Goal: Task Accomplishment & Management: Manage account settings

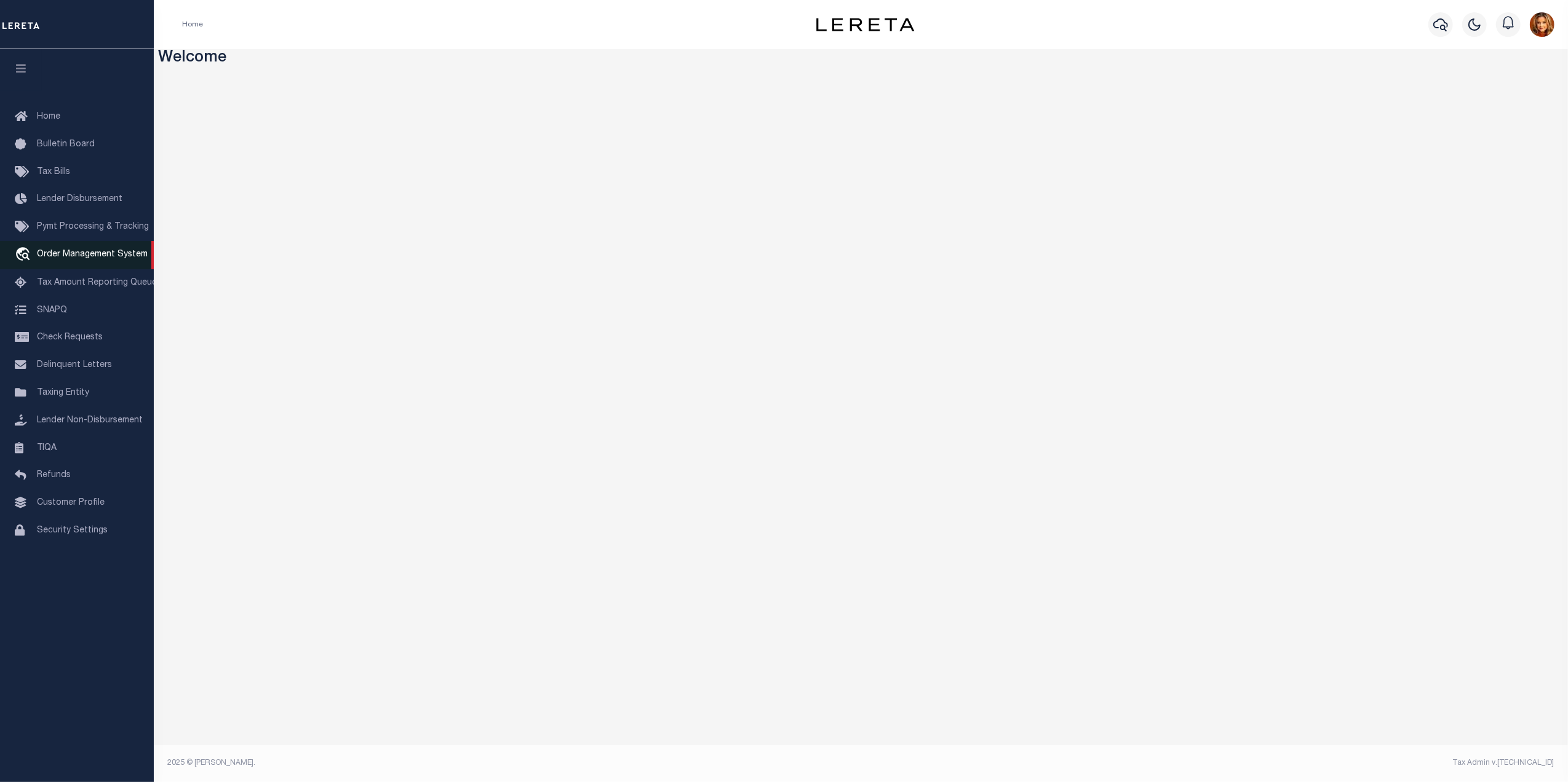
click at [70, 254] on span "Order Management System" at bounding box center [93, 255] width 111 height 9
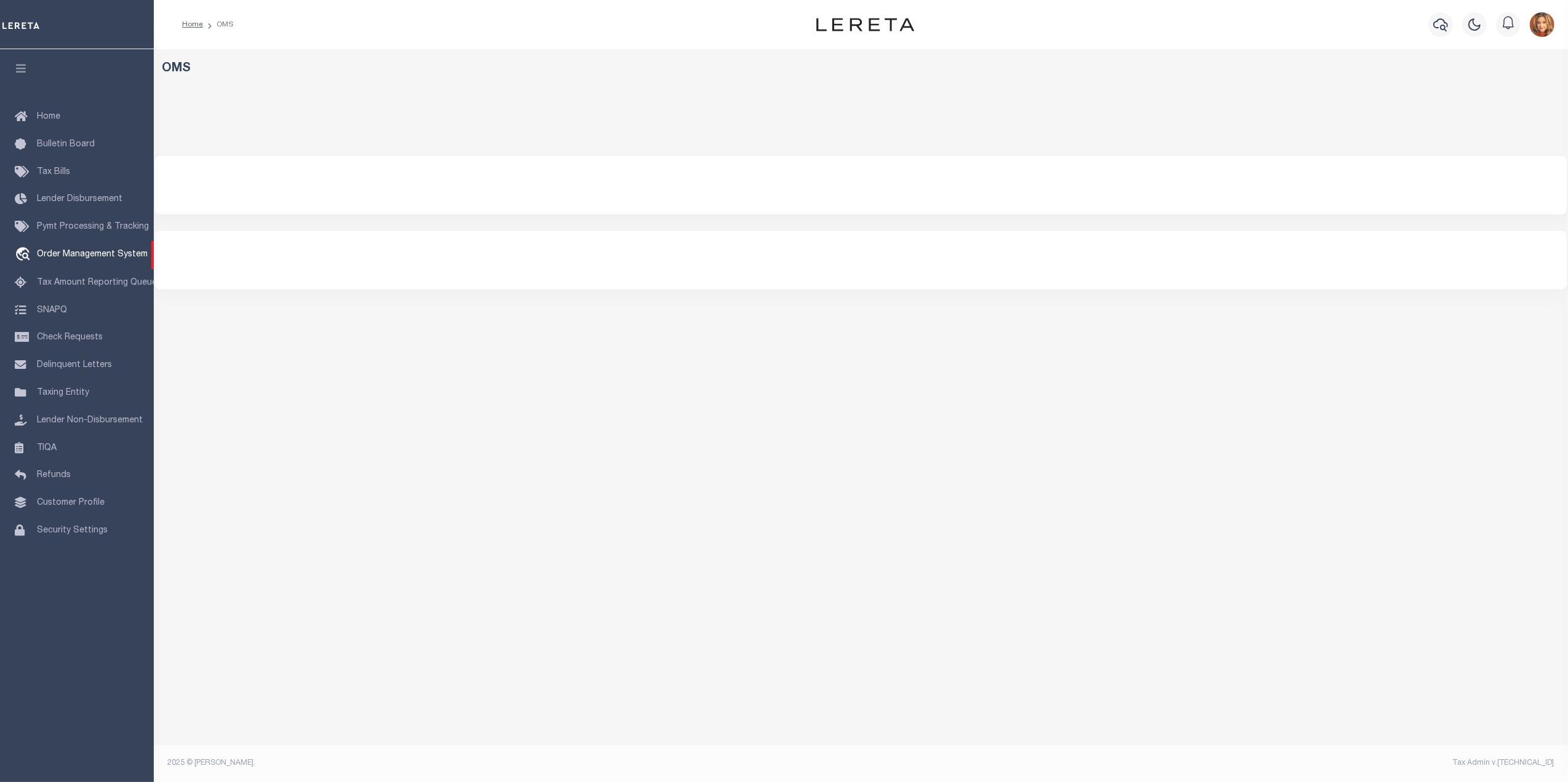
select select "200"
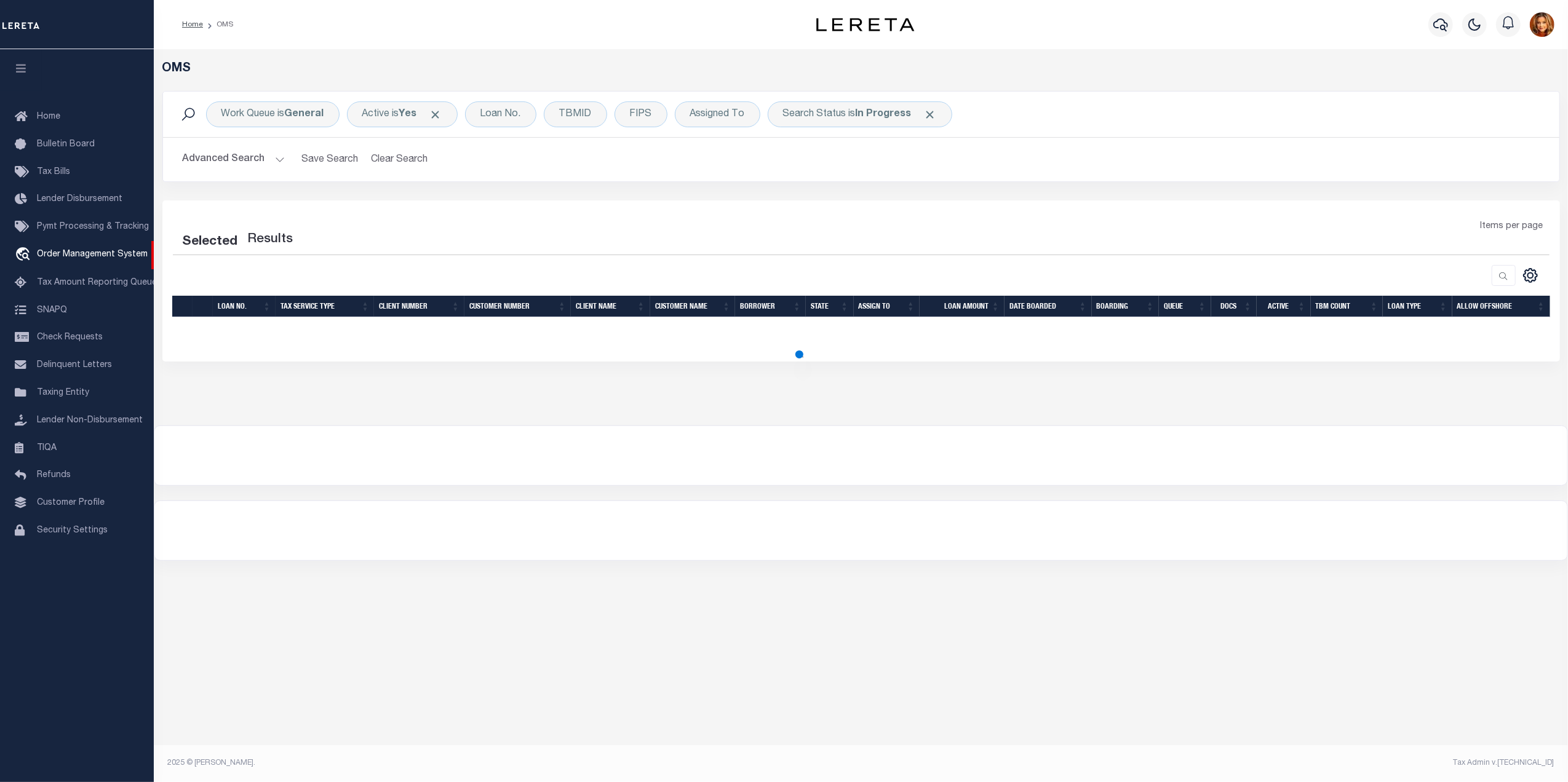
select select "200"
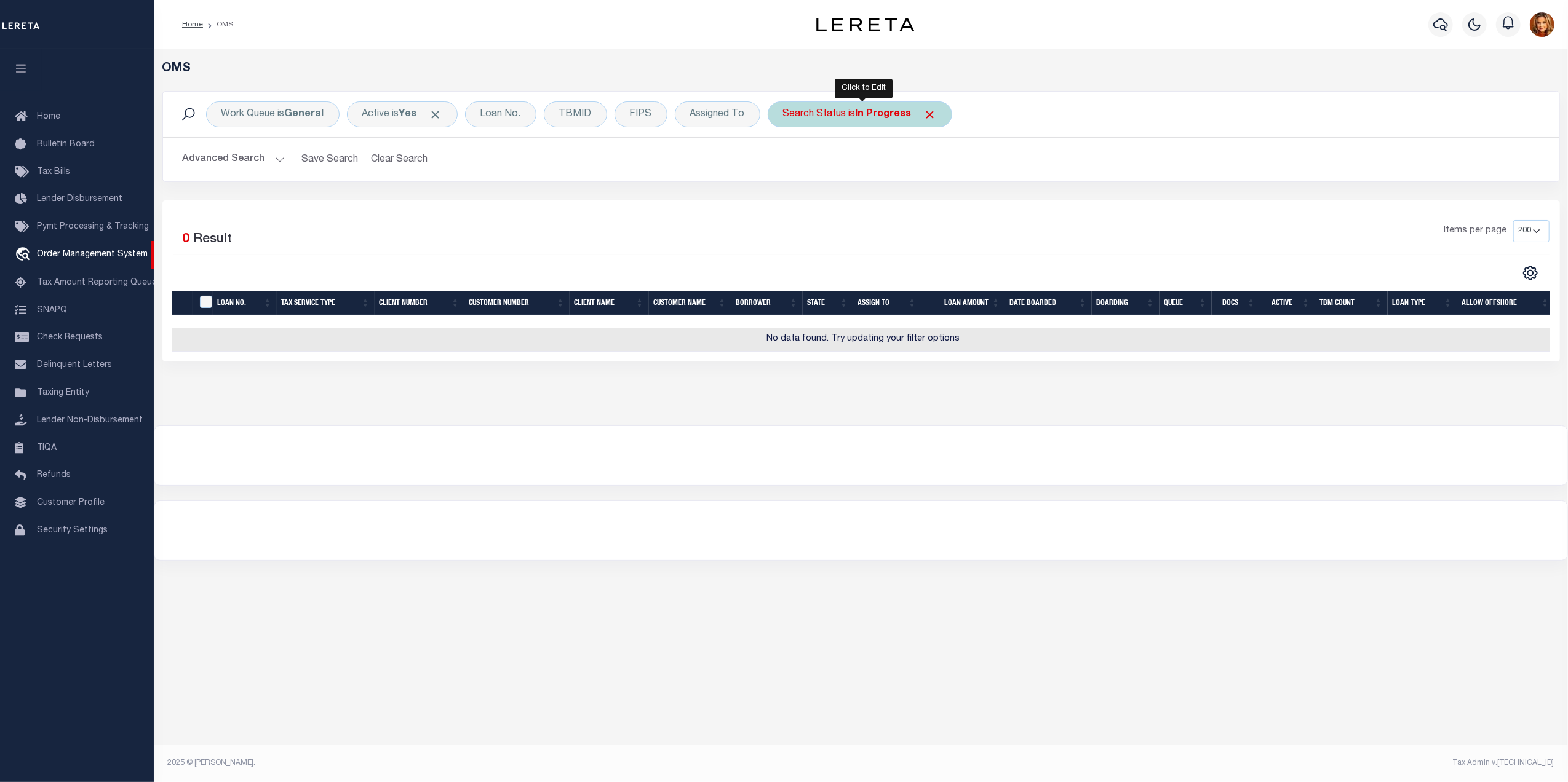
click at [867, 112] on b "In Progress" at bounding box center [883, 114] width 56 height 10
click at [813, 168] on select "Automated Search Bad Parcel Complete Duplicate Parcel High Dollar Reporting In …" at bounding box center [874, 175] width 181 height 24
select select "CP"
click at [786, 164] on select "Automated Search Bad Parcel Complete Duplicate Parcel High Dollar Reporting In …" at bounding box center [874, 175] width 181 height 24
click at [229, 150] on button "Advanced Search" at bounding box center [234, 159] width 102 height 24
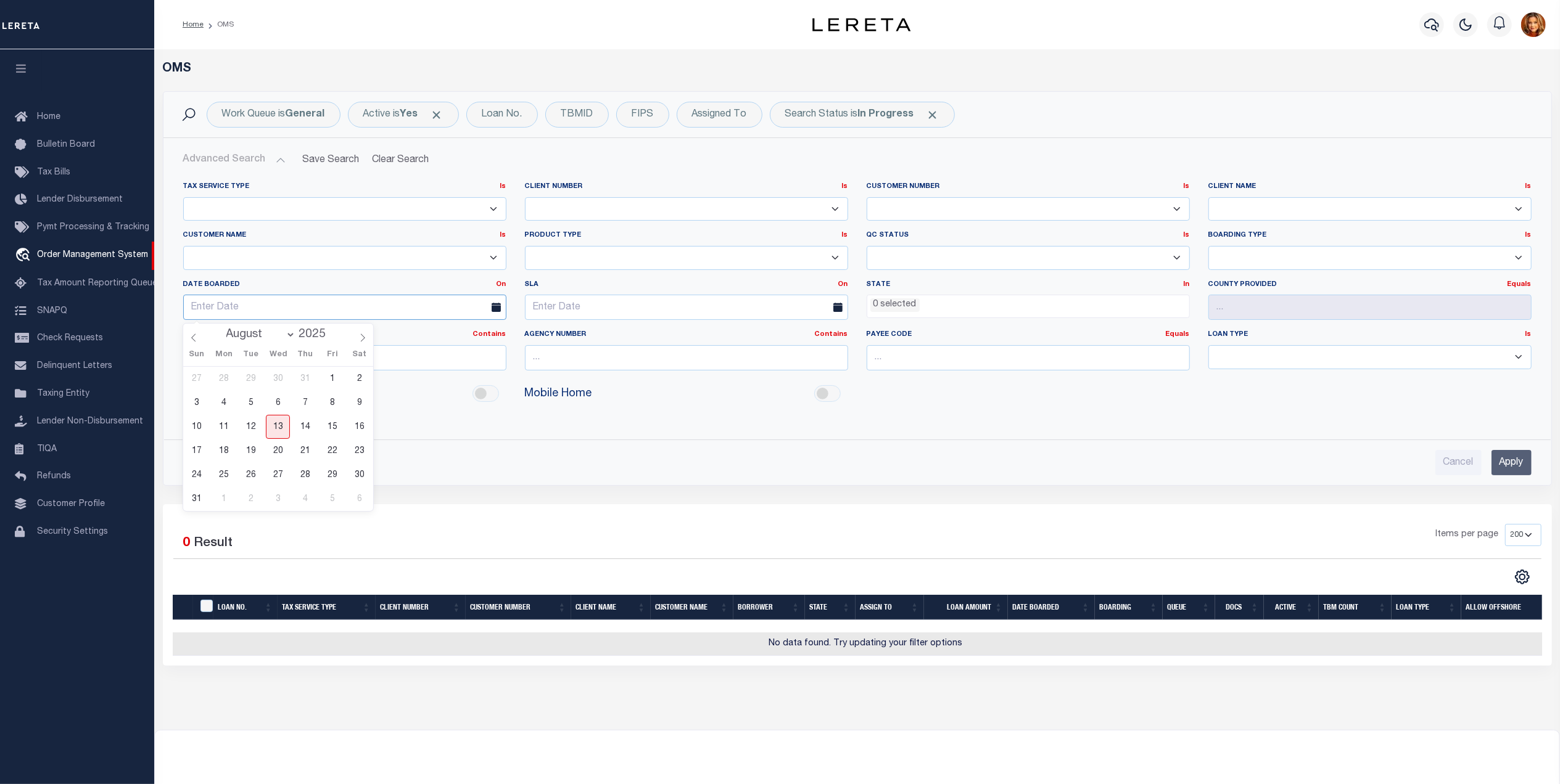
click at [232, 299] on input "text" at bounding box center [344, 307] width 323 height 26
click at [256, 430] on span "12" at bounding box center [250, 426] width 24 height 24
type input "[DATE]"
click at [1508, 468] on input "Apply" at bounding box center [1511, 462] width 40 height 26
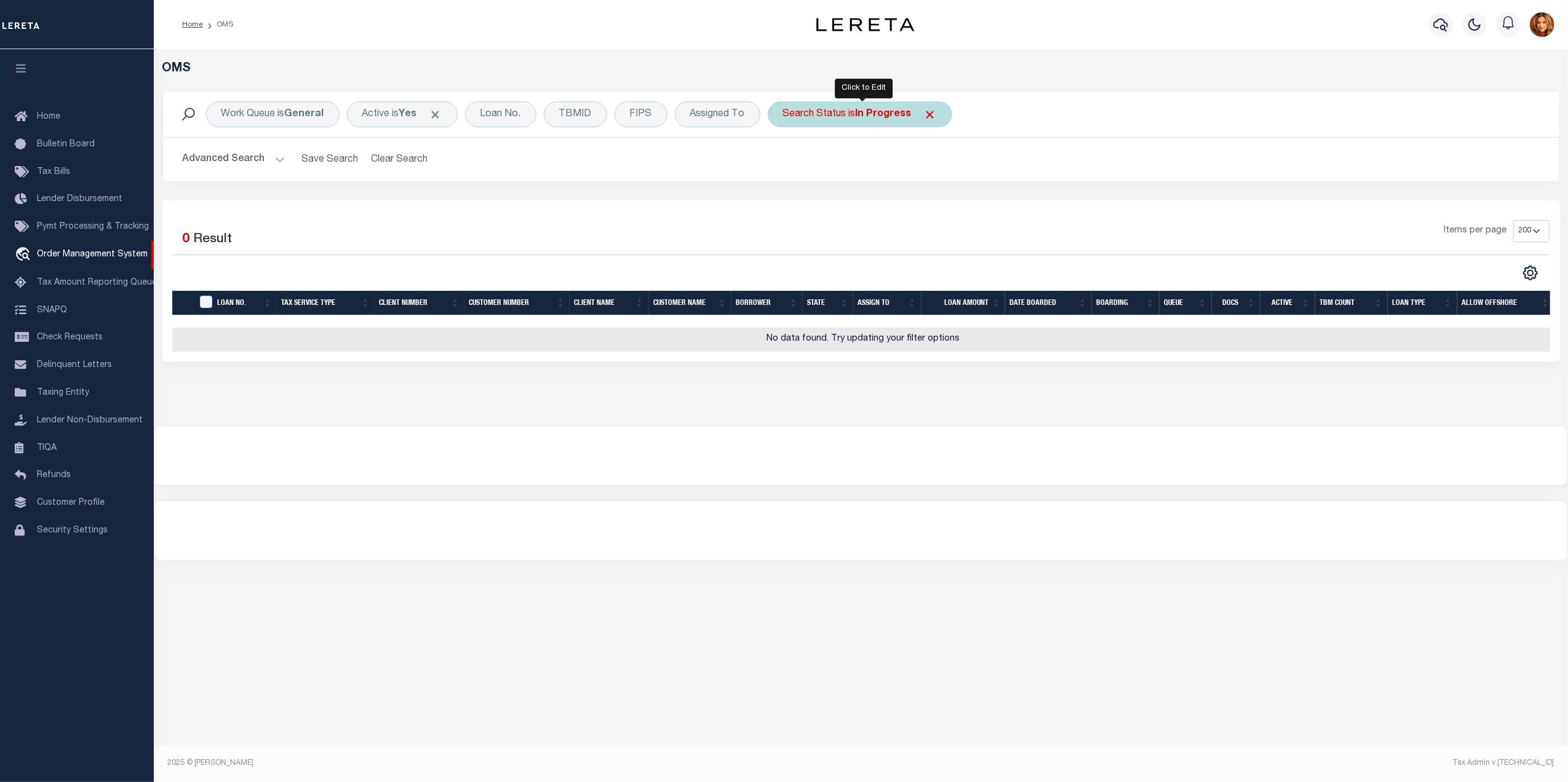
click at [887, 111] on b "In Progress" at bounding box center [883, 114] width 56 height 10
click at [817, 175] on select "Automated Search Bad Parcel Complete Duplicate Parcel High Dollar Reporting In …" at bounding box center [874, 175] width 181 height 24
select select "CP"
click at [786, 164] on select "Automated Search Bad Parcel Complete Duplicate Parcel High Dollar Reporting In …" at bounding box center [874, 175] width 181 height 24
click at [943, 203] on input "Apply" at bounding box center [946, 201] width 36 height 20
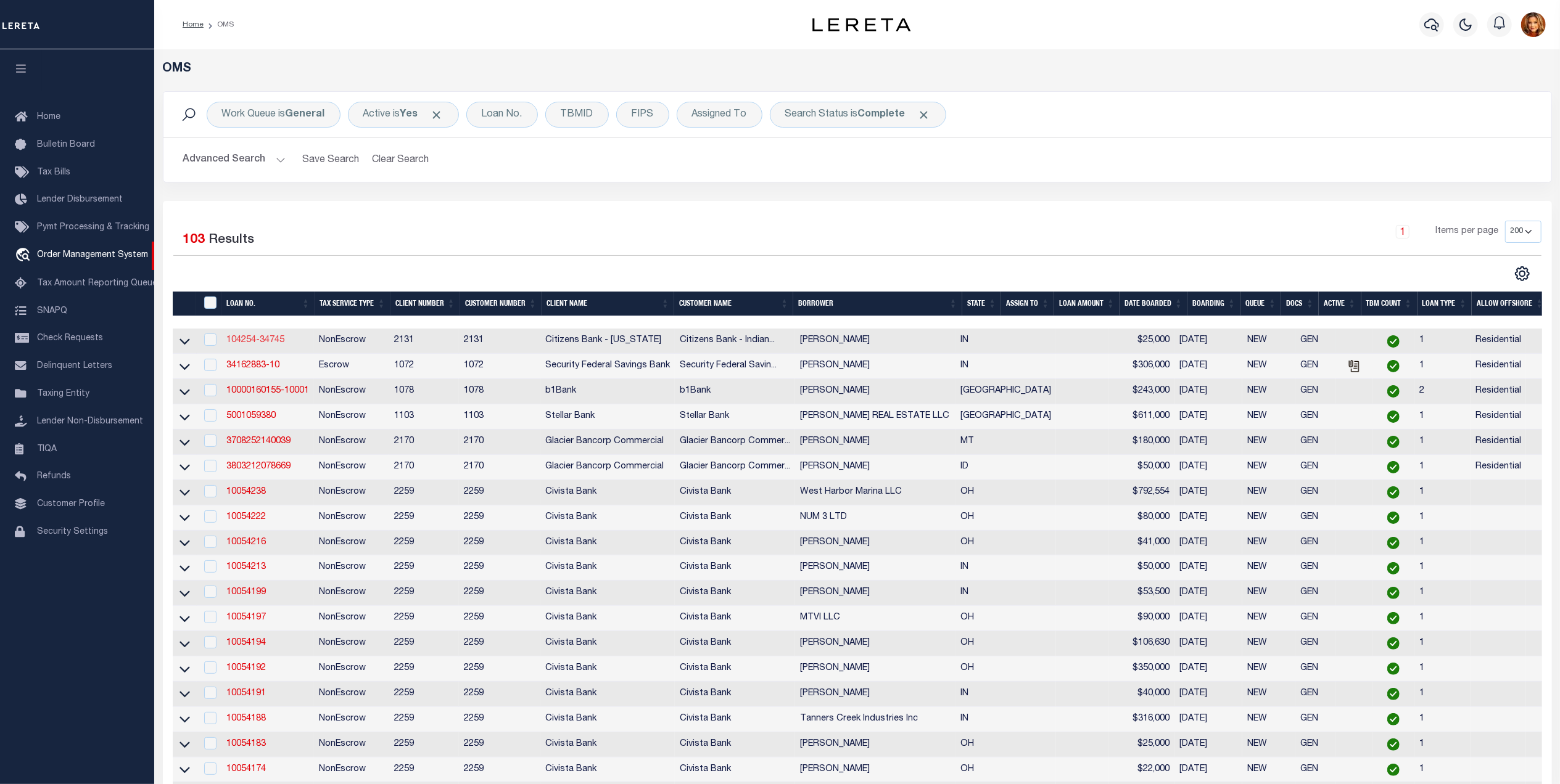
click at [245, 345] on link "104254-34745" at bounding box center [256, 340] width 58 height 9
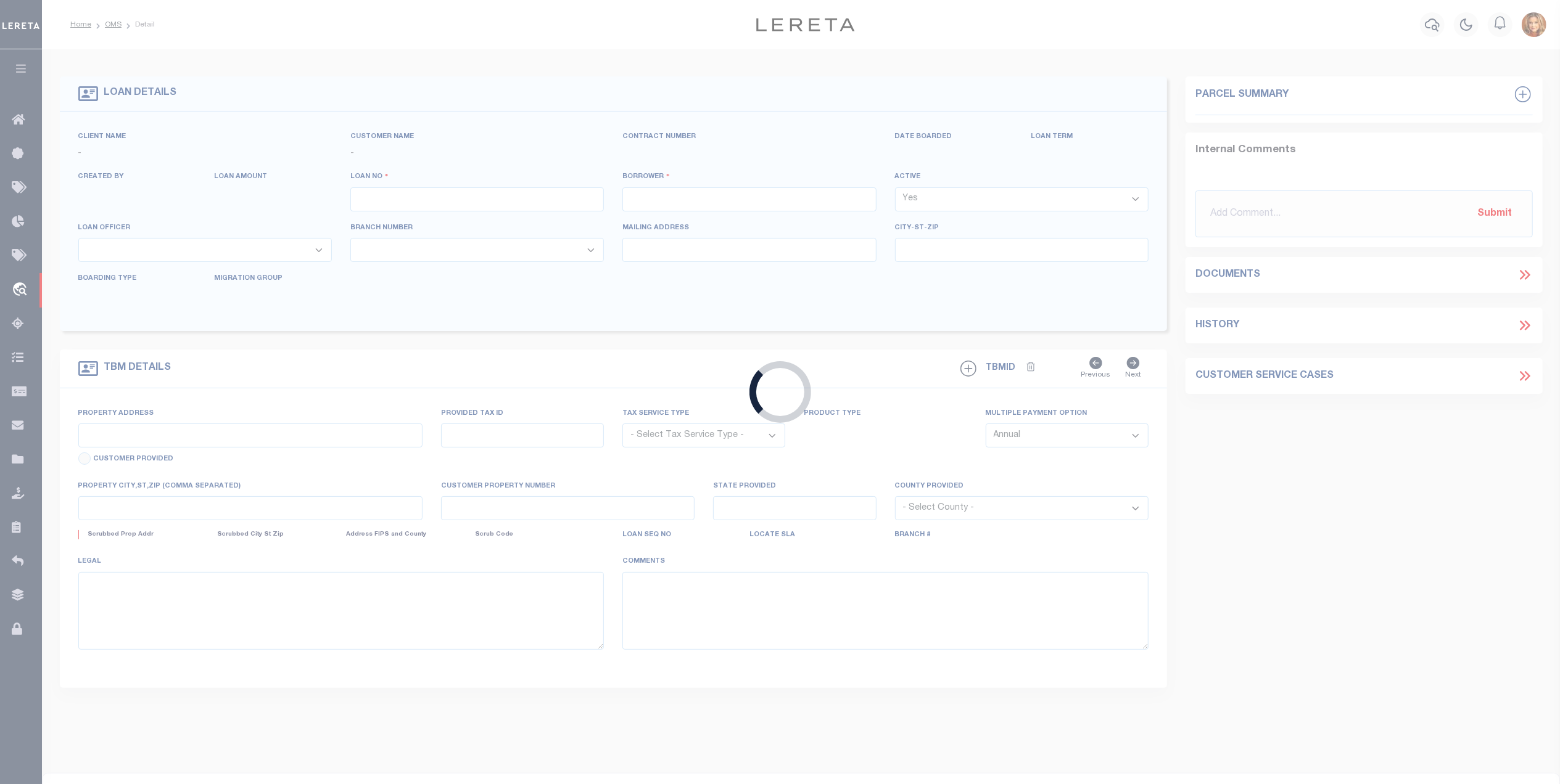
type input "104254-34745"
type input "[PERSON_NAME]"
select select
type input "[STREET_ADDRESS][US_STATE]"
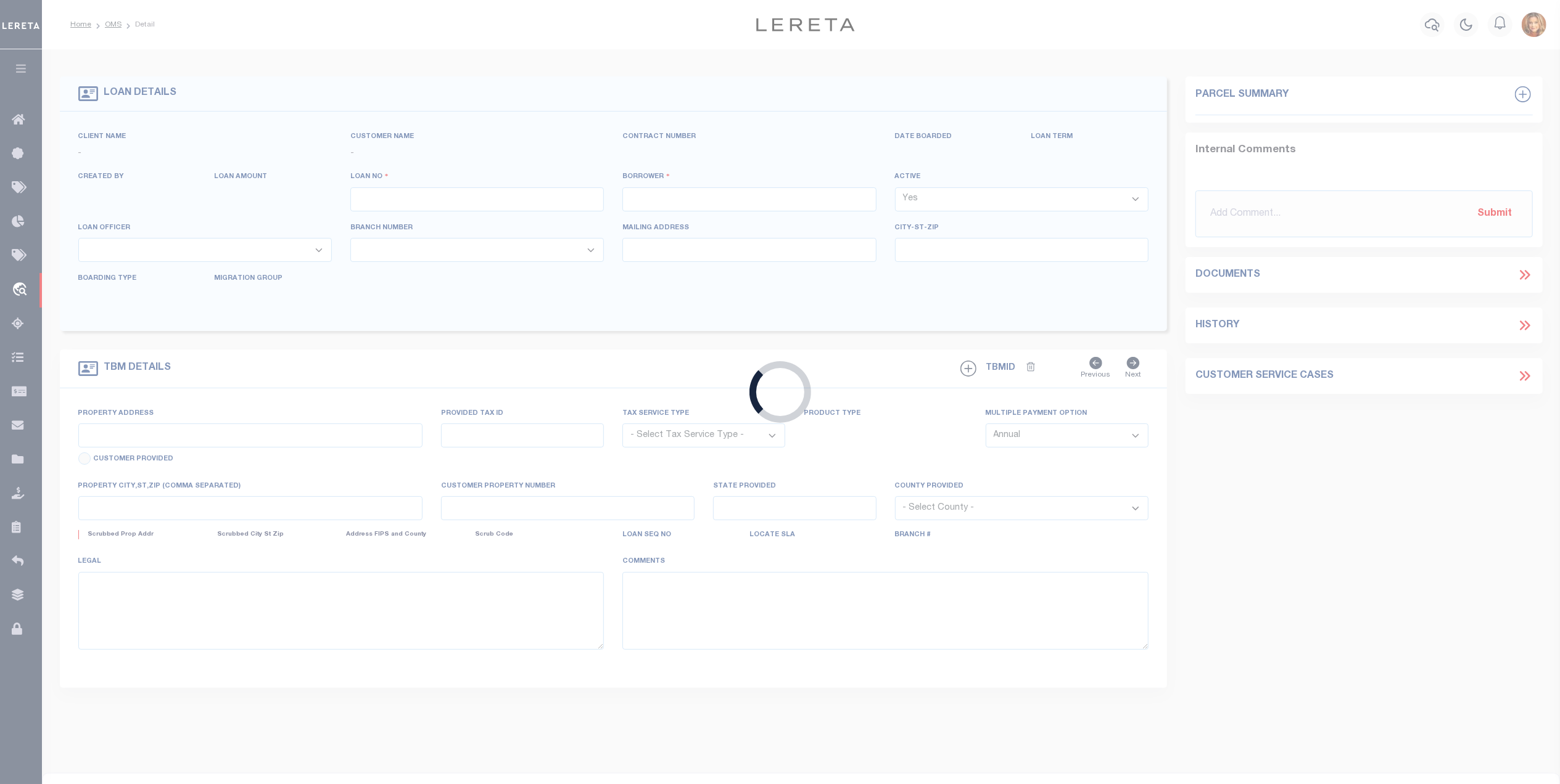
type input "[GEOGRAPHIC_DATA] IN 46151-1603"
type input "[DATE]"
select select "10"
select select "NonEscrow"
type input "[STREET_ADDRESS][US_STATE]"
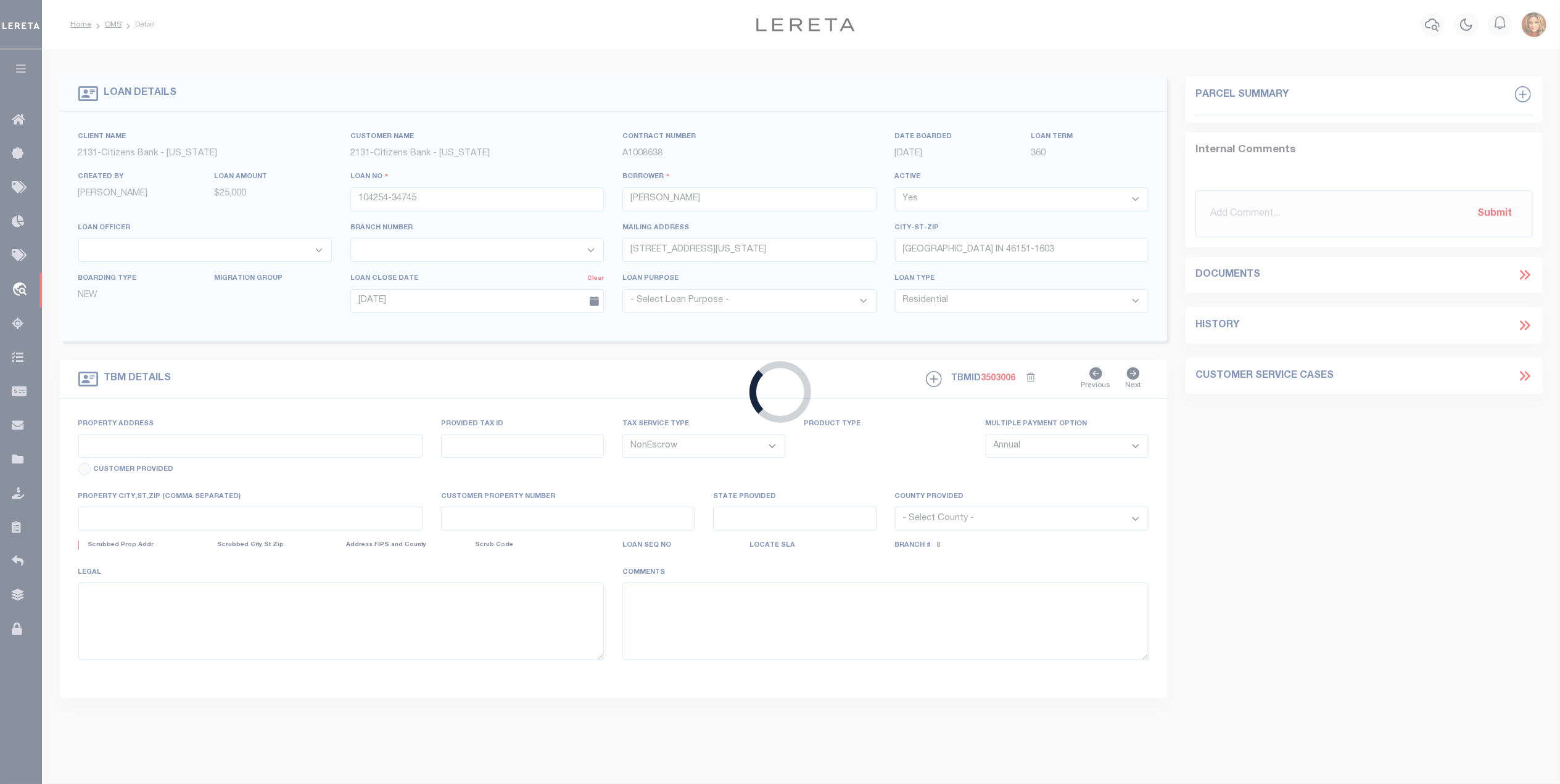
type input "55-13-03-105-003.000-021"
select select
type input "[GEOGRAPHIC_DATA] IN 46151-1603"
type input "IN"
select select
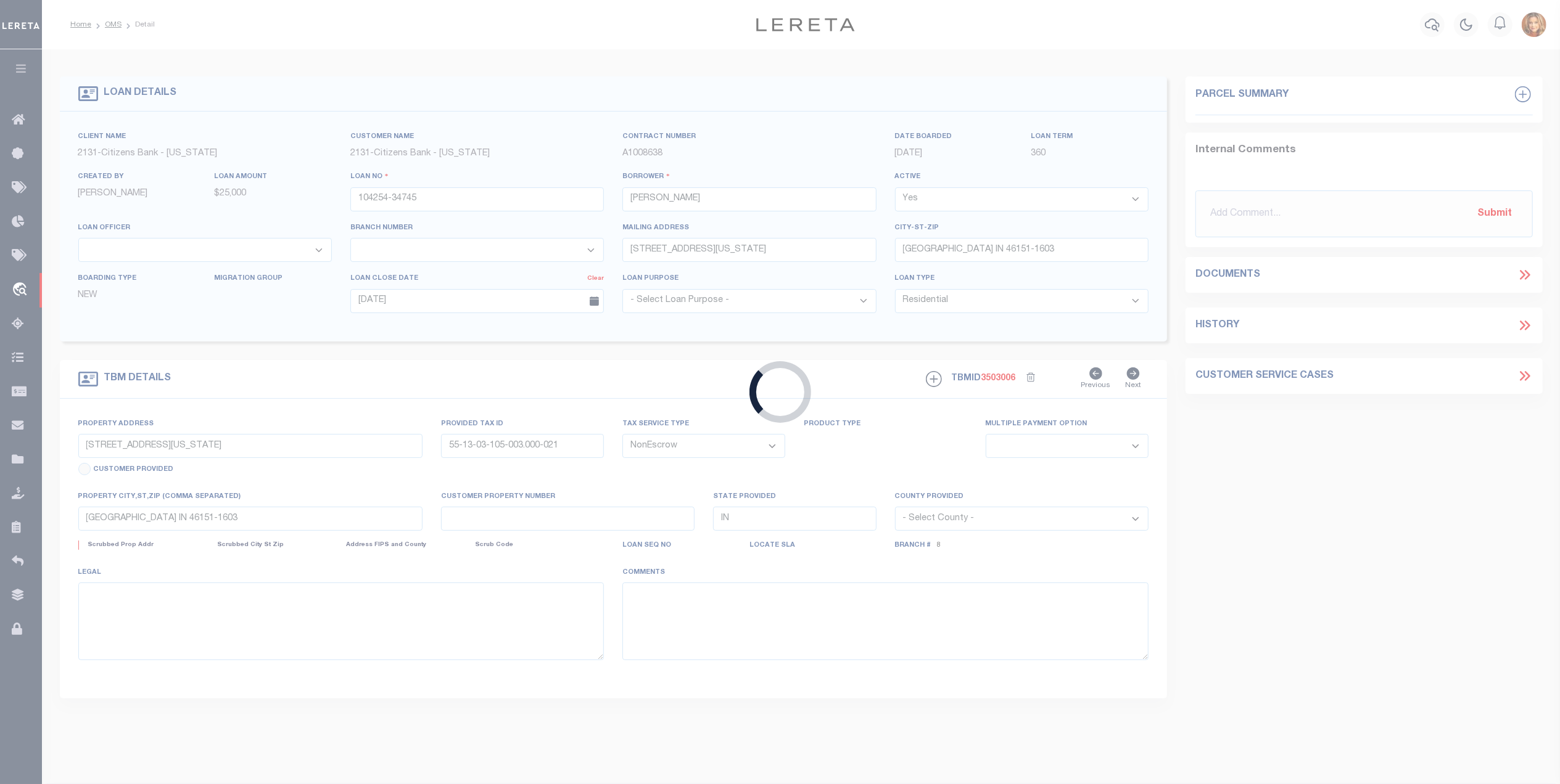
type textarea "LOT NUMBER 3 IN [PERSON_NAME] SECOND ADDITION, AN ADDITION TO THE CITY OF [GEOG…"
select select "2433"
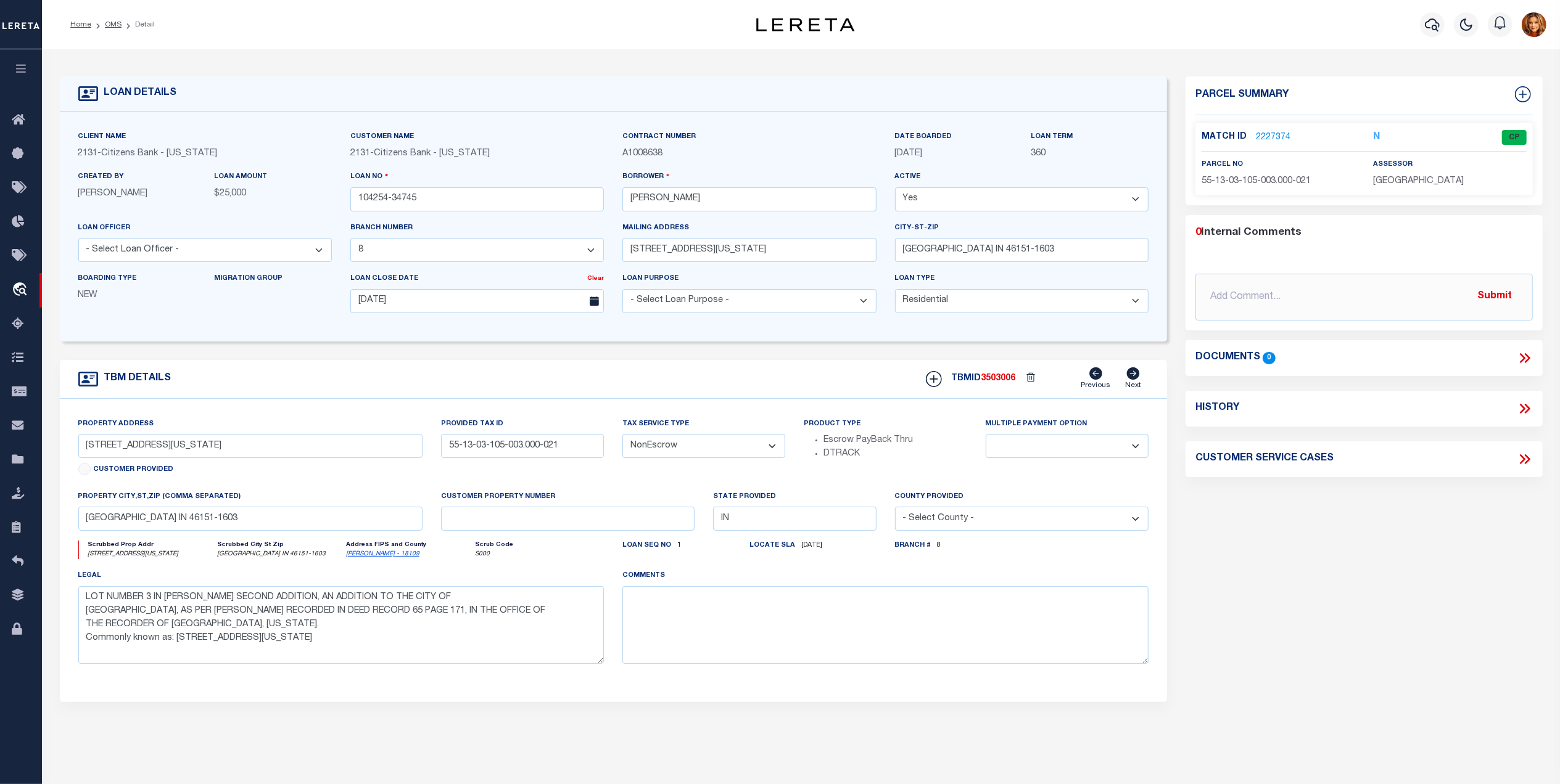
click at [1266, 132] on link "2227374" at bounding box center [1273, 138] width 34 height 13
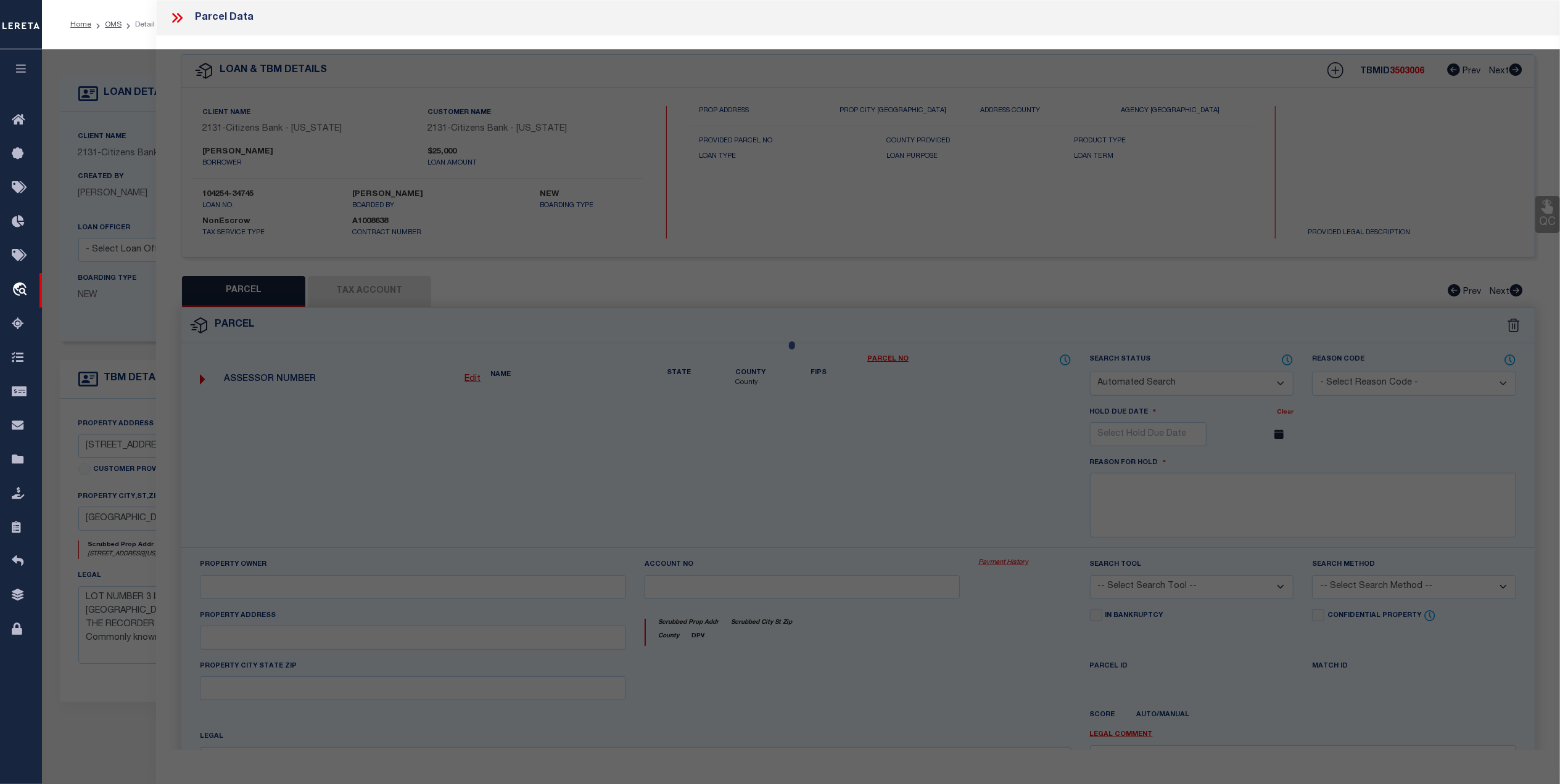
checkbox input "false"
select select "CP"
type input "[PERSON_NAME]"
select select "ATL"
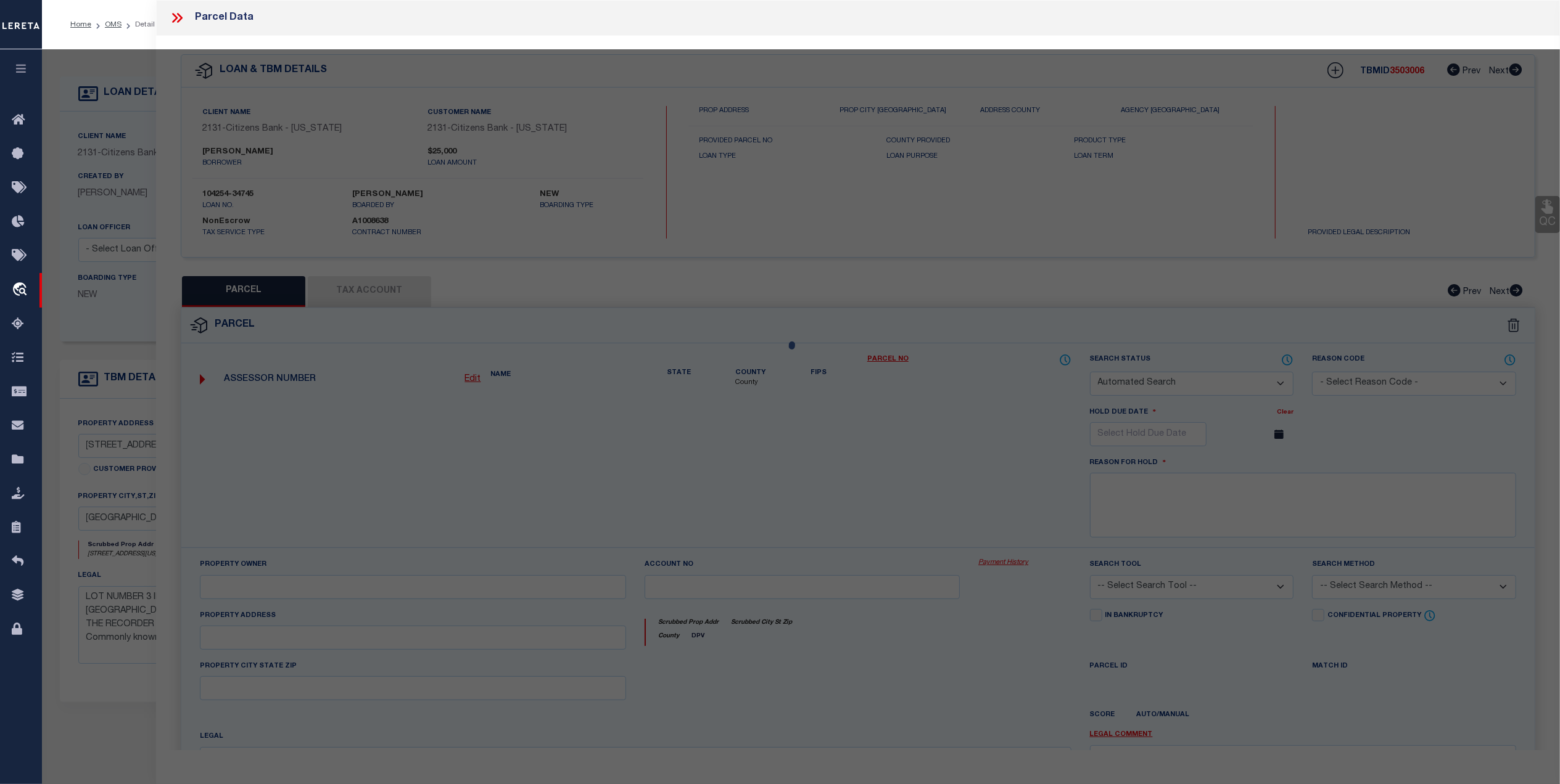
select select "ADD"
type input "[STREET_ADDRESS][US_STATE]"
checkbox input "false"
type input "[GEOGRAPHIC_DATA], IN 46151"
type textarea "LOT 3 W E [PERSON_NAME] 2ND ADDN"
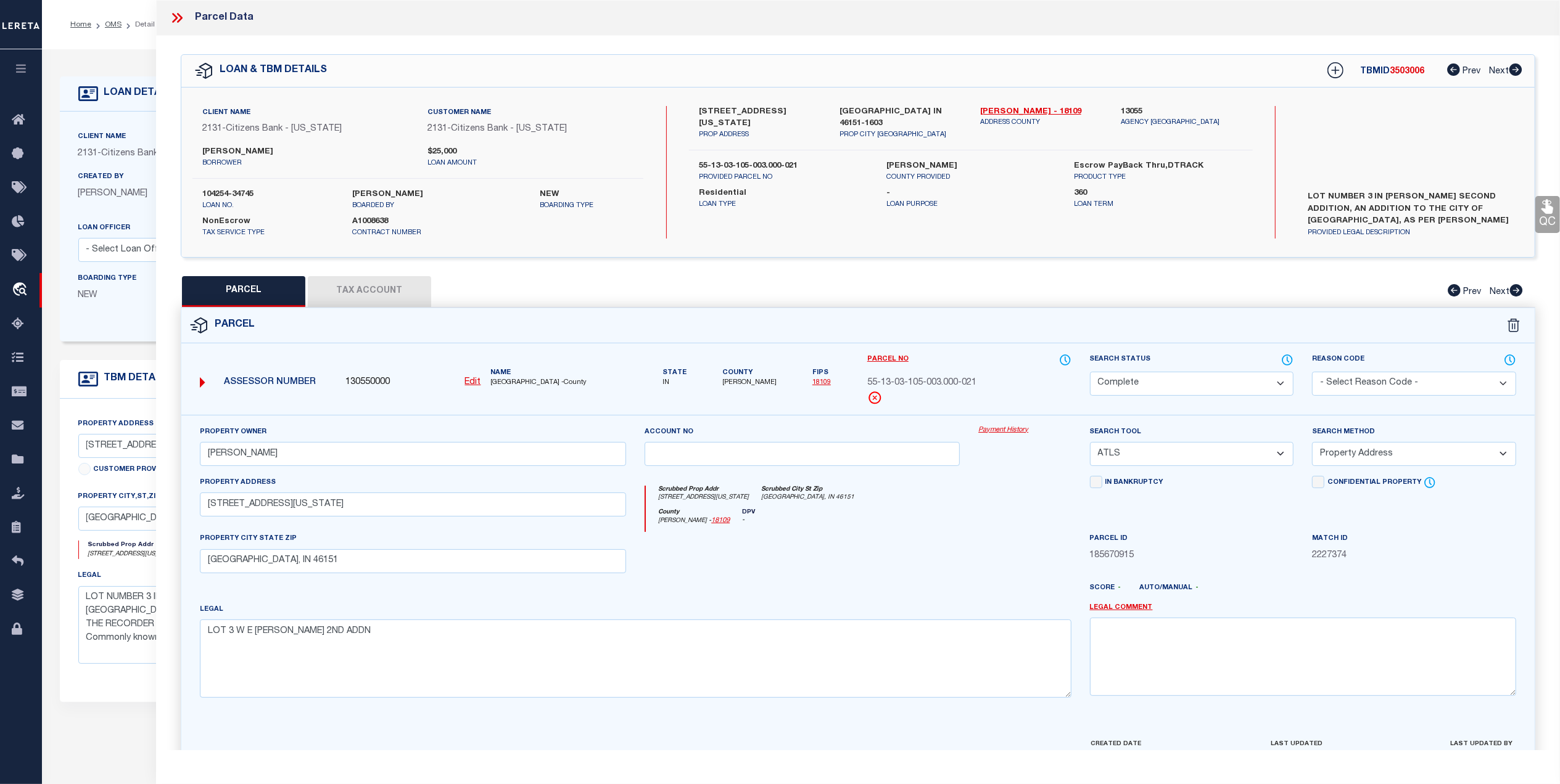
click at [364, 291] on button "Tax Account" at bounding box center [370, 291] width 124 height 31
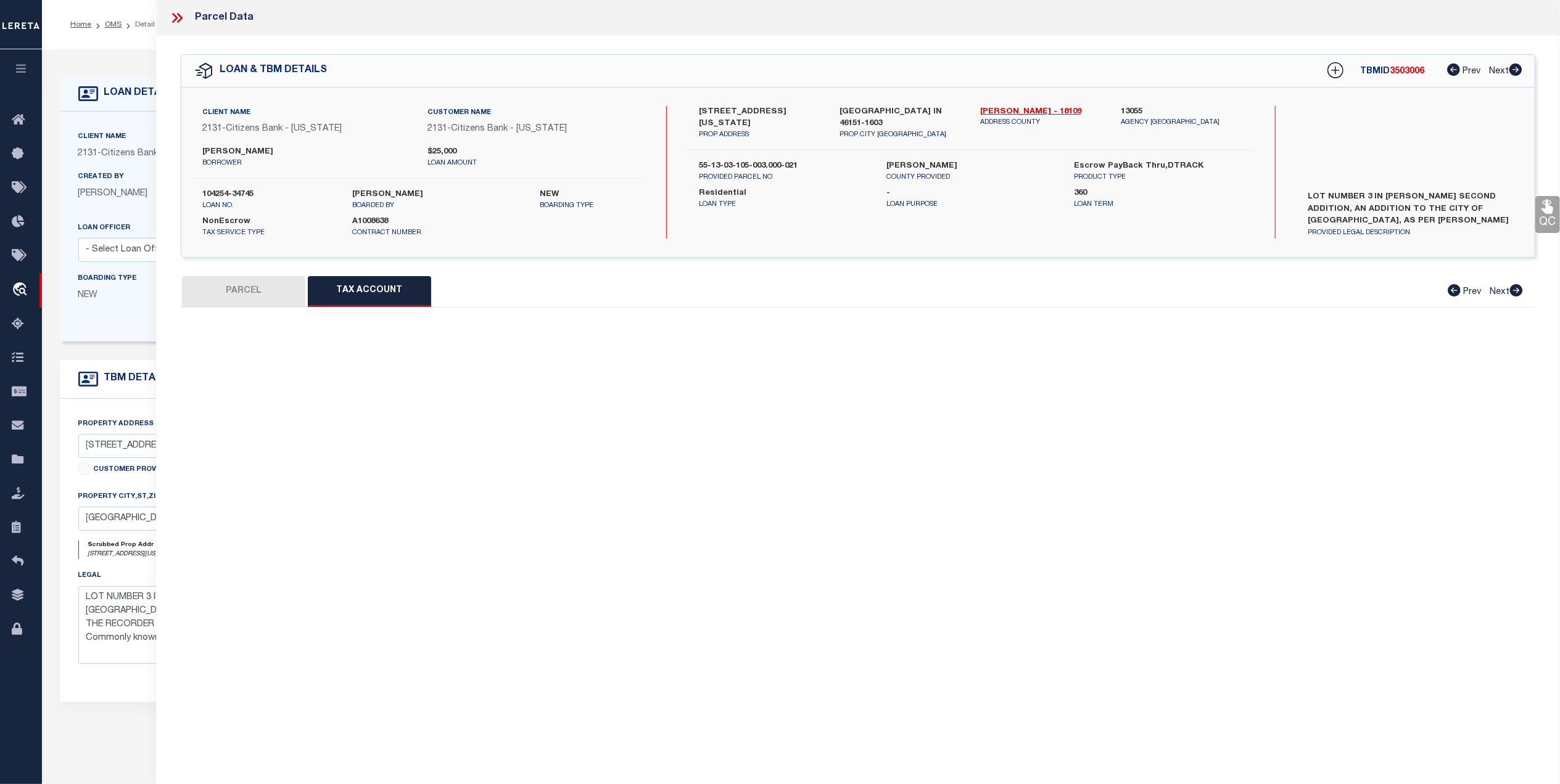
select select "100"
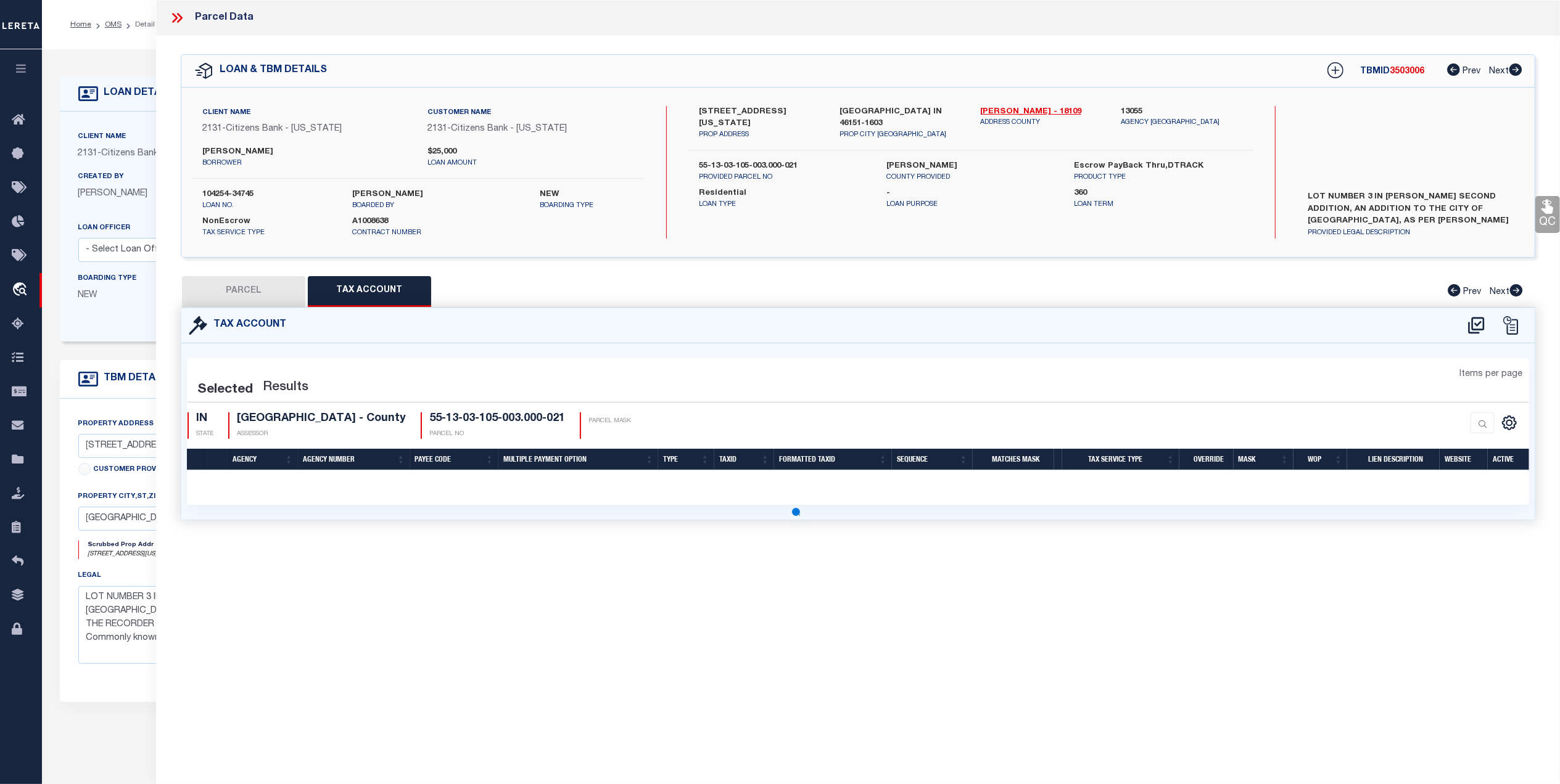
select select "100"
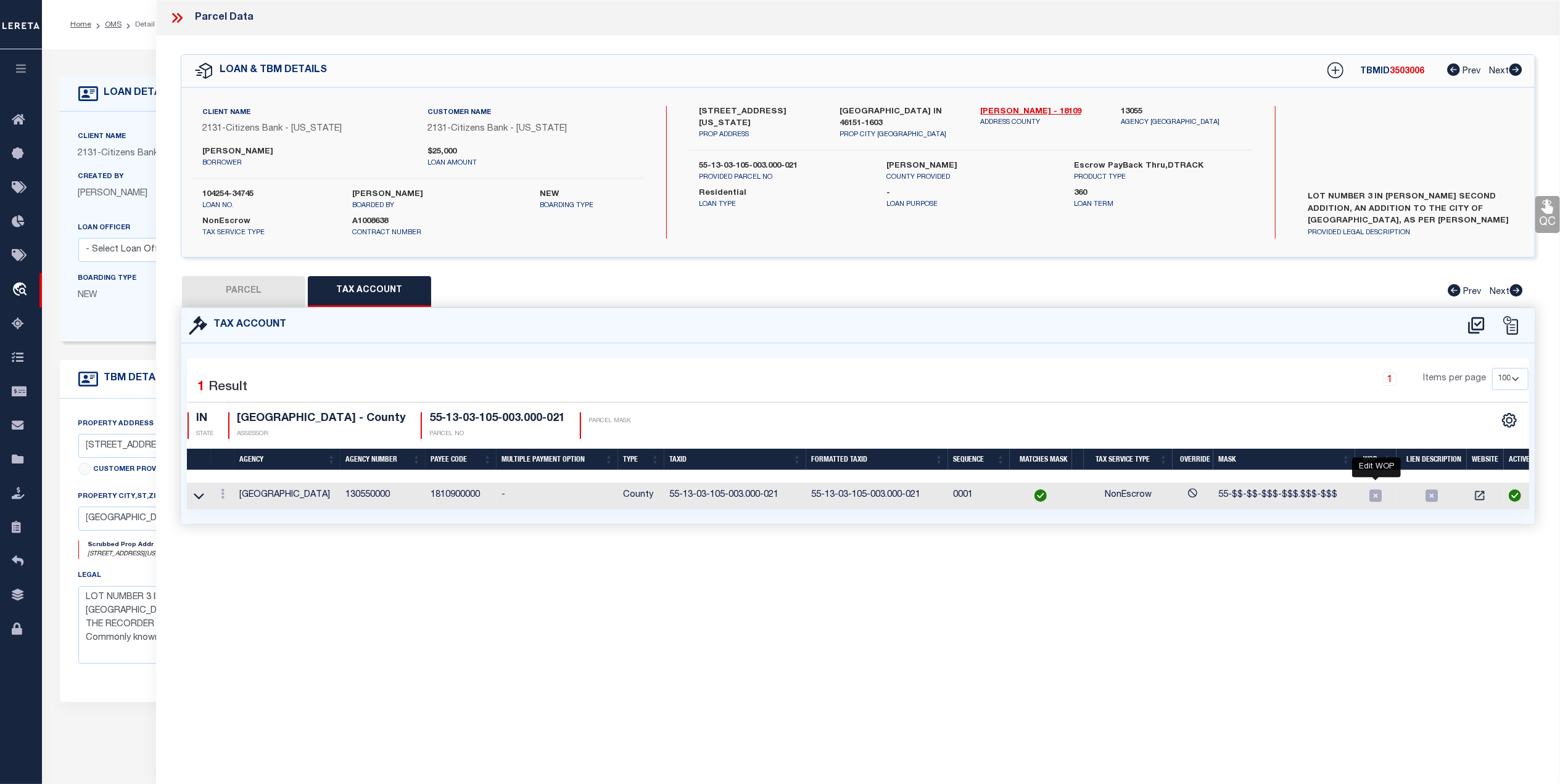
click at [1375, 494] on icon "" at bounding box center [1376, 496] width 12 height 12
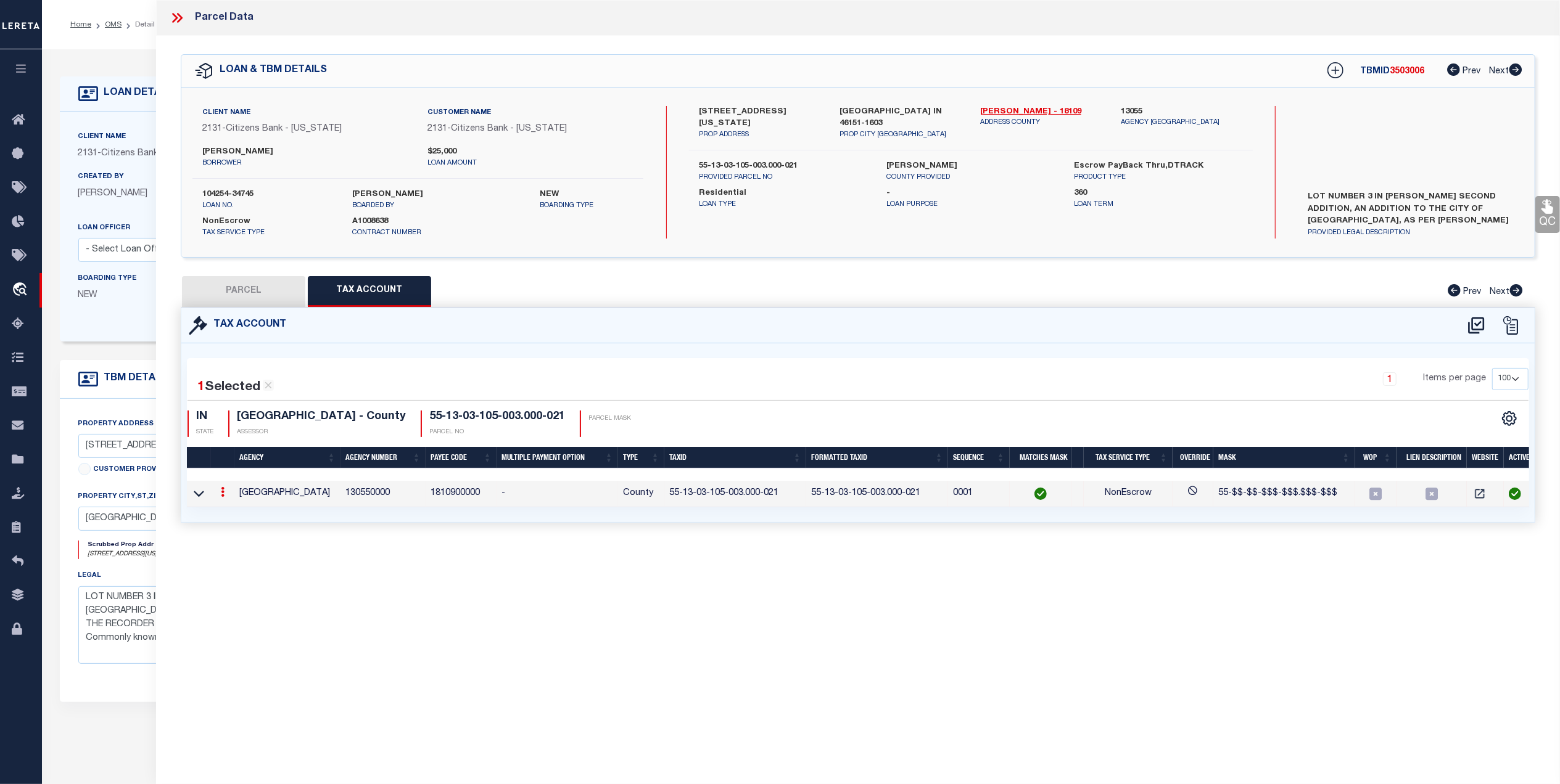
type input "55-13-03-105-003.000-021"
type textarea "55-$$-$$-$$$-$$$.$$$-$$$"
checkbox input "true"
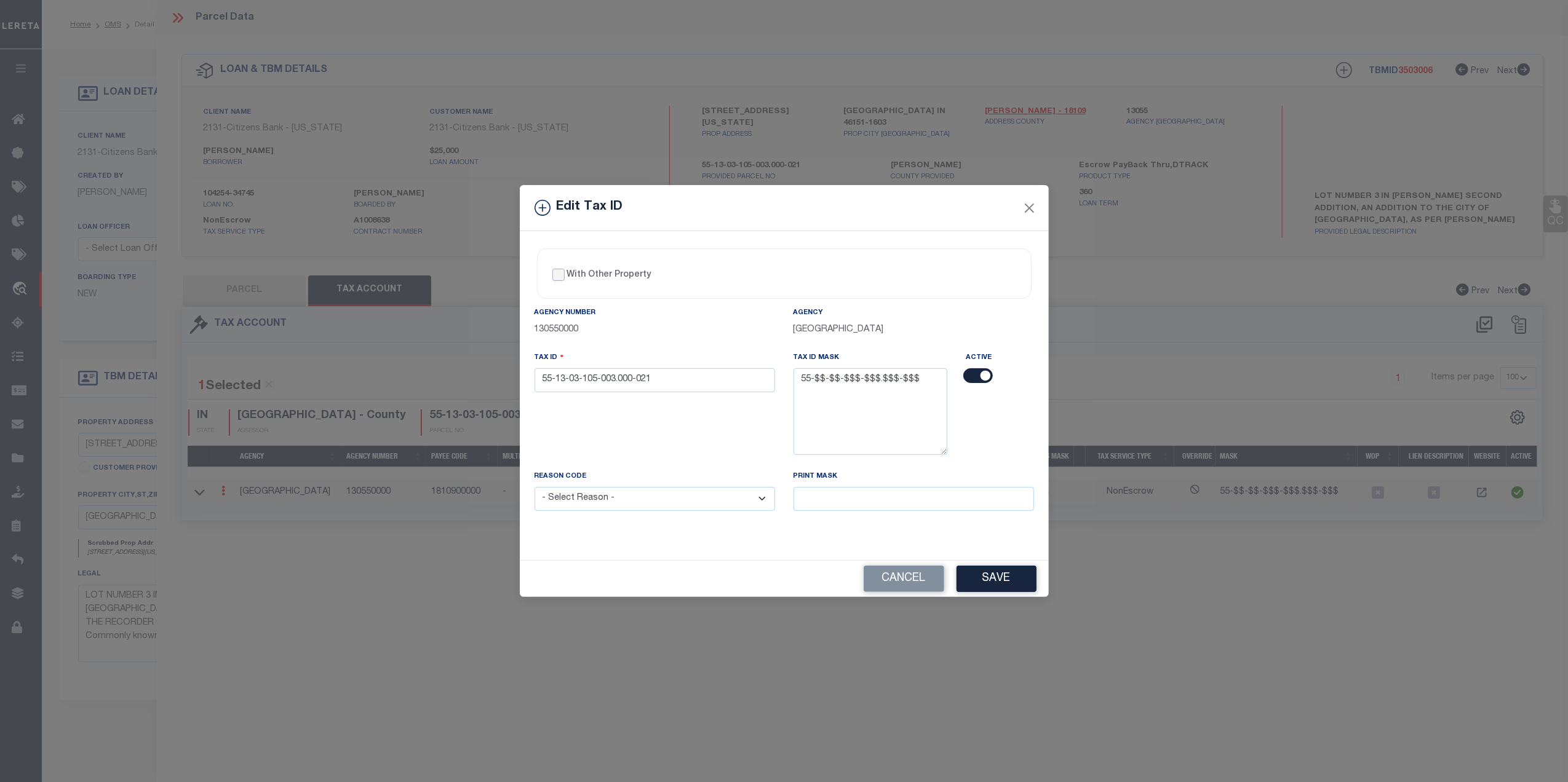
click at [563, 274] on input "With Other Property" at bounding box center [558, 275] width 12 height 12
checkbox input "true"
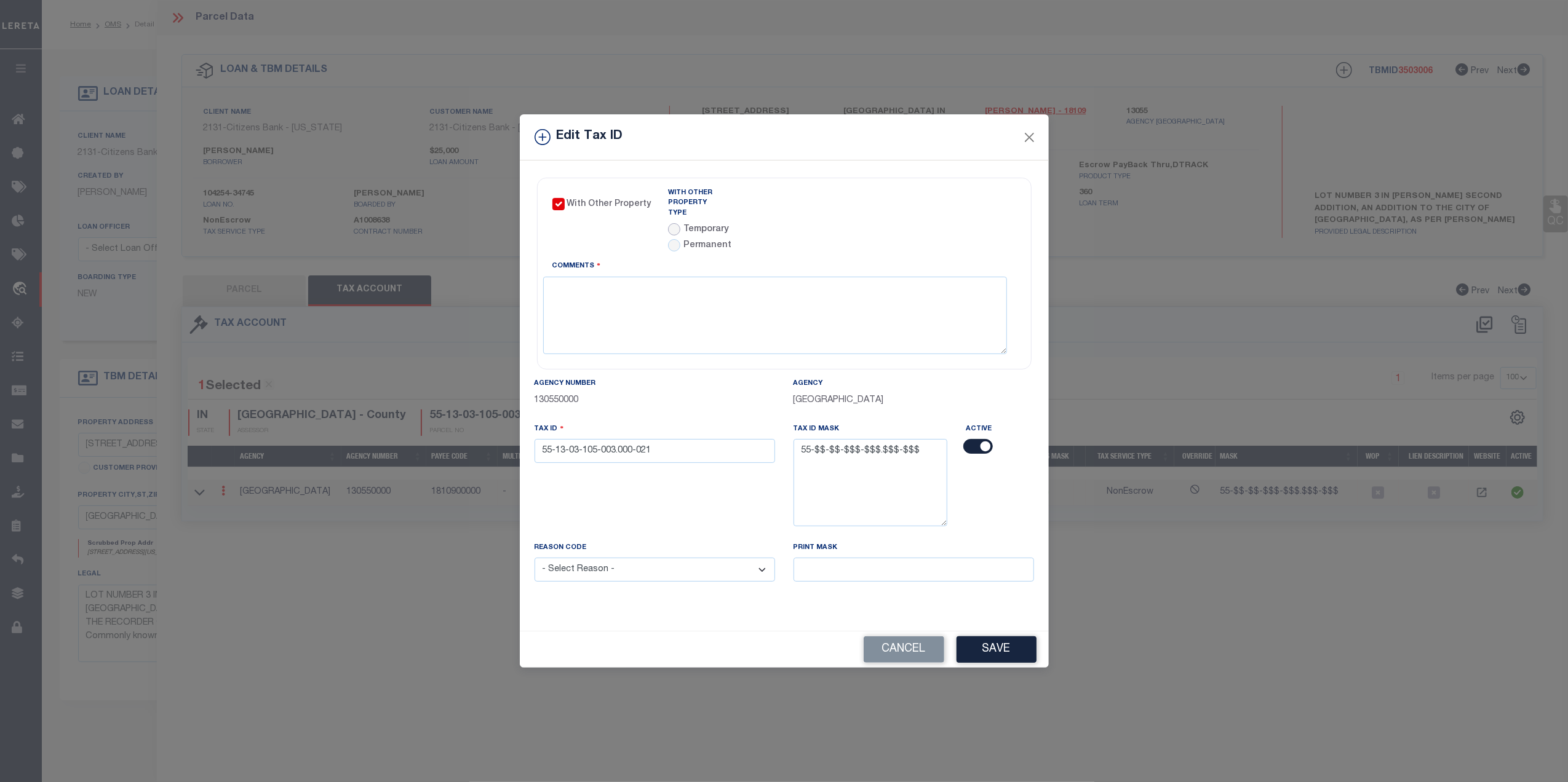
click at [676, 223] on input "radio" at bounding box center [674, 229] width 12 height 12
radio input "true"
click at [909, 648] on button "Cancel" at bounding box center [903, 650] width 80 height 26
checkbox input "false"
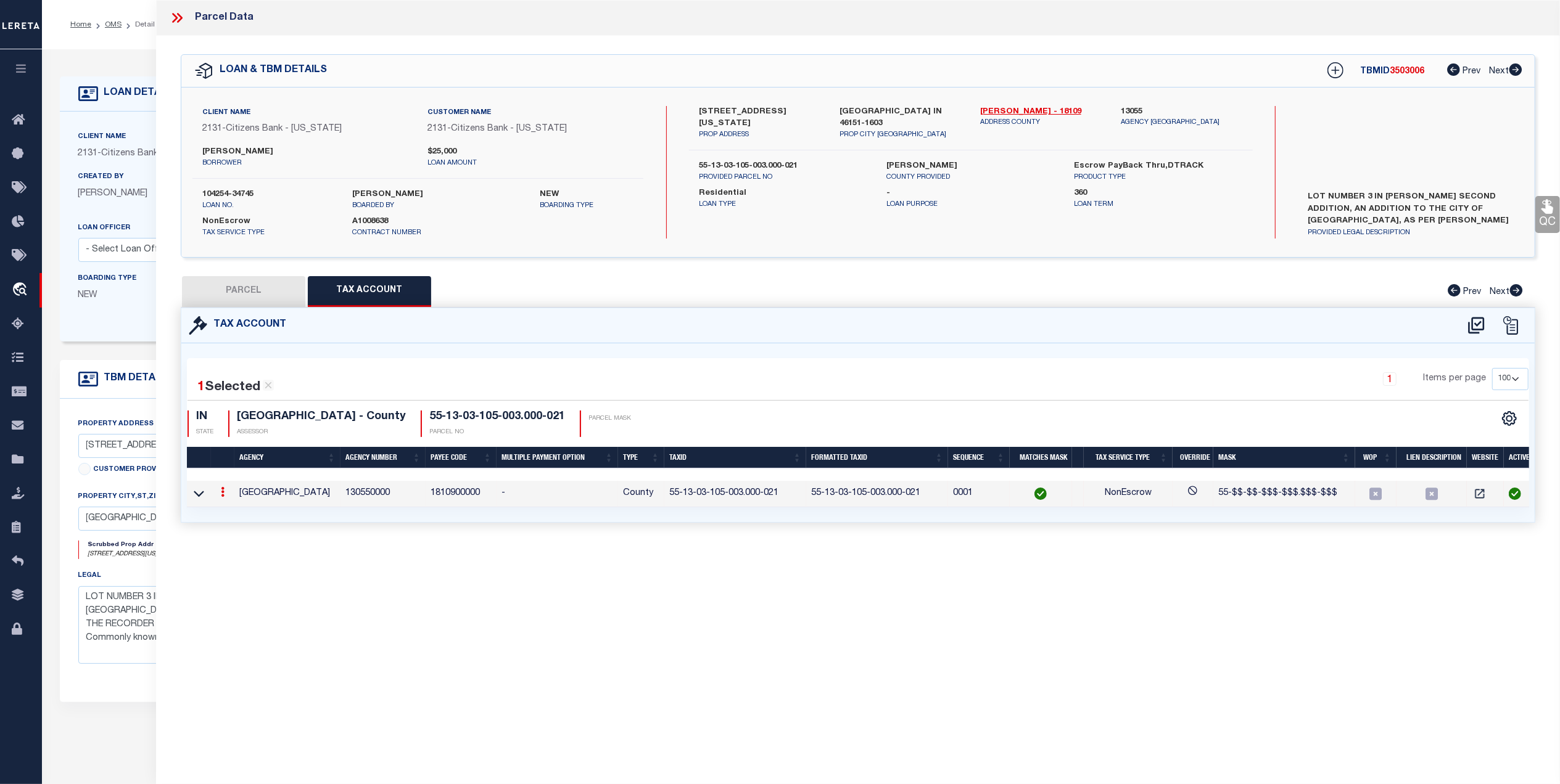
click at [180, 18] on icon at bounding box center [180, 18] width 5 height 10
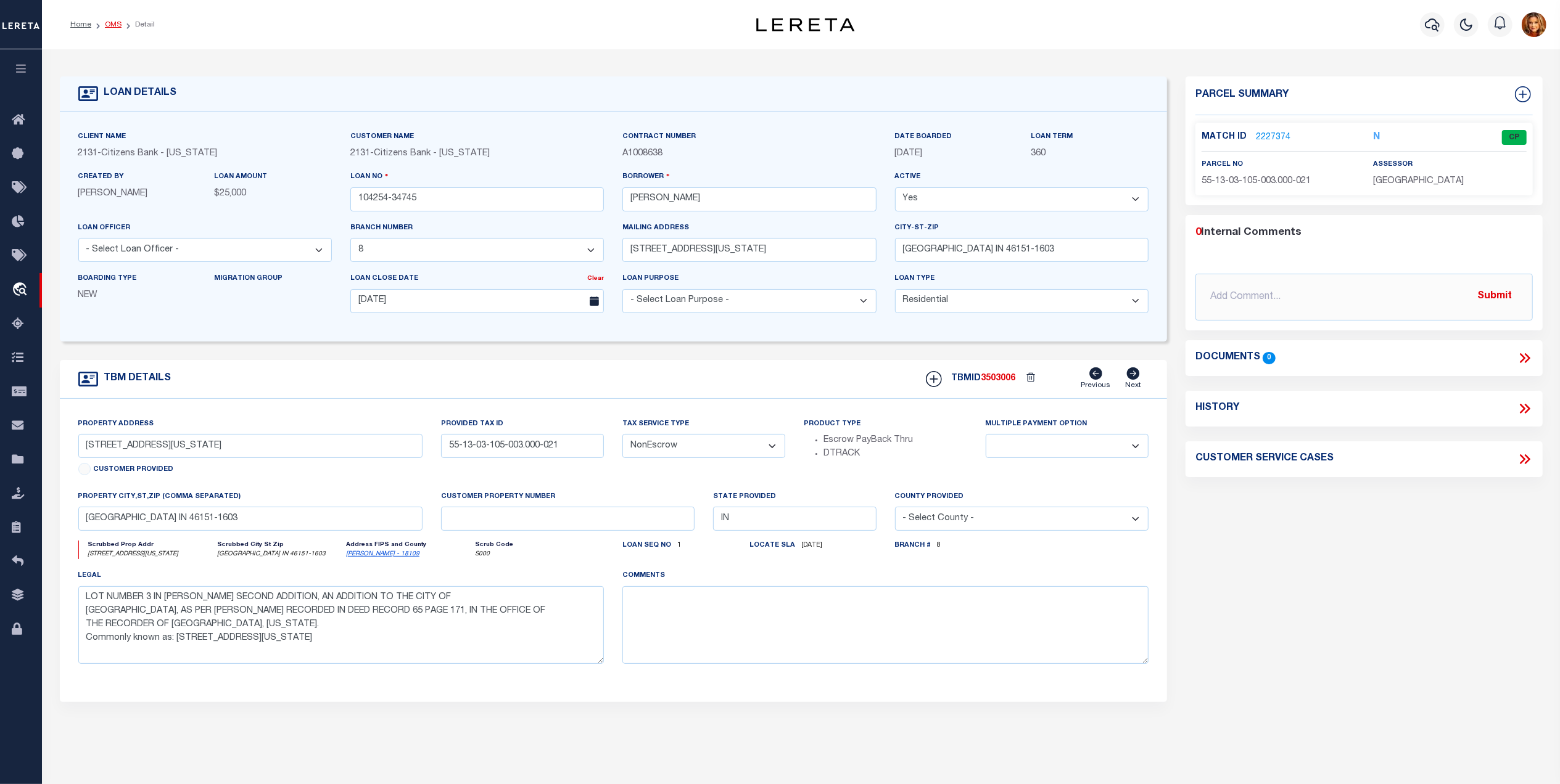
click at [110, 21] on link "OMS" at bounding box center [113, 25] width 17 height 7
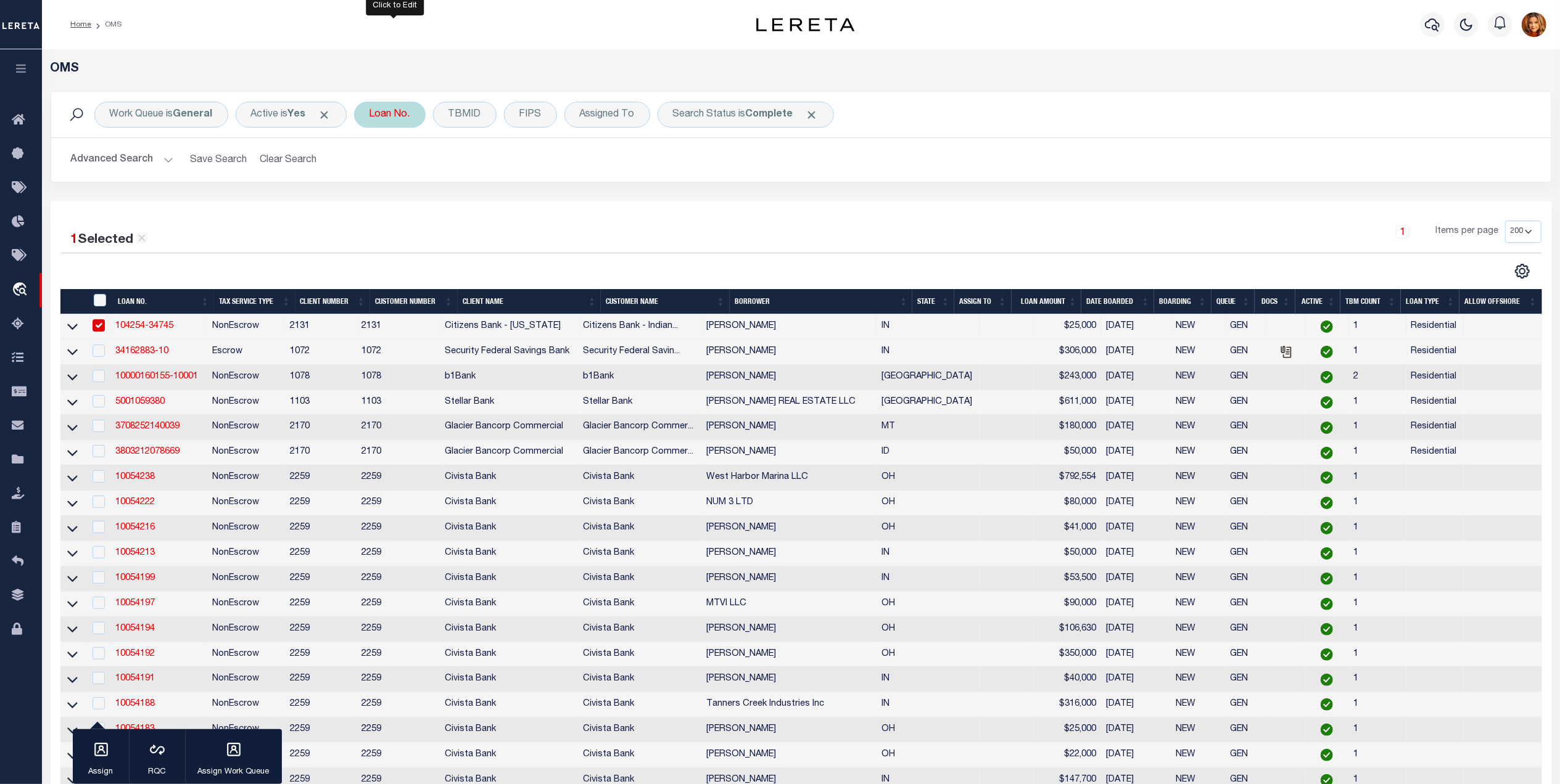
click at [391, 113] on div "Loan No." at bounding box center [389, 114] width 72 height 26
type input "1001524400"
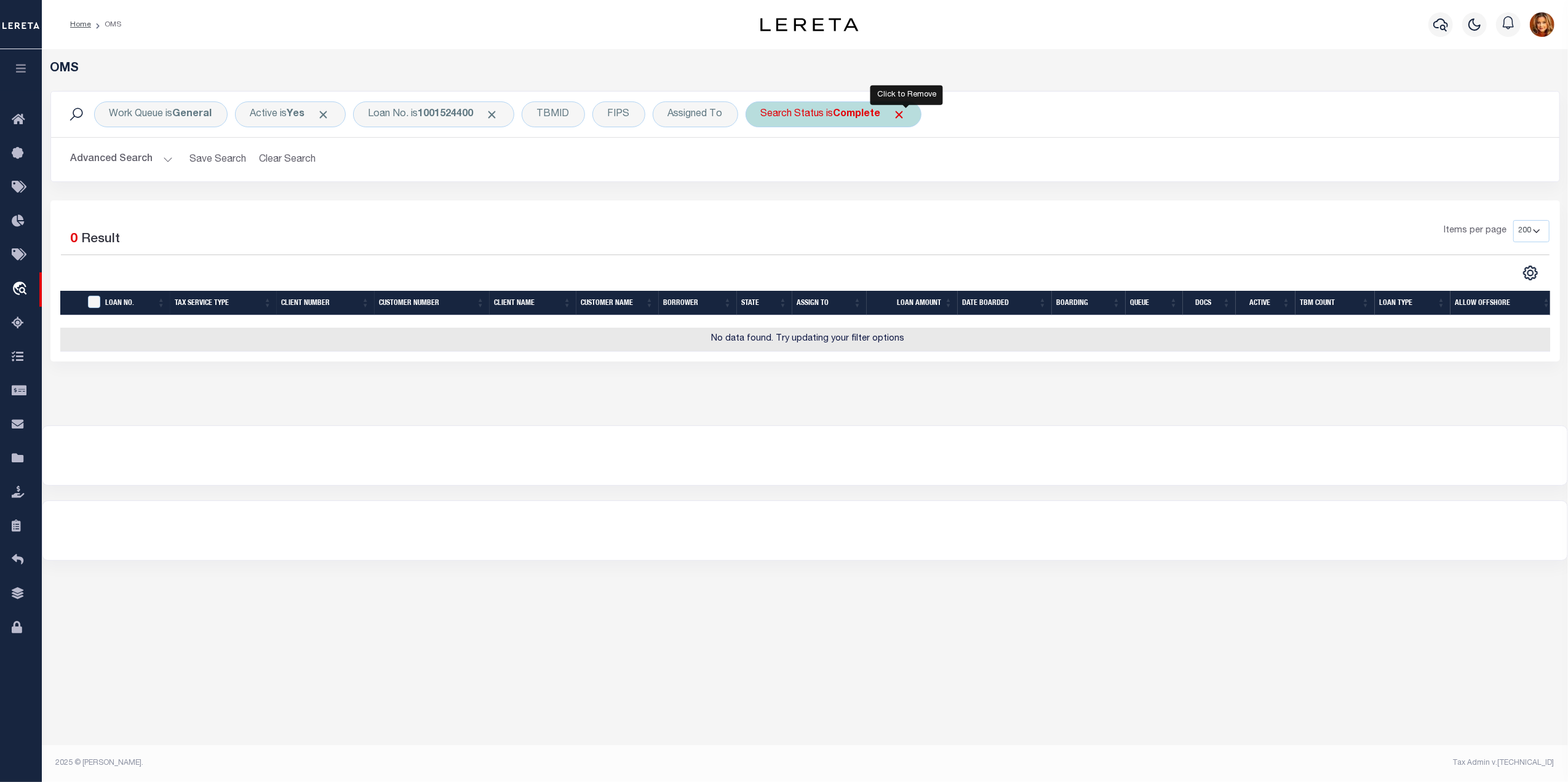
click at [903, 116] on span "Click to Remove" at bounding box center [900, 115] width 13 height 13
click at [281, 153] on button "Clear Search" at bounding box center [287, 159] width 67 height 24
click at [392, 112] on div "Loan No." at bounding box center [385, 114] width 71 height 26
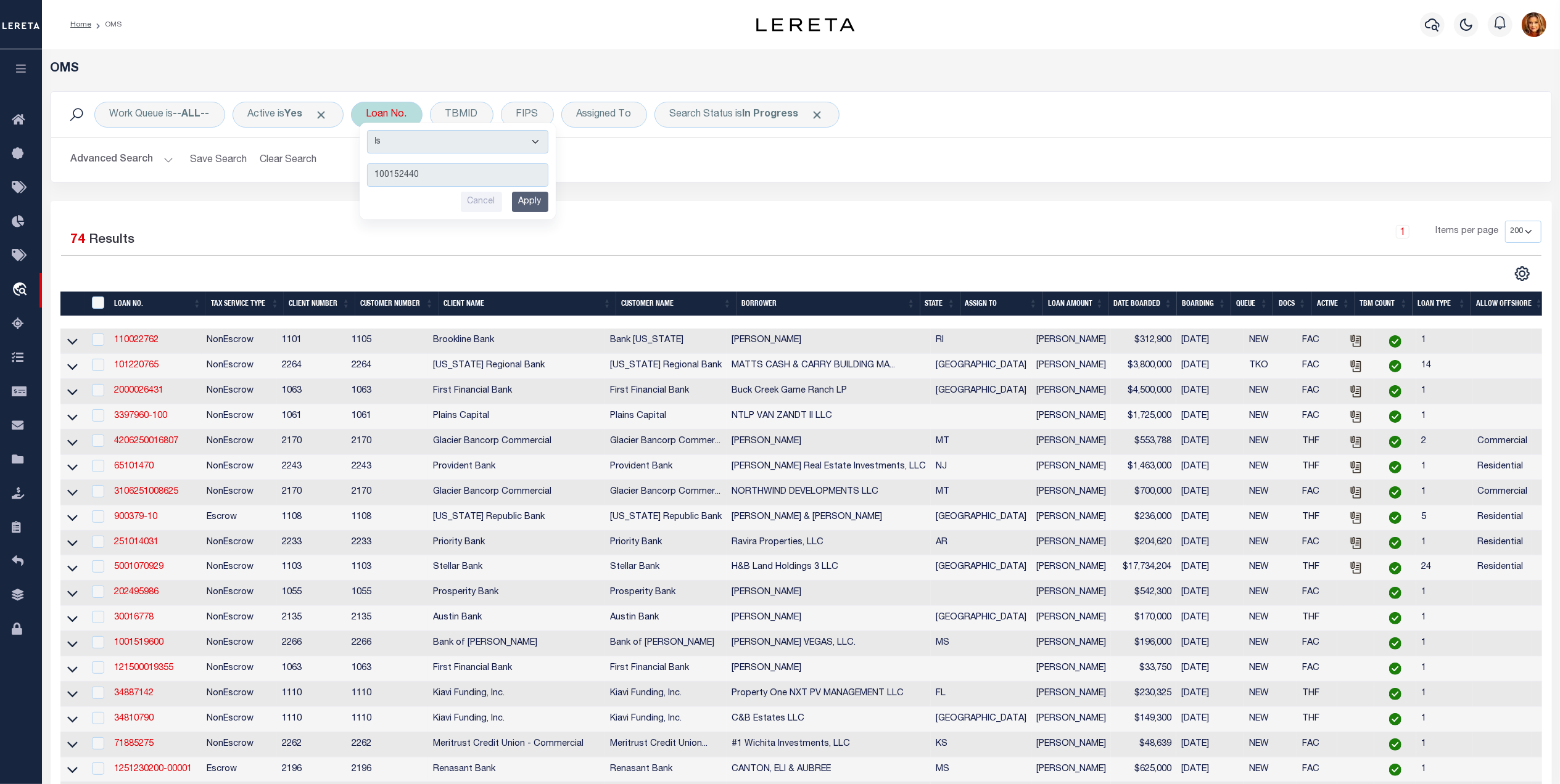
type input "1001524400"
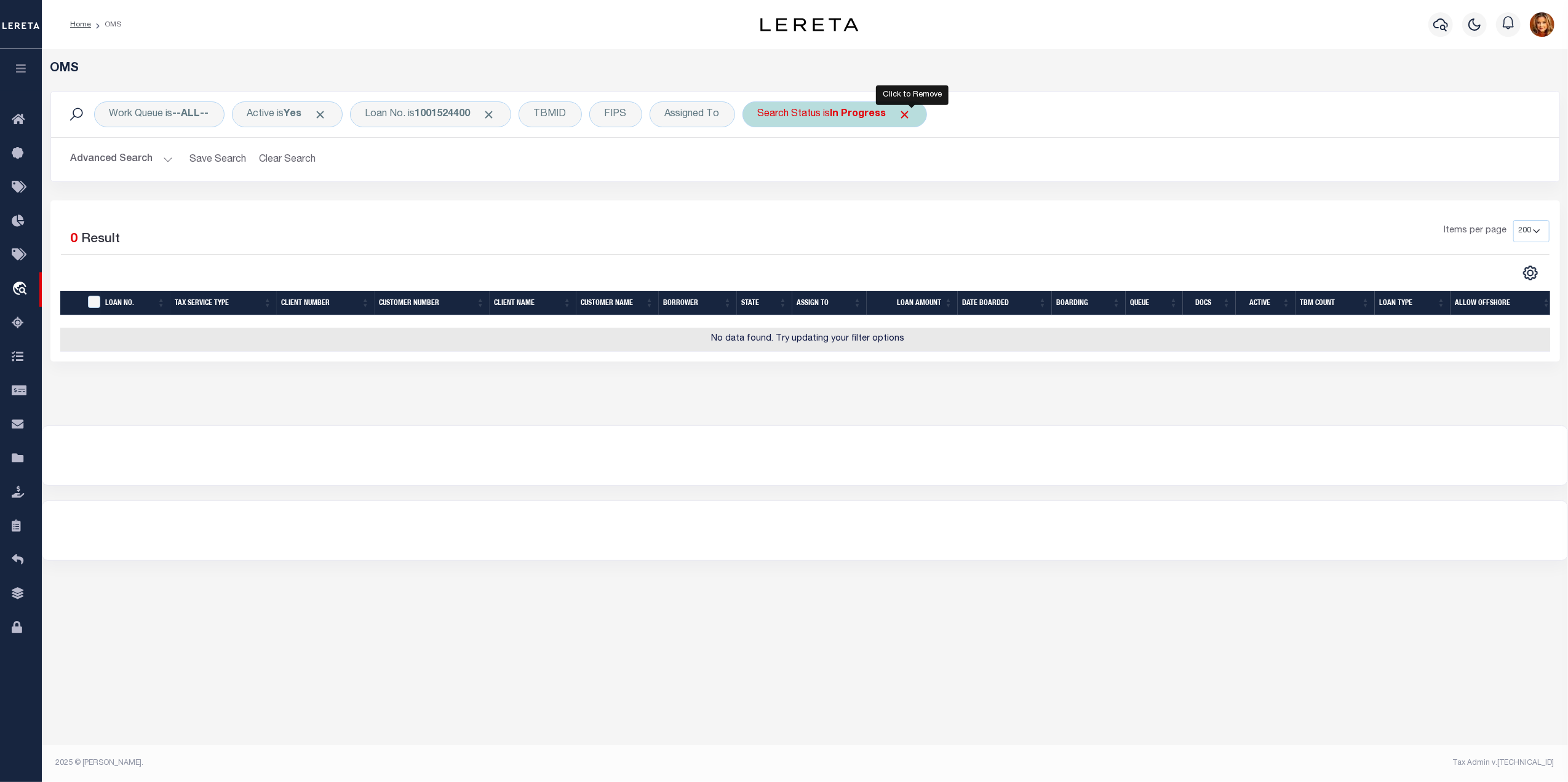
click at [912, 115] on span "Click to Remove" at bounding box center [905, 115] width 13 height 13
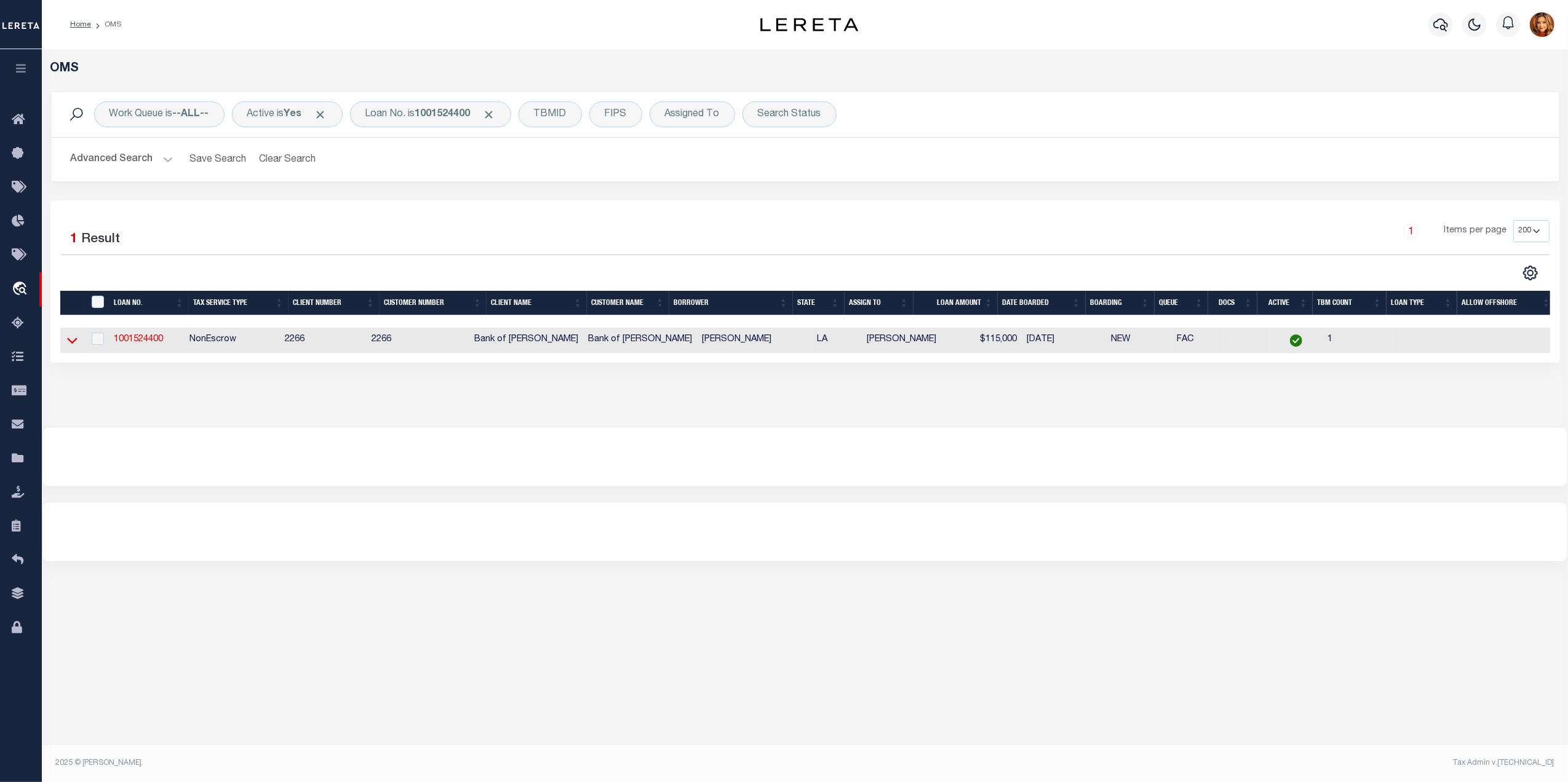
click at [68, 343] on icon at bounding box center [72, 341] width 11 height 6
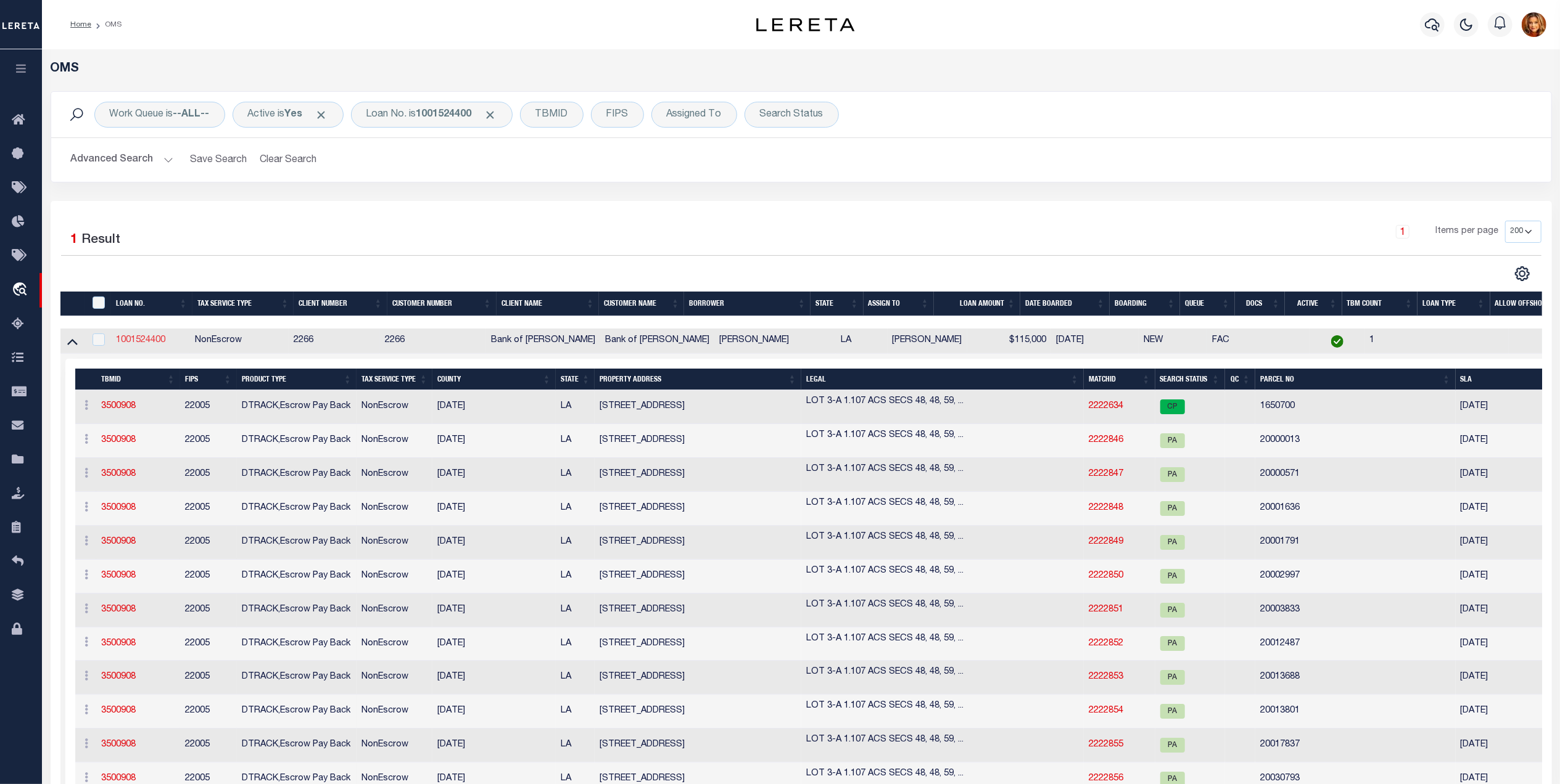
click at [136, 343] on link "1001524400" at bounding box center [141, 340] width 50 height 9
type input "1001524400"
type input "[PERSON_NAME]"
select select
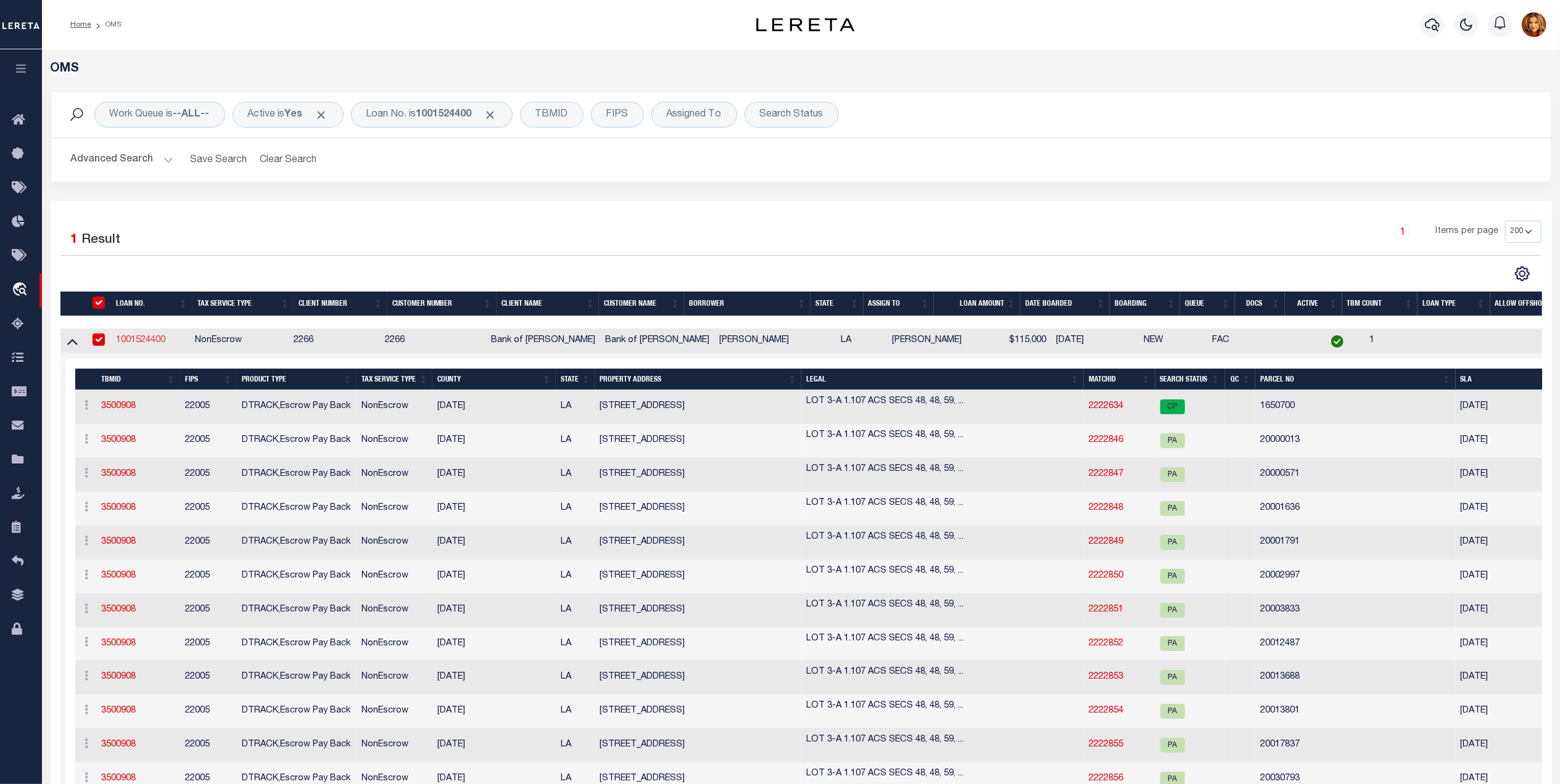
type input "[STREET_ADDRESS][PERSON_NAME]"
type input "SAINT AMANT LA 70774"
select select "100"
select select
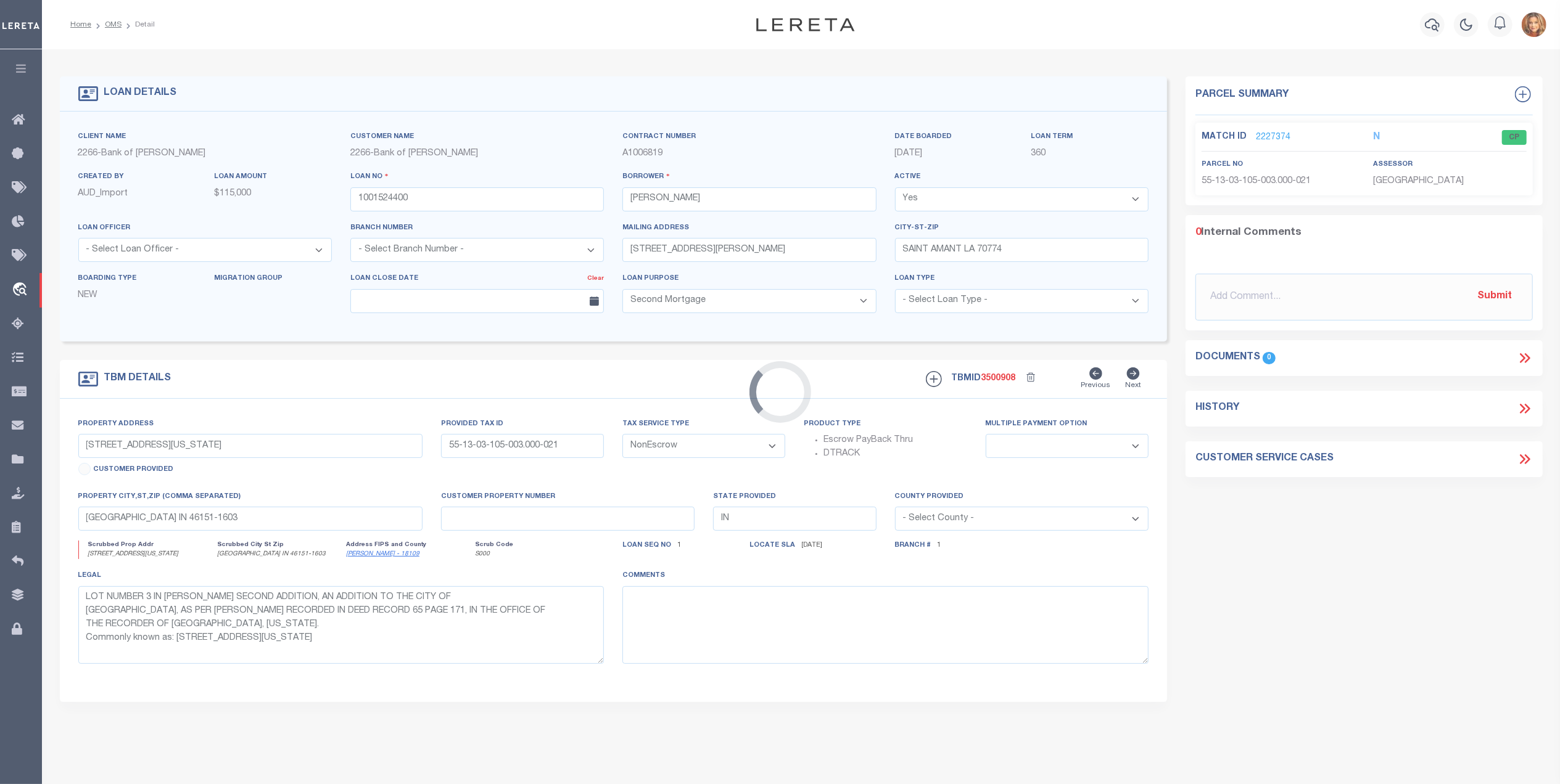
select select "25335"
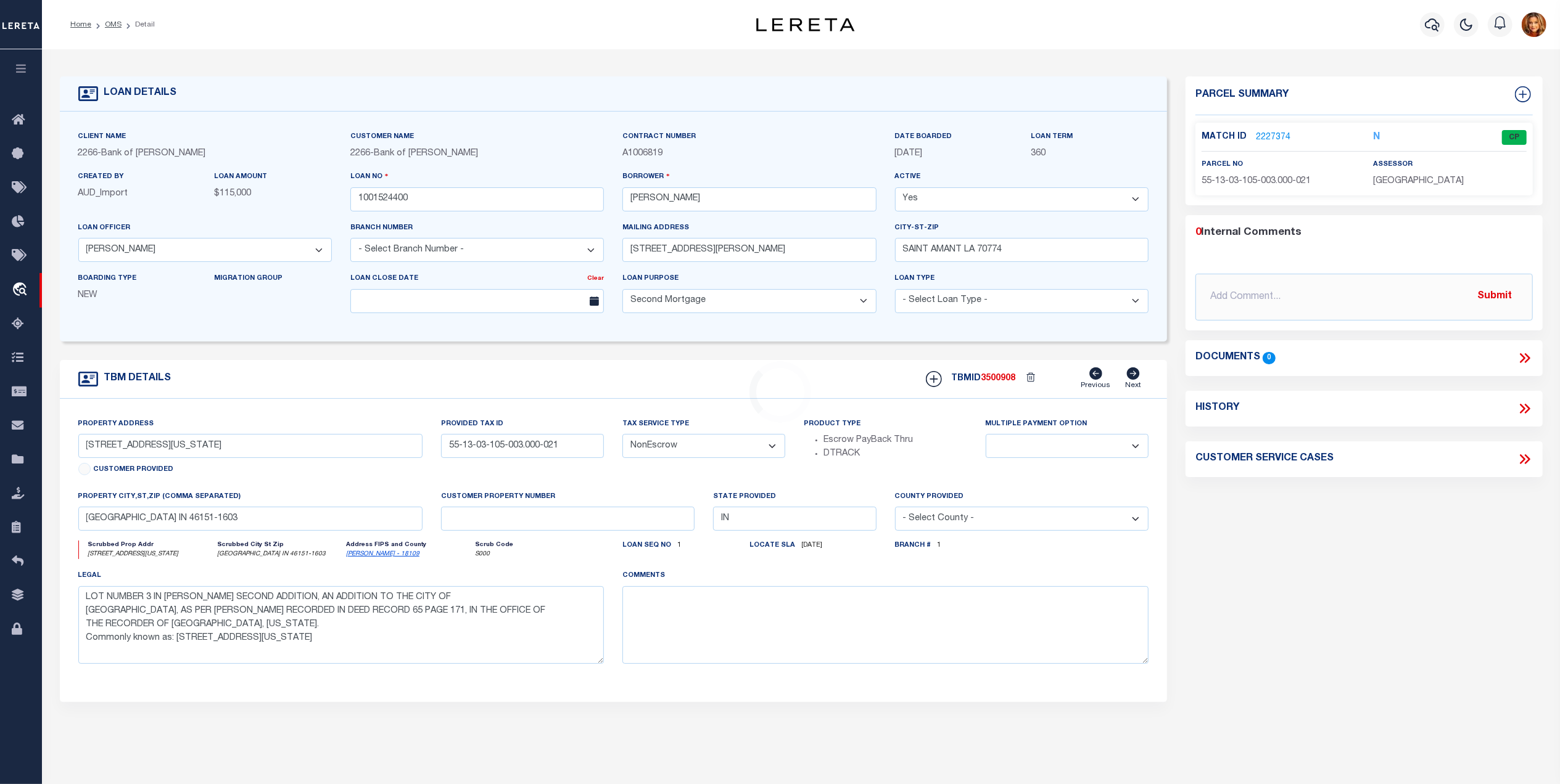
select select "8660"
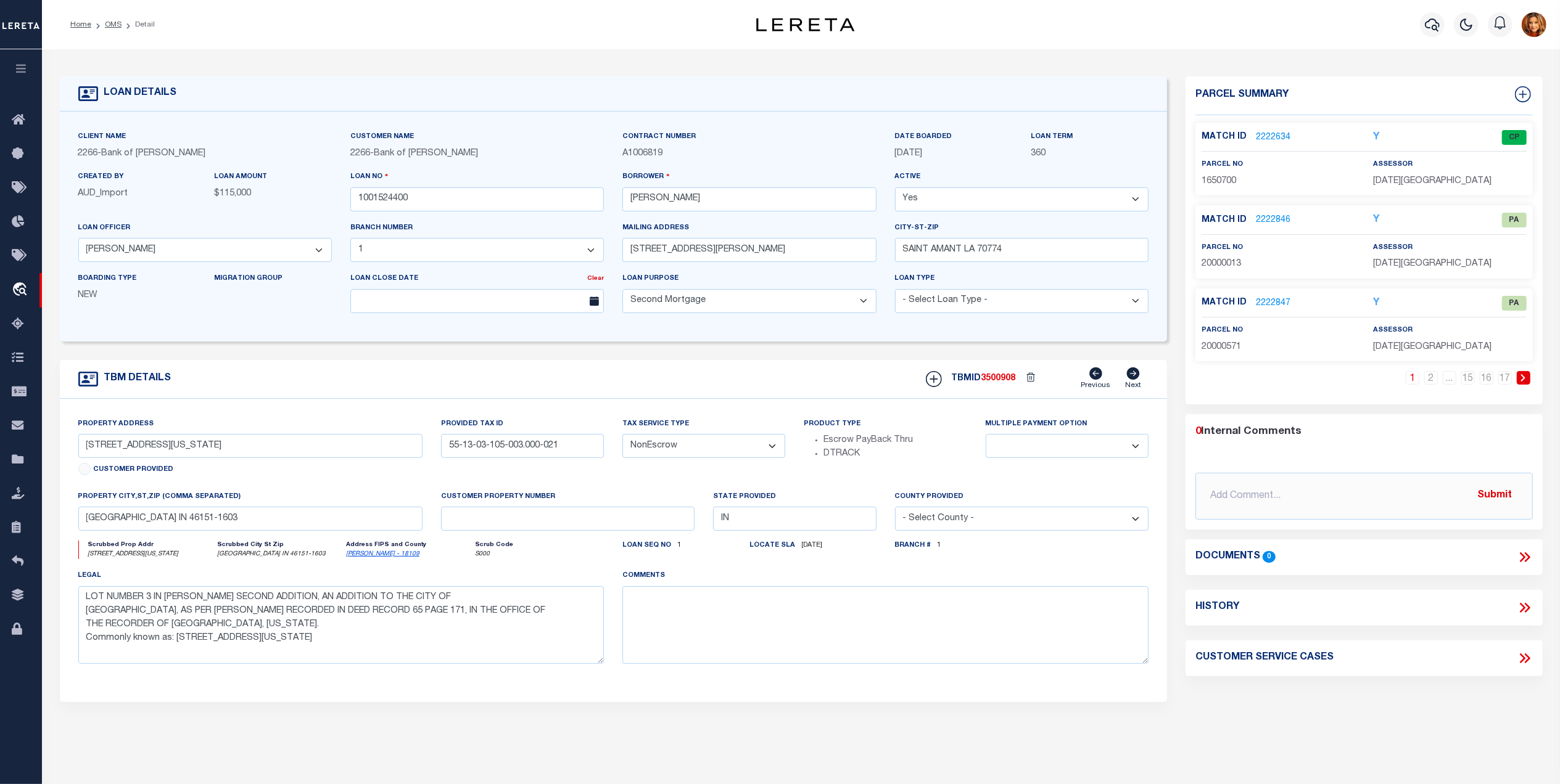
type input "[STREET_ADDRESS]"
type input "1650700"
select select
type input "[PERSON_NAME] LA 70725"
type input "8508"
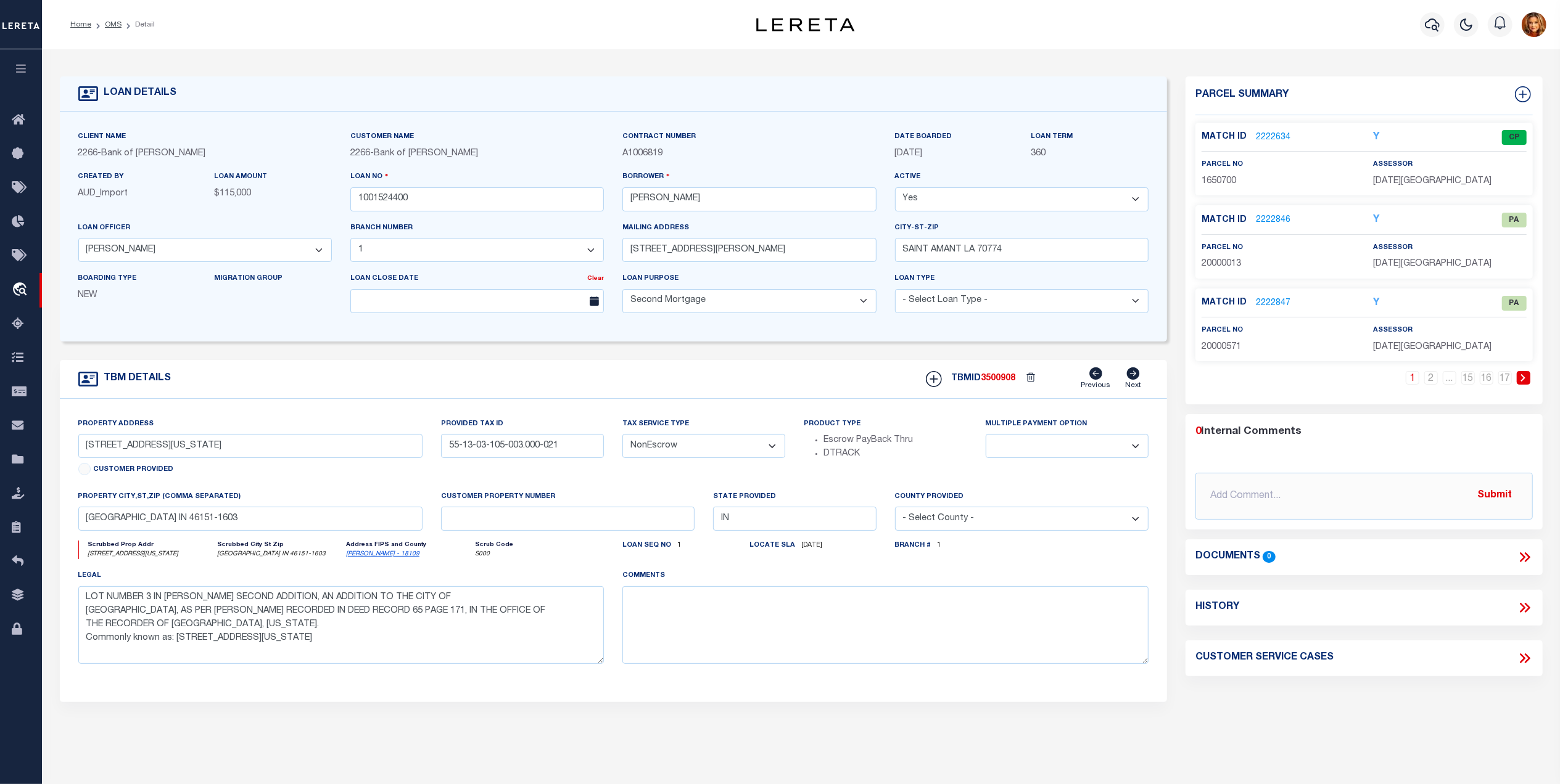
type input "LA"
select select
type textarea "LOT 3-A 1.107 ACS SECS 48, 48, 59, 60, 61, 62, 63 T10S"
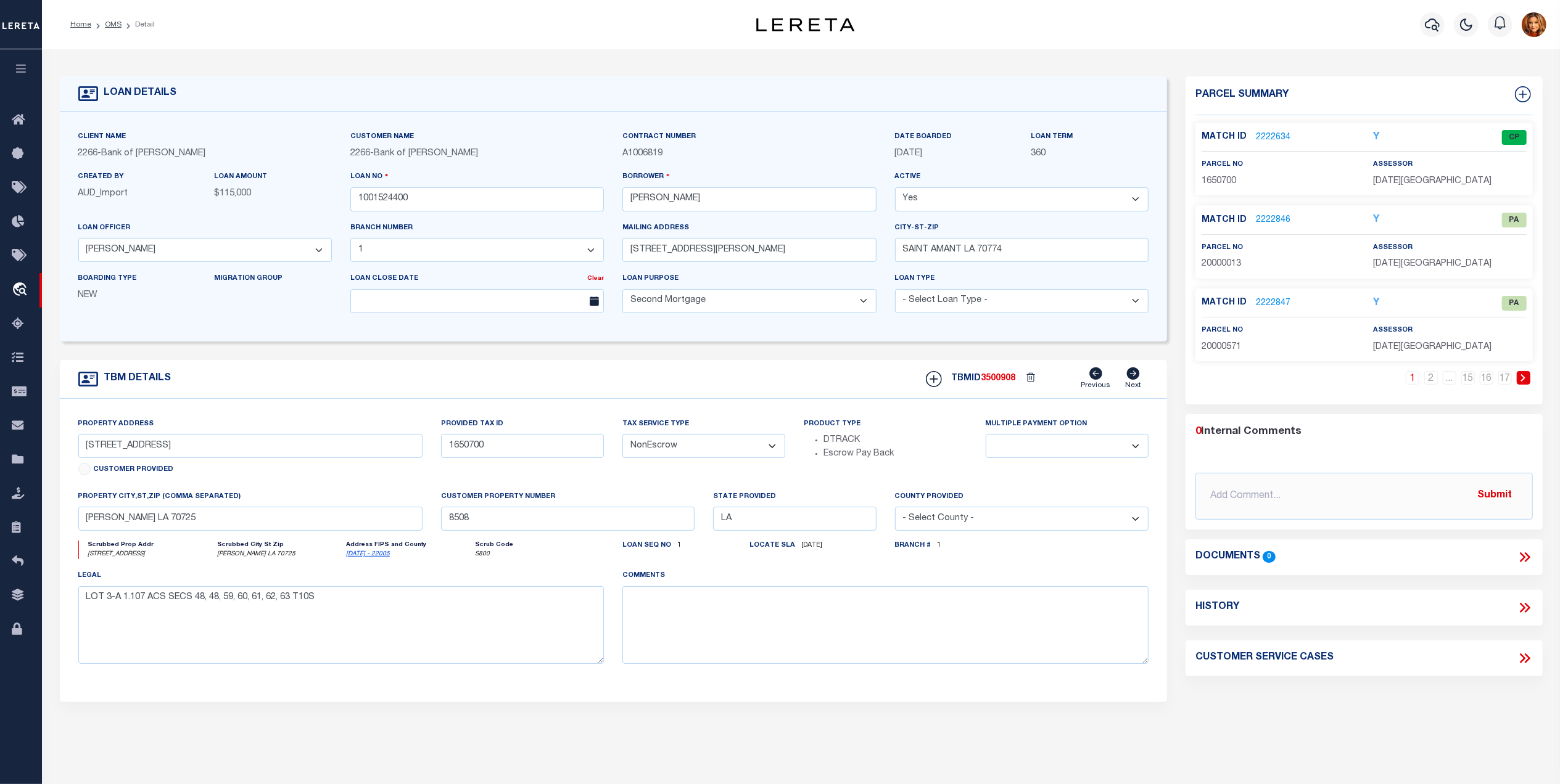
click at [1272, 137] on link "2222634" at bounding box center [1273, 138] width 34 height 13
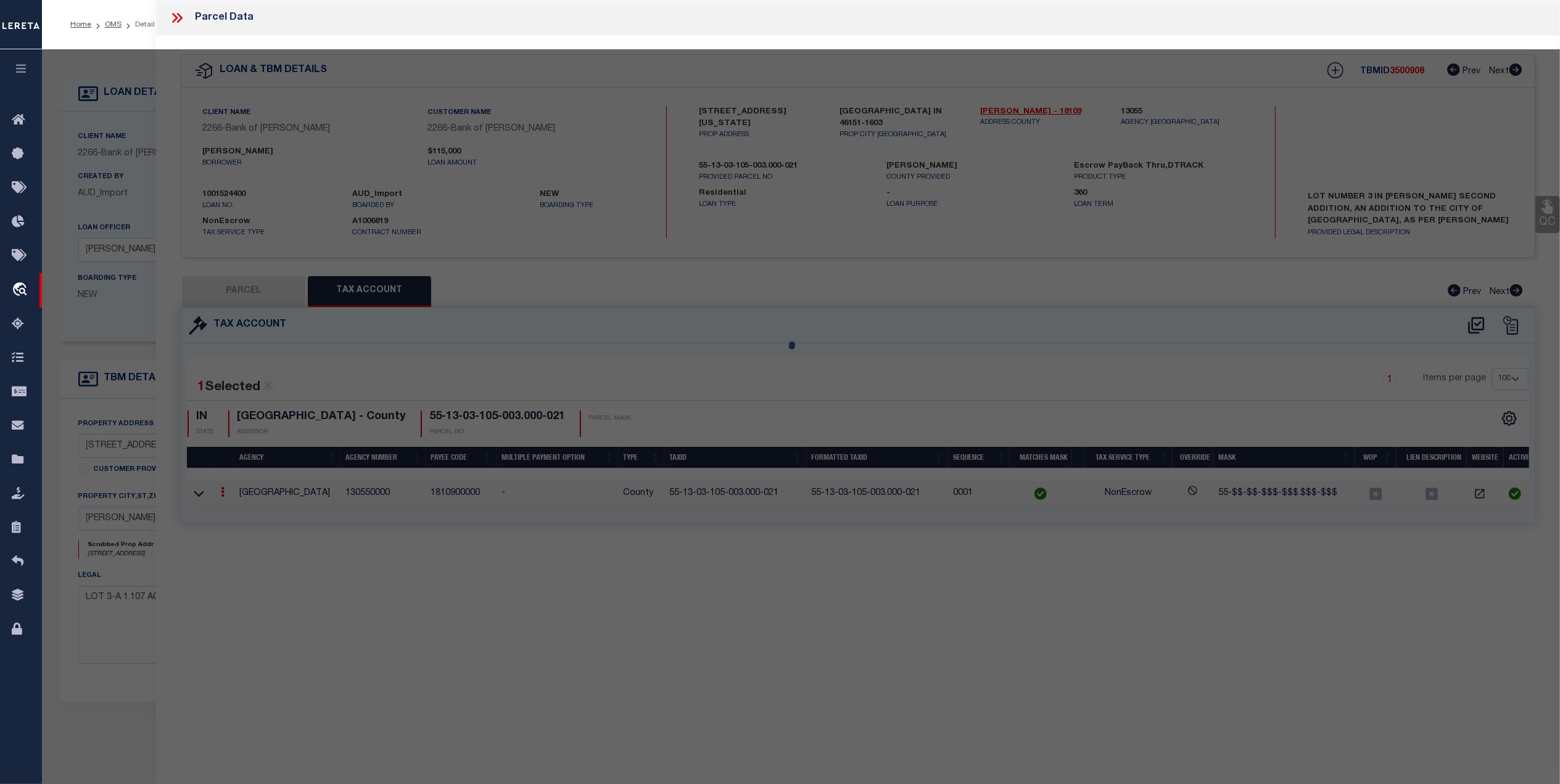
select select "AS"
select select
checkbox input "false"
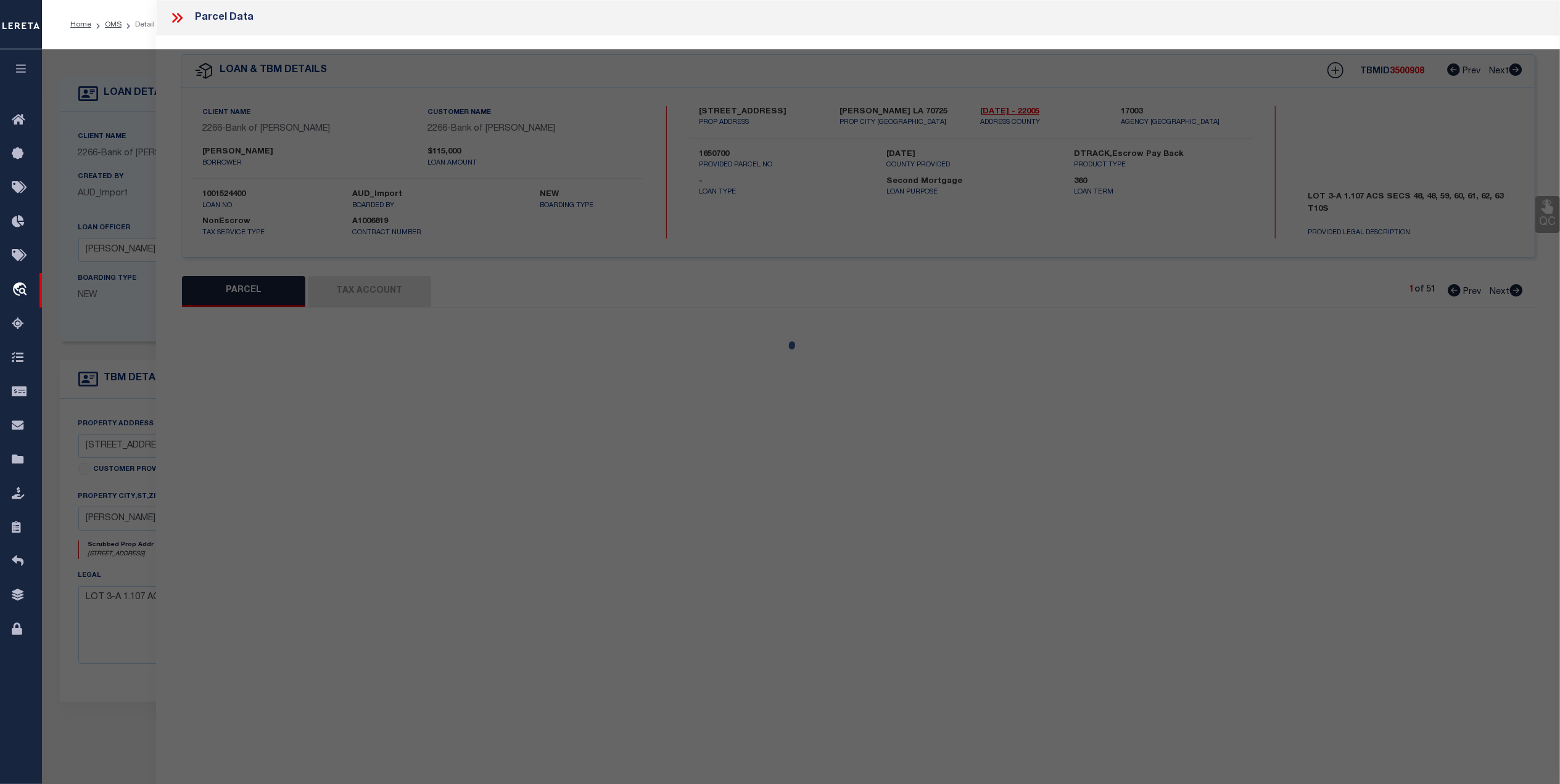
select select "CP"
type input "[PERSON_NAME]"
select select "AGW"
select select "LEG"
type input "[STREET_ADDRESS]"
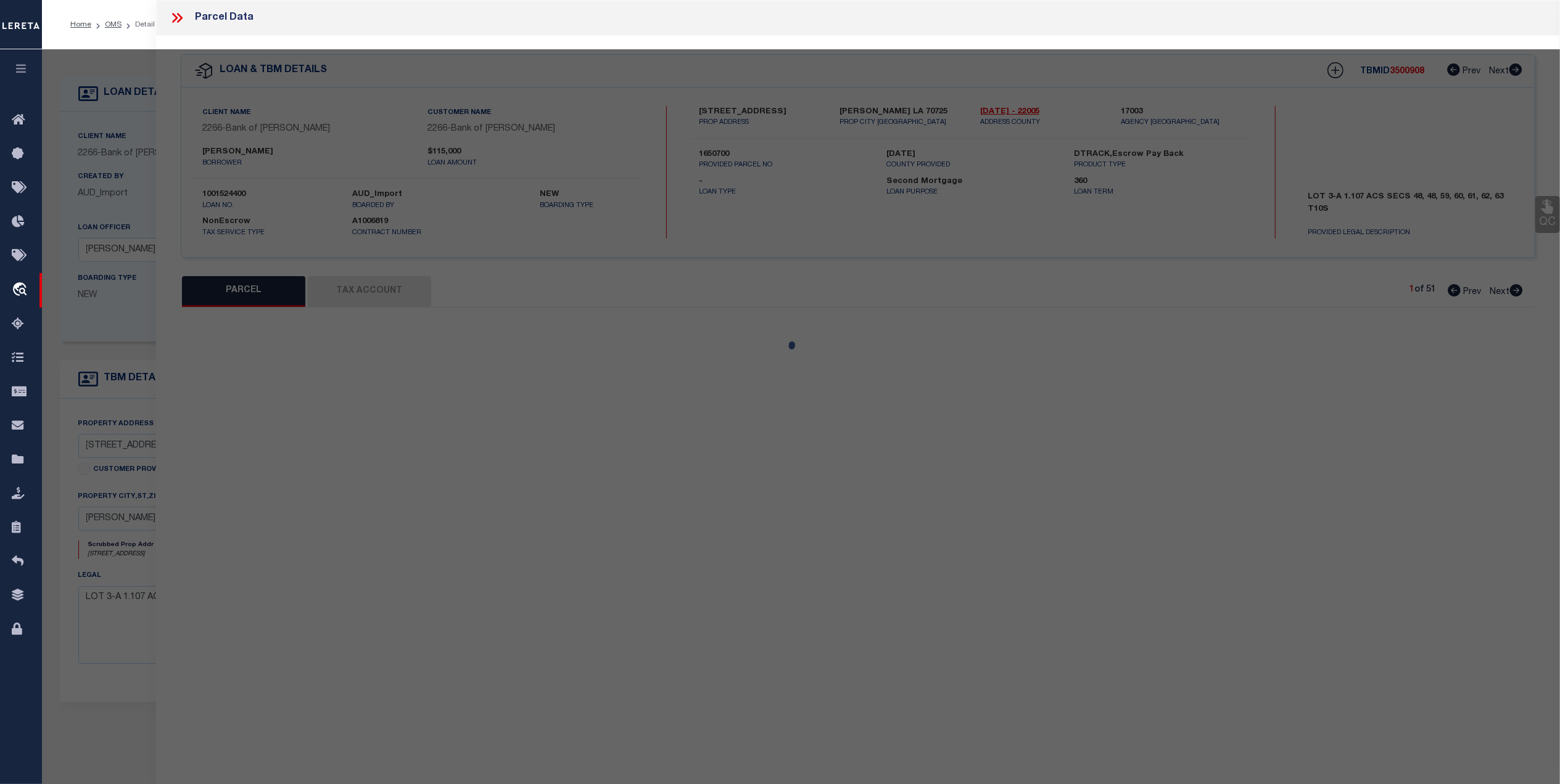
type input "[PERSON_NAME], LA 70725"
type textarea "1.10 AC. SEC. 57-58-59-10-2, LOT 3-A"
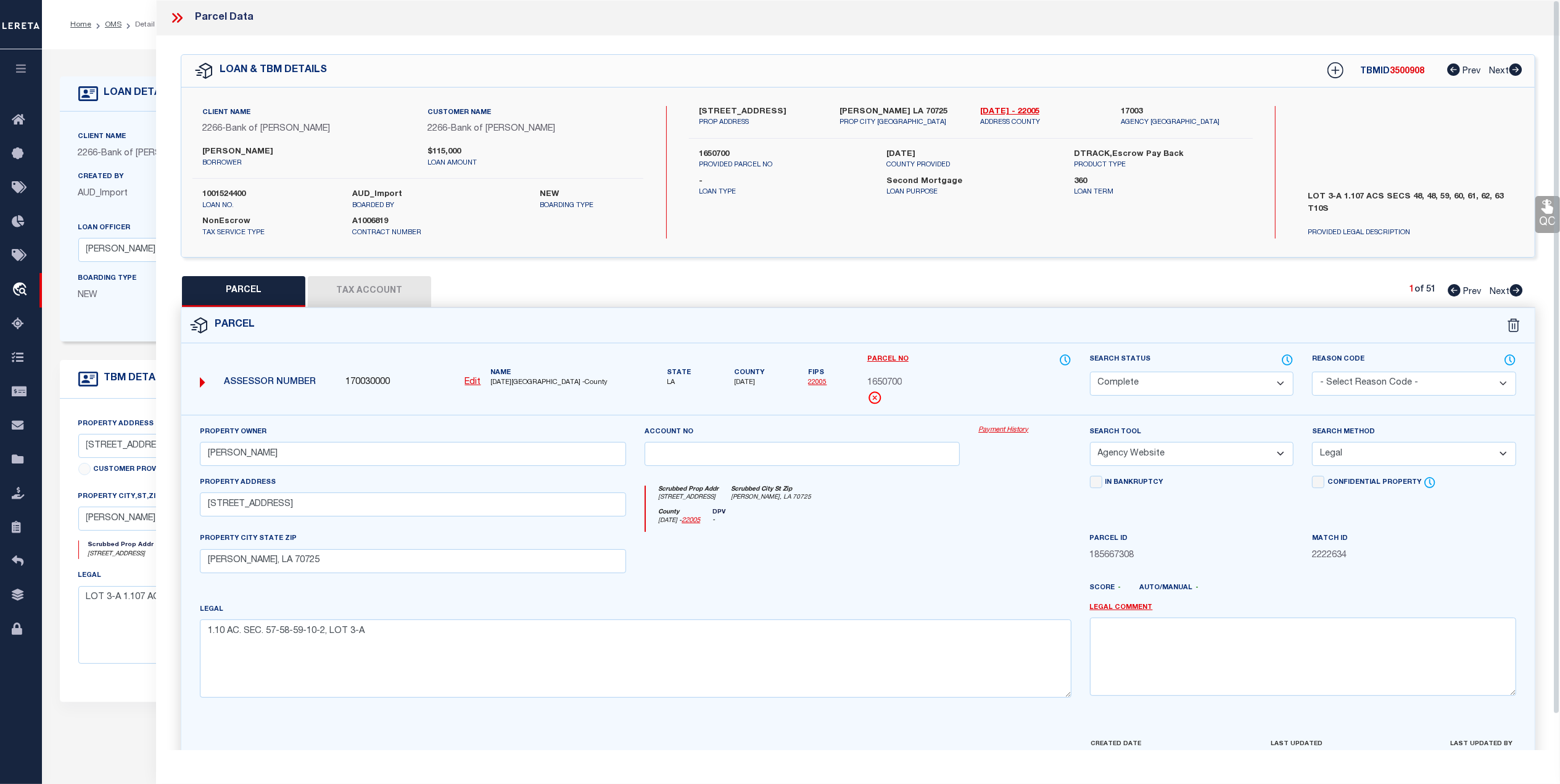
click at [173, 15] on icon at bounding box center [177, 18] width 16 height 16
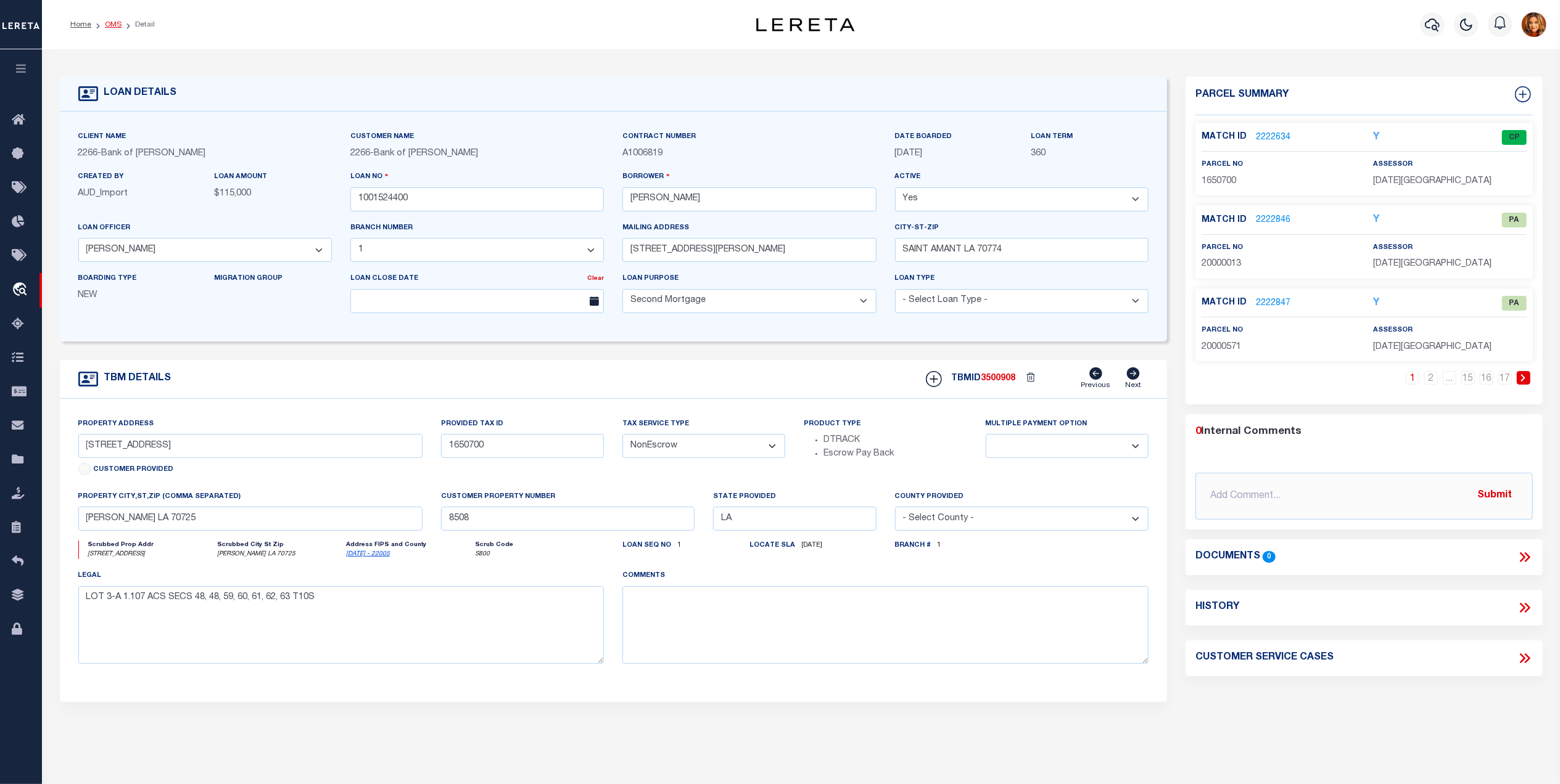
click at [109, 26] on link "OMS" at bounding box center [113, 25] width 17 height 7
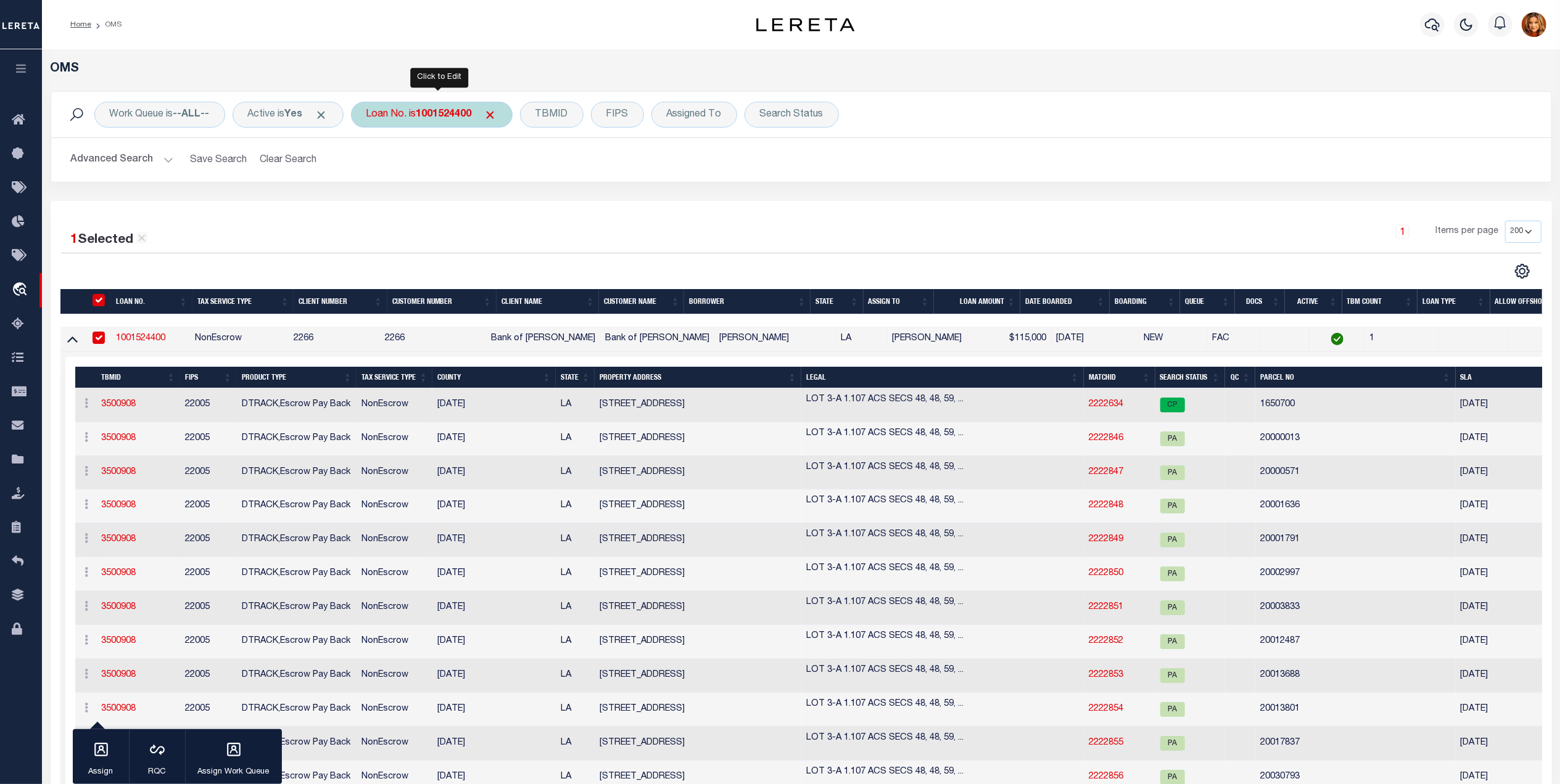
click at [444, 102] on div "Loan No. is 1001524400" at bounding box center [432, 114] width 162 height 26
type input "4001181600"
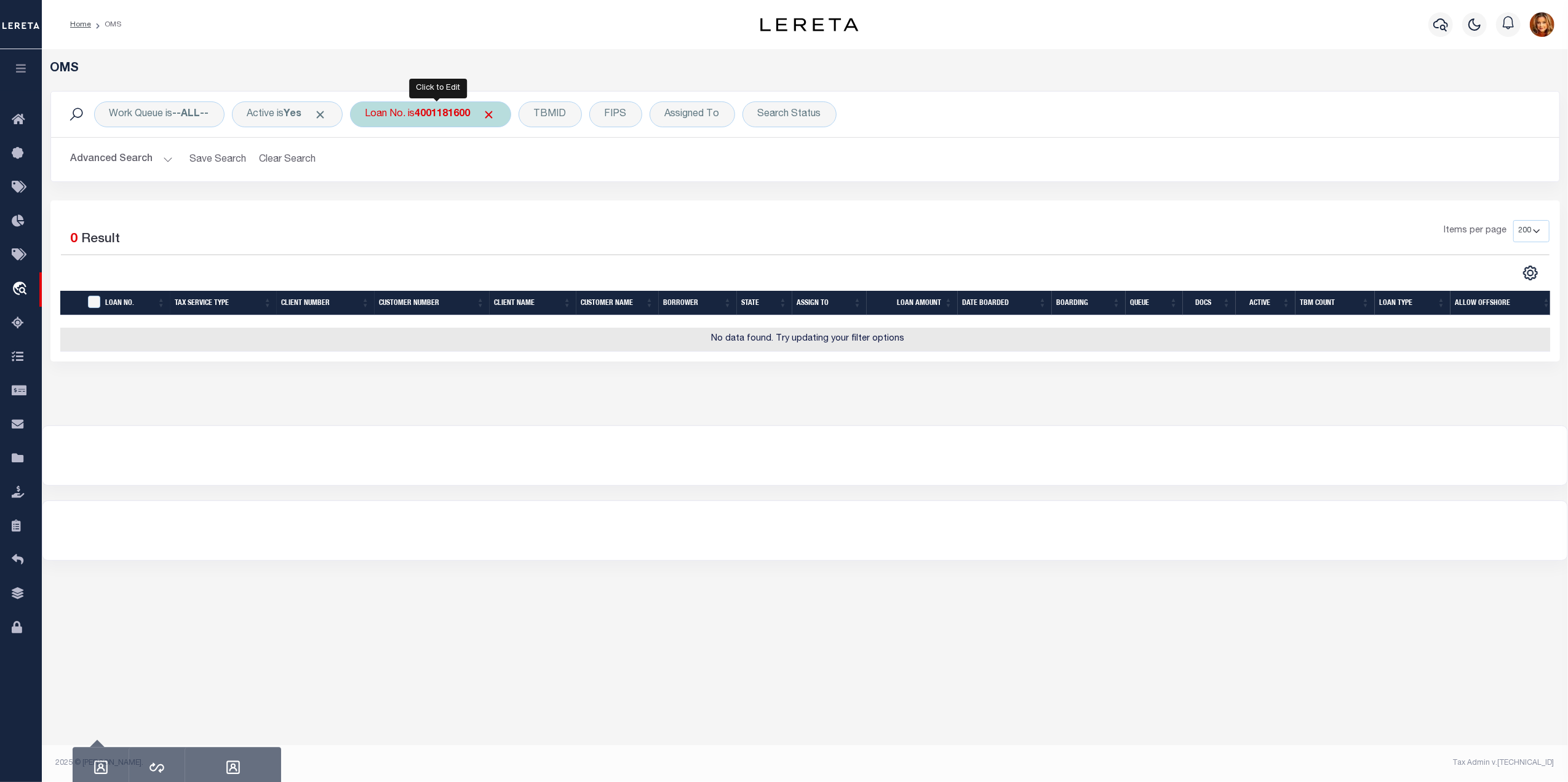
click at [429, 116] on b "4001181600" at bounding box center [443, 114] width 56 height 10
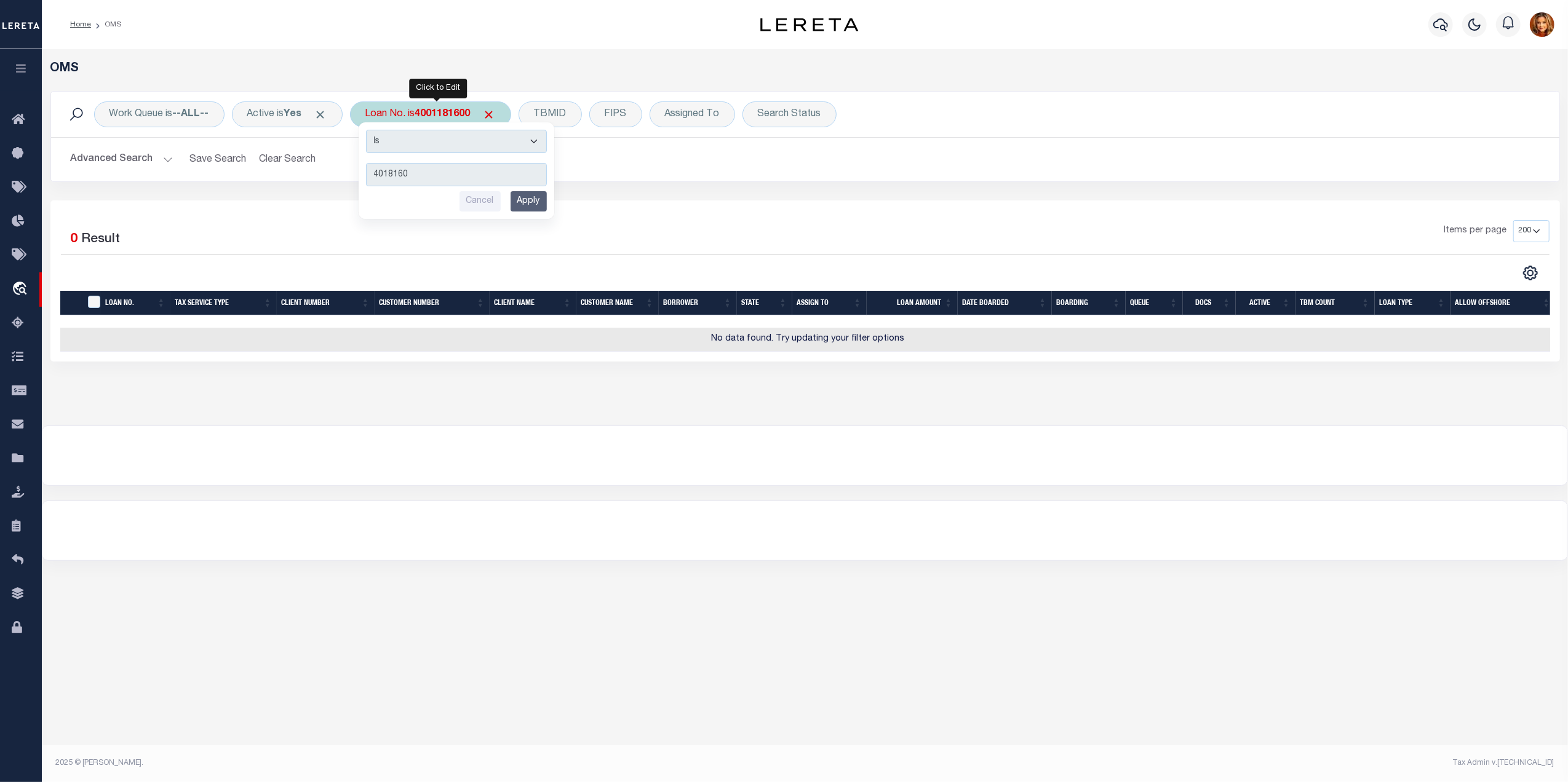
type input "40181600"
click at [439, 115] on b "40181600" at bounding box center [437, 114] width 44 height 10
type input "401181600"
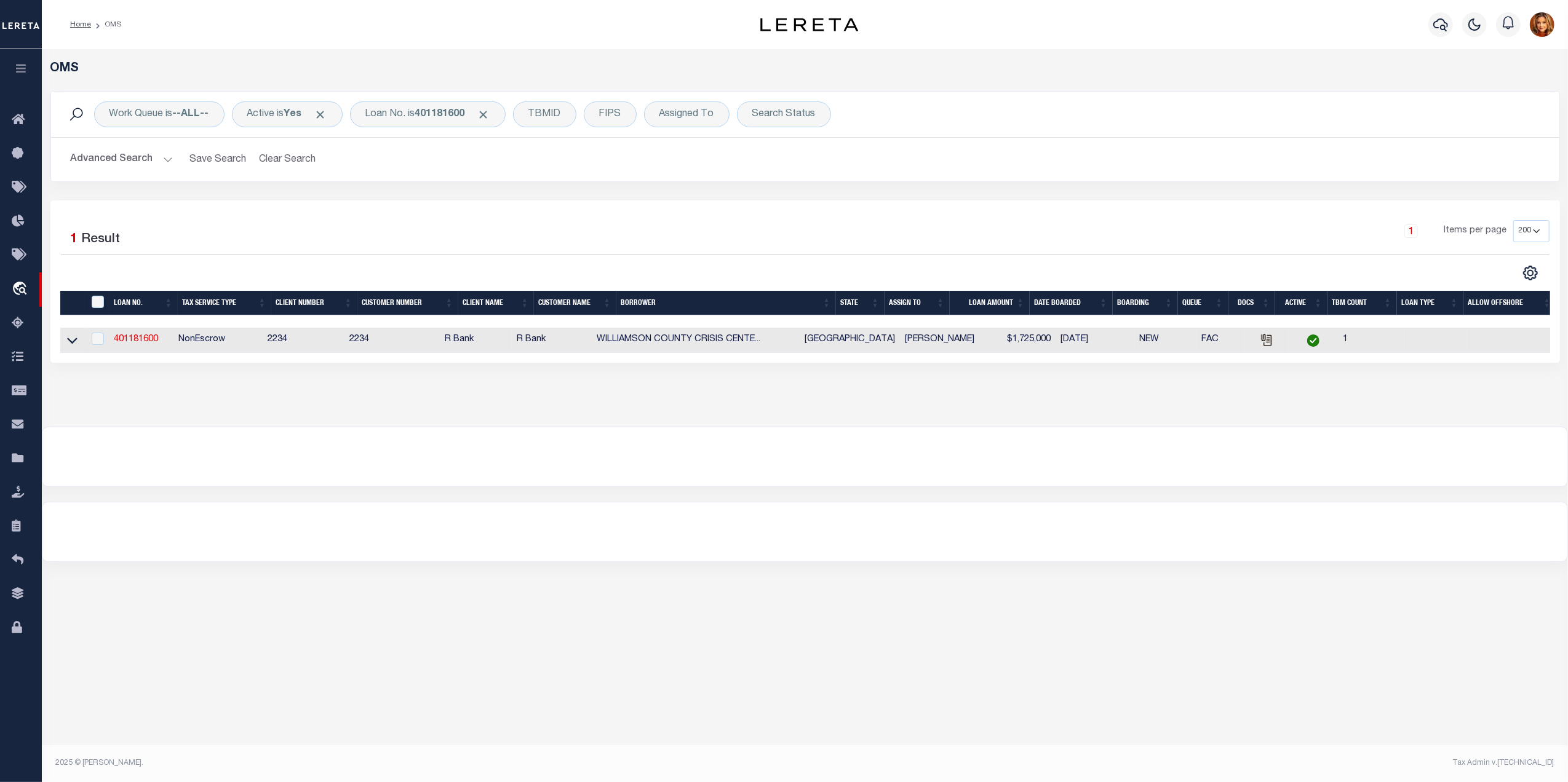
click at [65, 346] on td at bounding box center [71, 340] width 24 height 26
checkbox input "true"
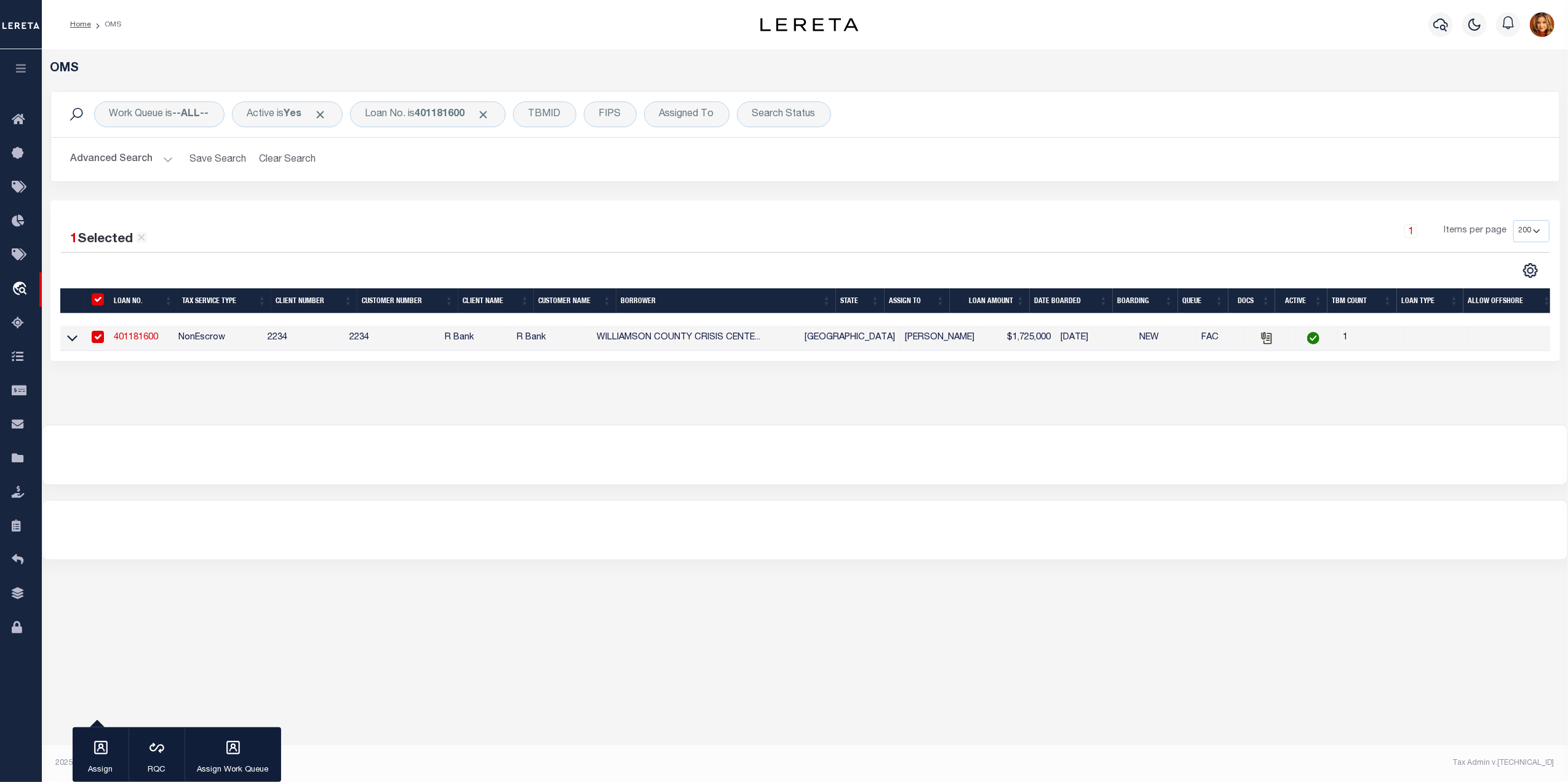
click at [138, 333] on td "401181600" at bounding box center [140, 339] width 64 height 26
checkbox input "false"
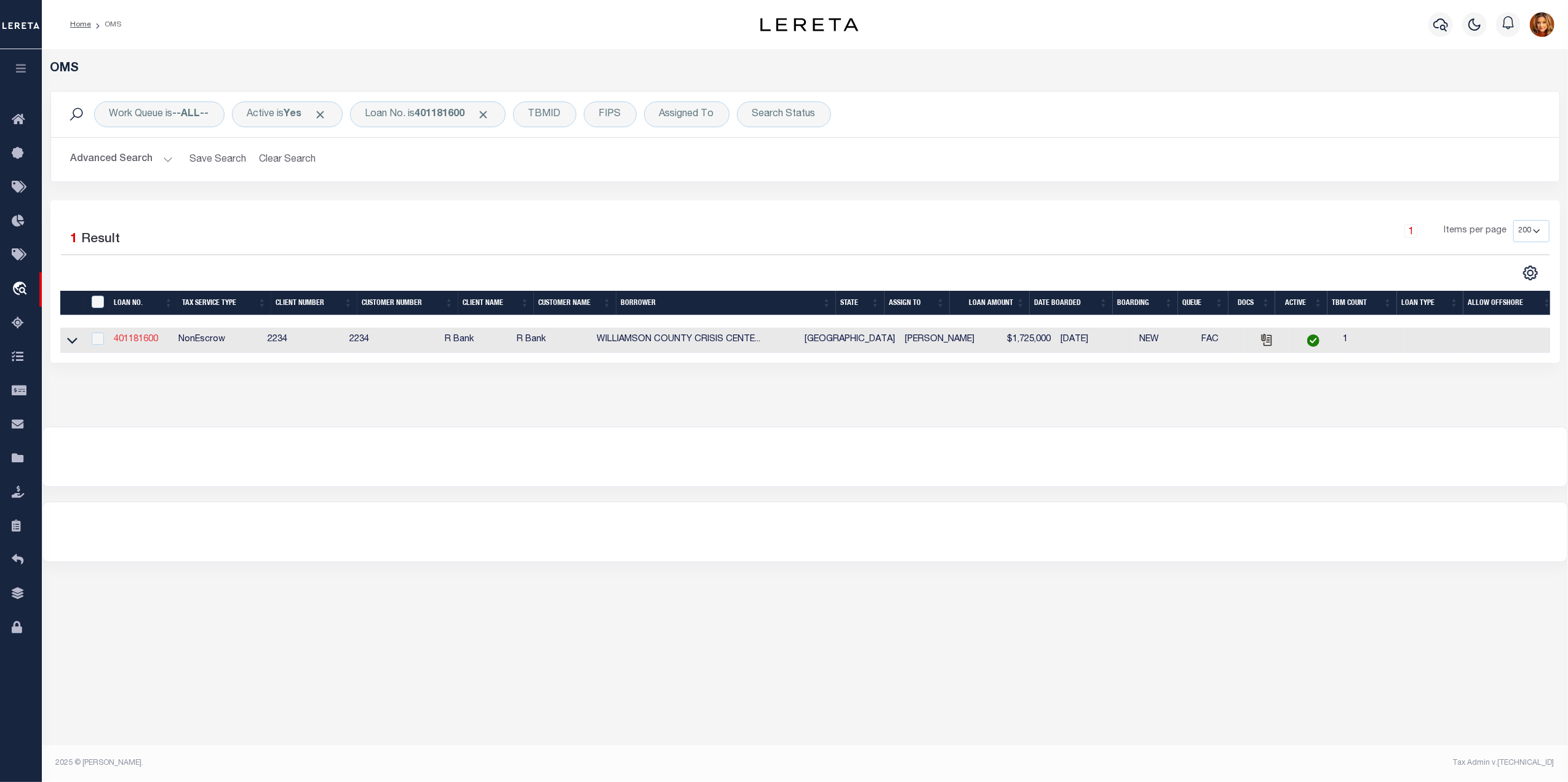
click at [144, 337] on link "401181600" at bounding box center [136, 339] width 44 height 9
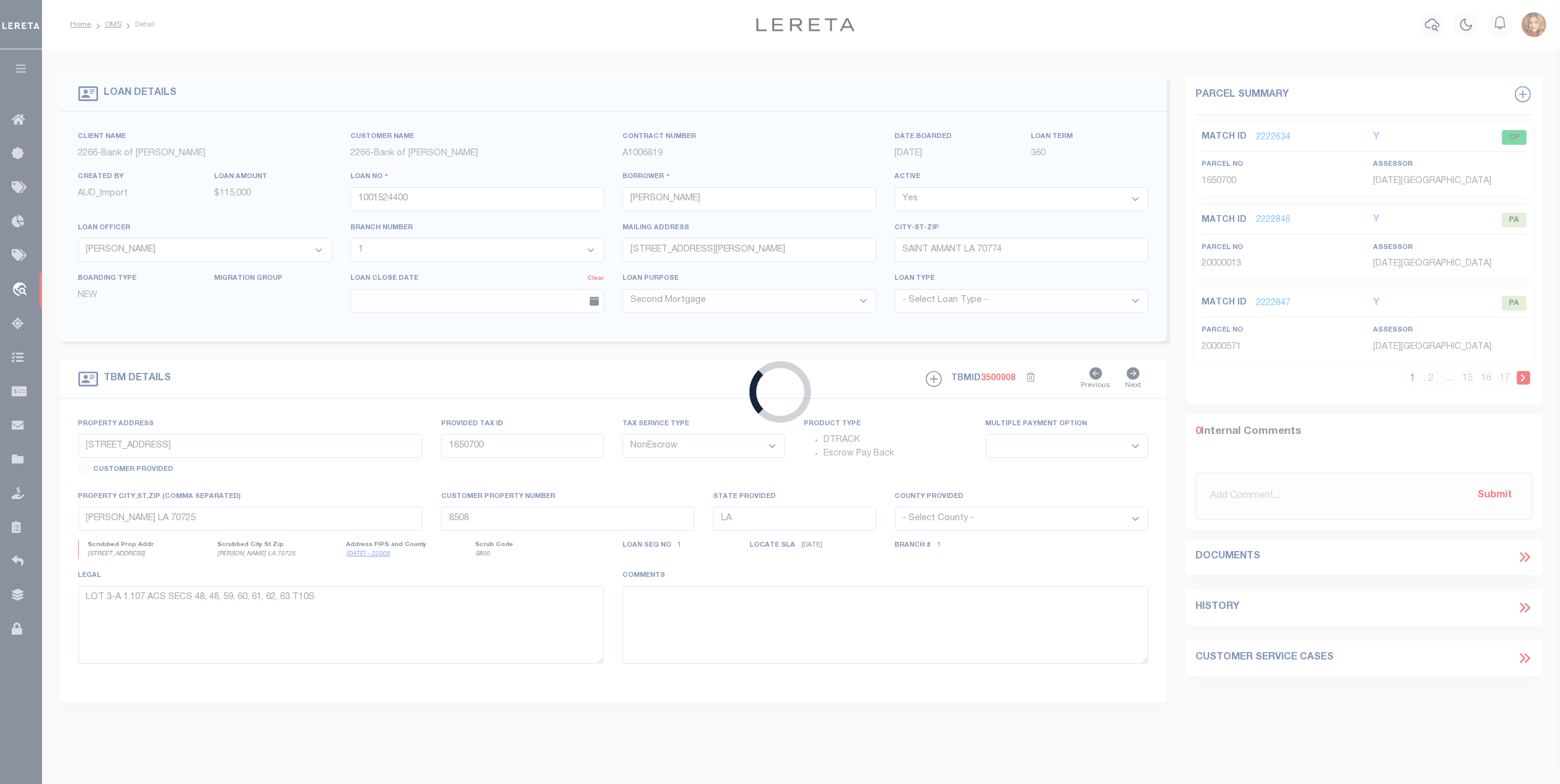
type input "401181600"
type input "WILLIAMSON COUNTY CRISIS CENTER"
select select
type input "[STREET_ADDRESS][PERSON_NAME]"
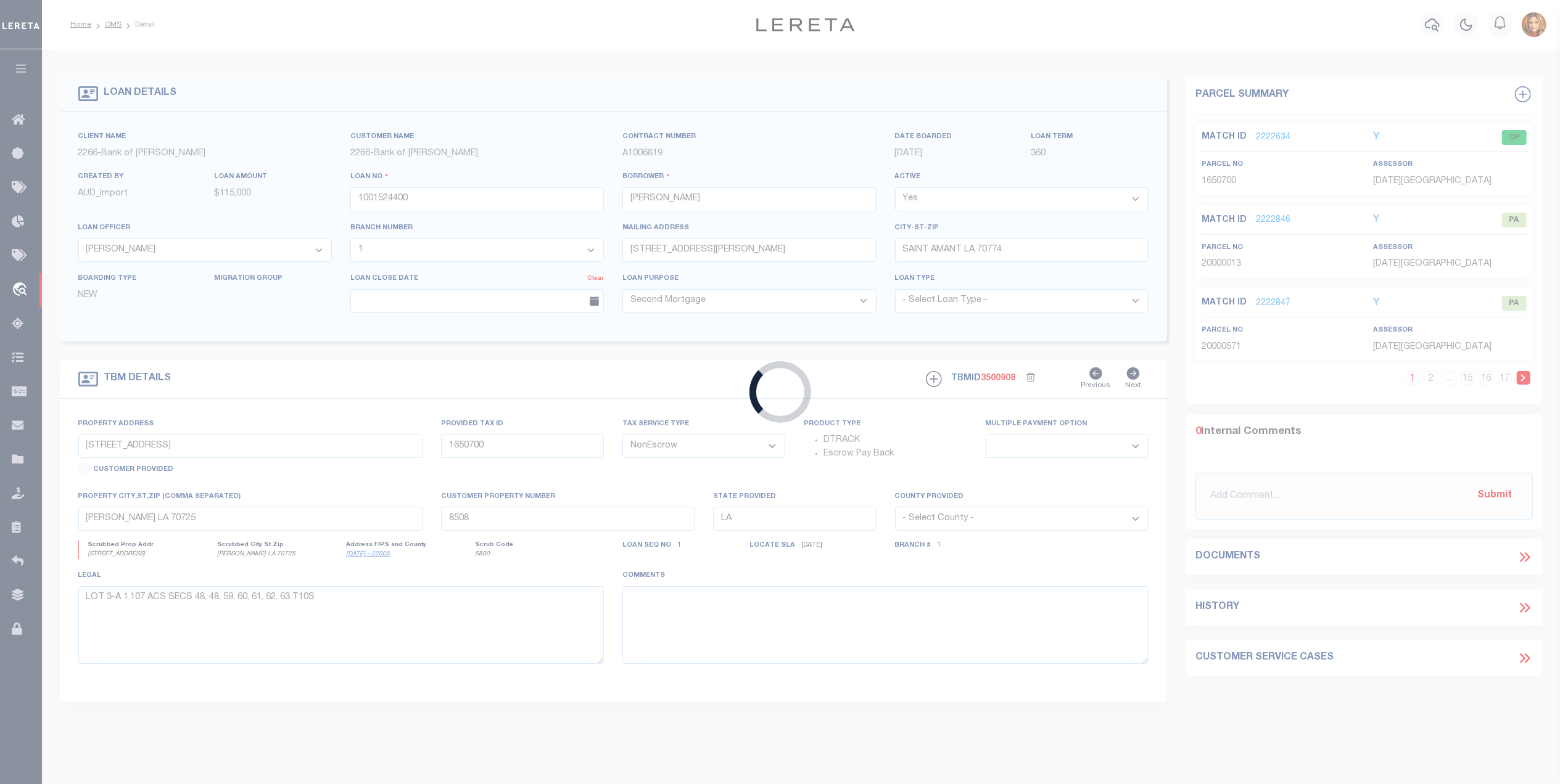
type input "[GEOGRAPHIC_DATA] 78664-7008"
select select
type input "[STREET_ADDRESS][PERSON_NAME]"
select select
type input "LEANDER TX 78641"
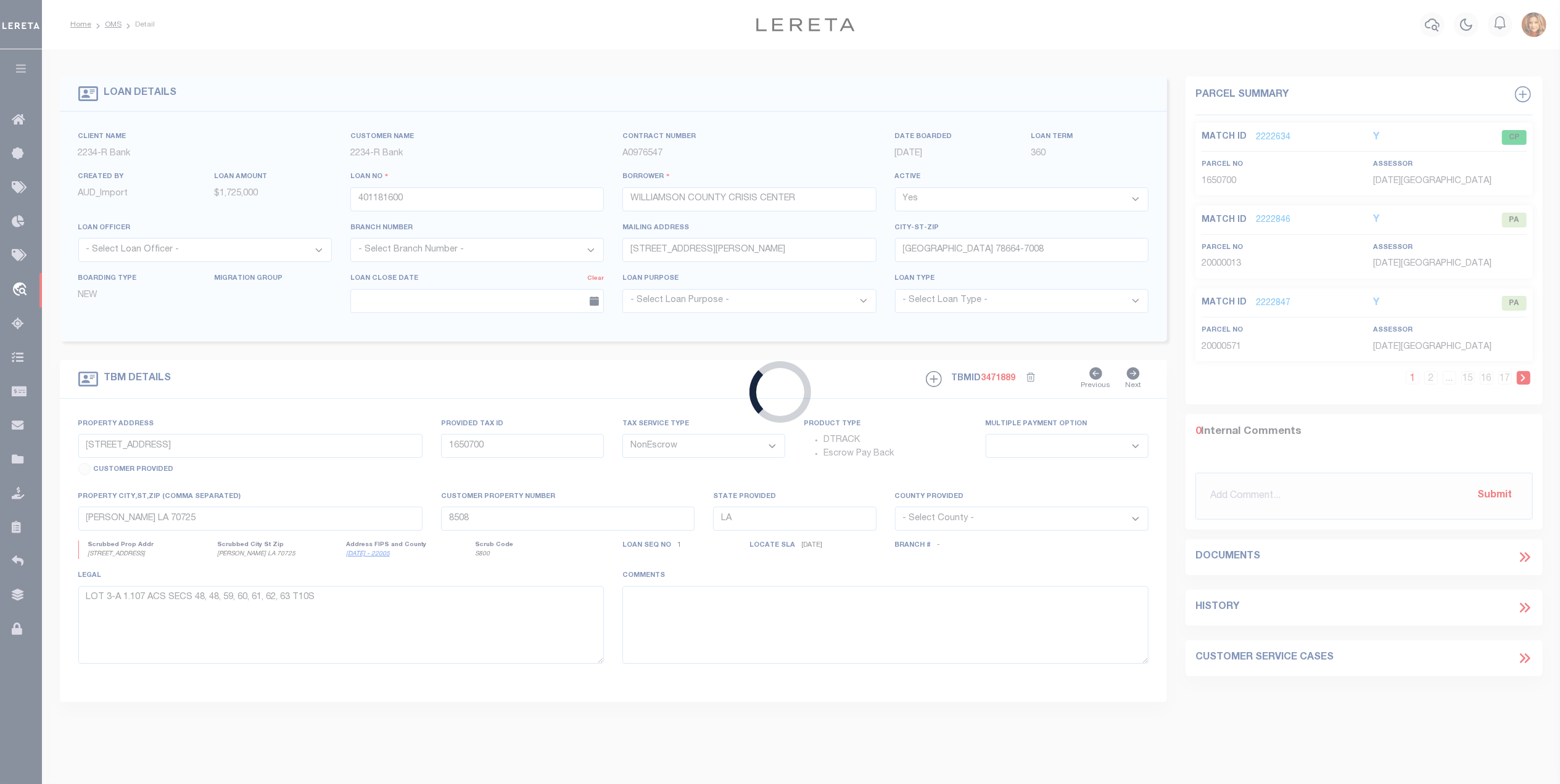
type input "[GEOGRAPHIC_DATA]"
select select
select select "26596"
select select "8639"
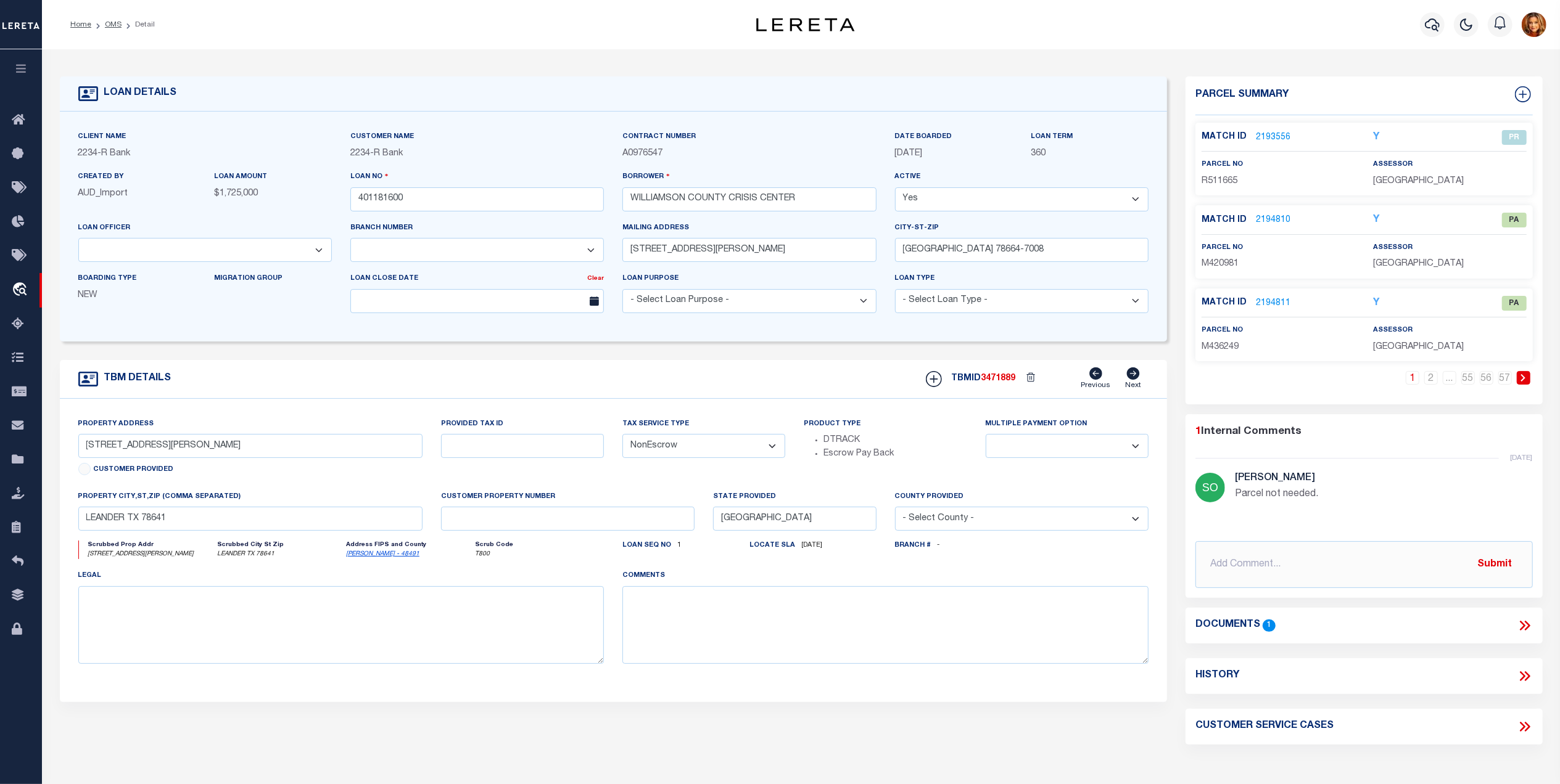
click at [1266, 144] on div "Match ID 2193556 Y PR" at bounding box center [1365, 141] width 325 height 21
click at [1261, 134] on link "2193556" at bounding box center [1273, 138] width 34 height 13
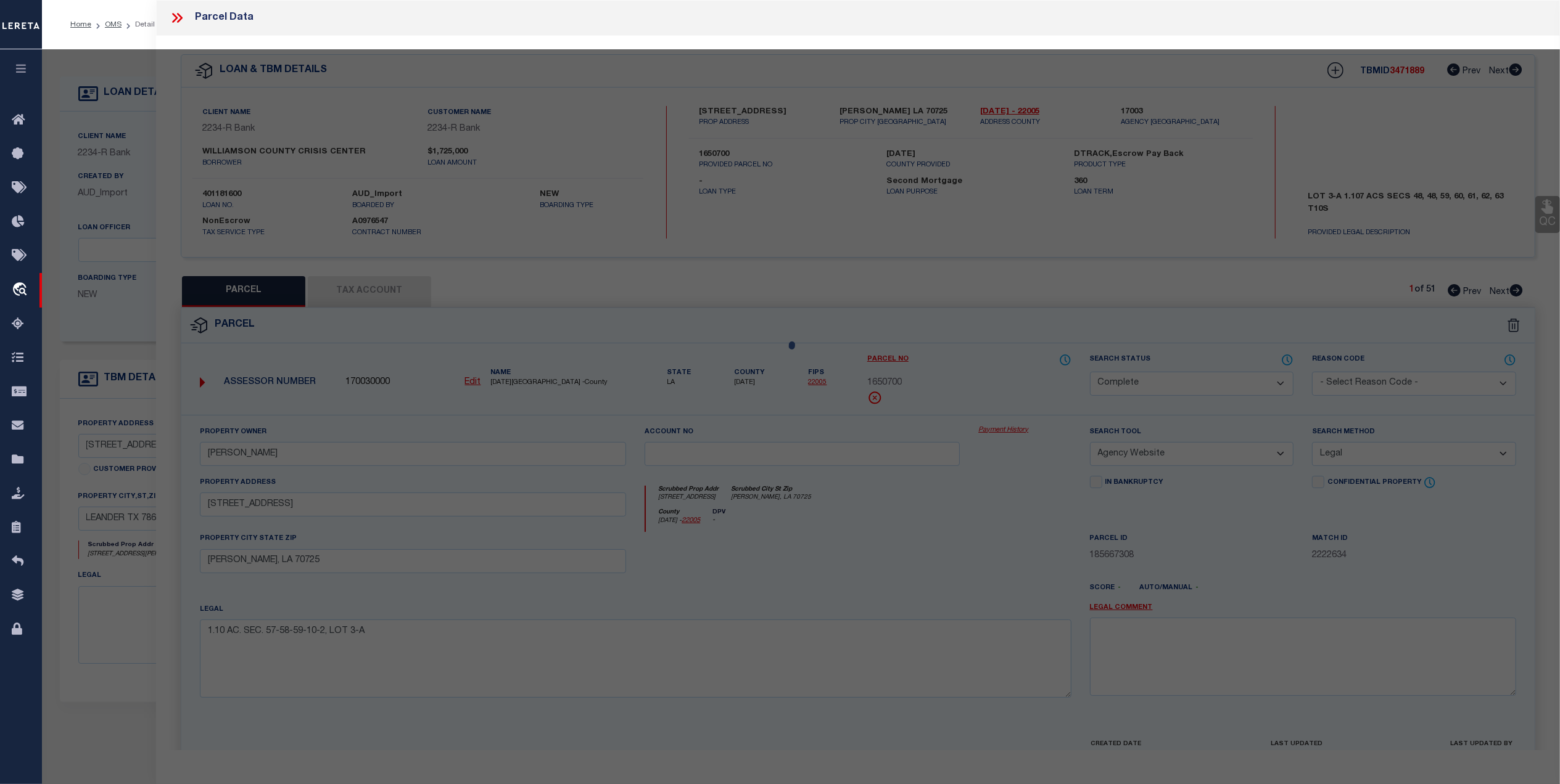
select select "AS"
select select
checkbox input "false"
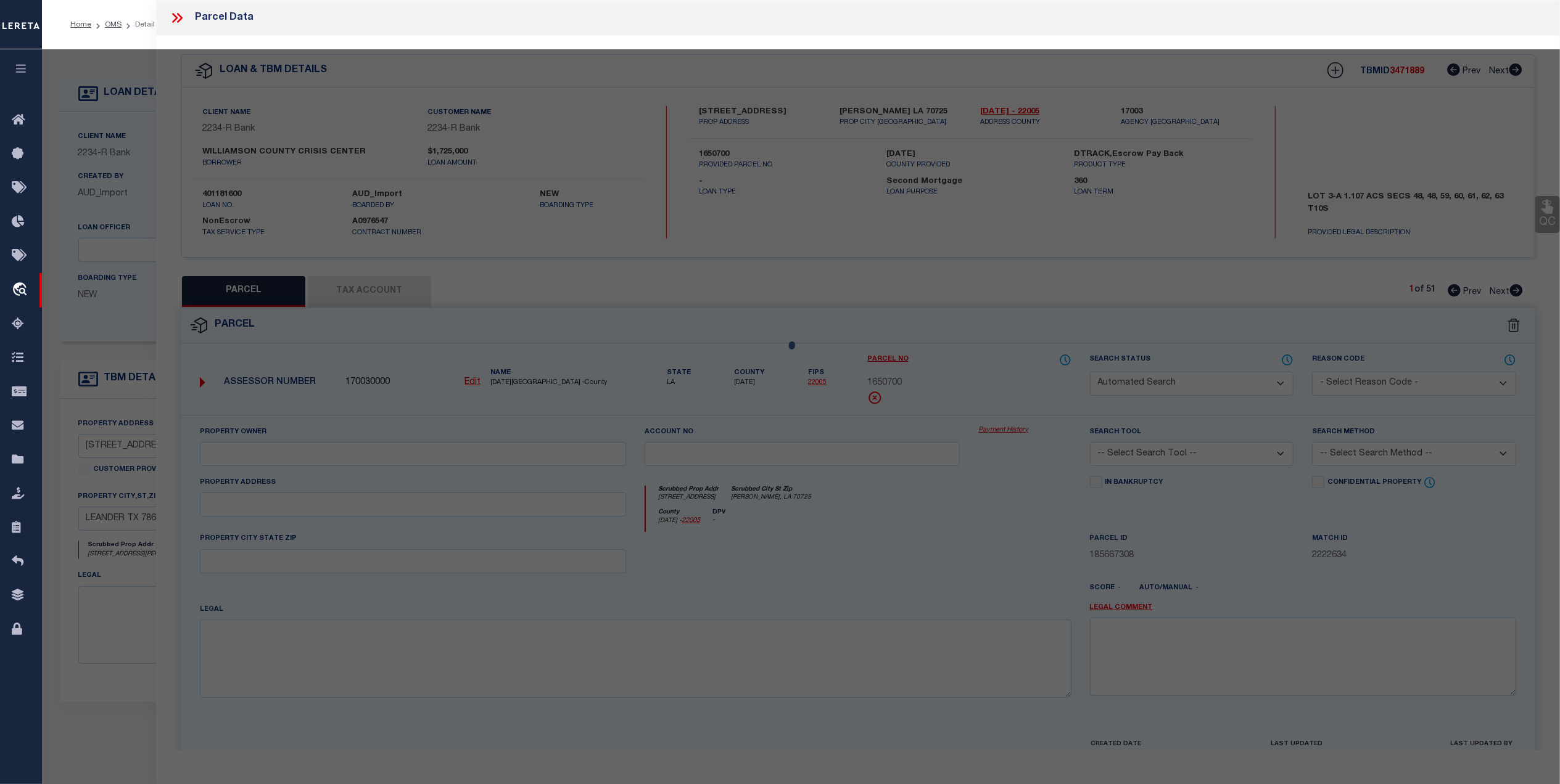
select select "PR"
select select "099"
type input "WILLIAMSON COUNTY CRISIS CENTER"
select select "ATL"
select select "ADD"
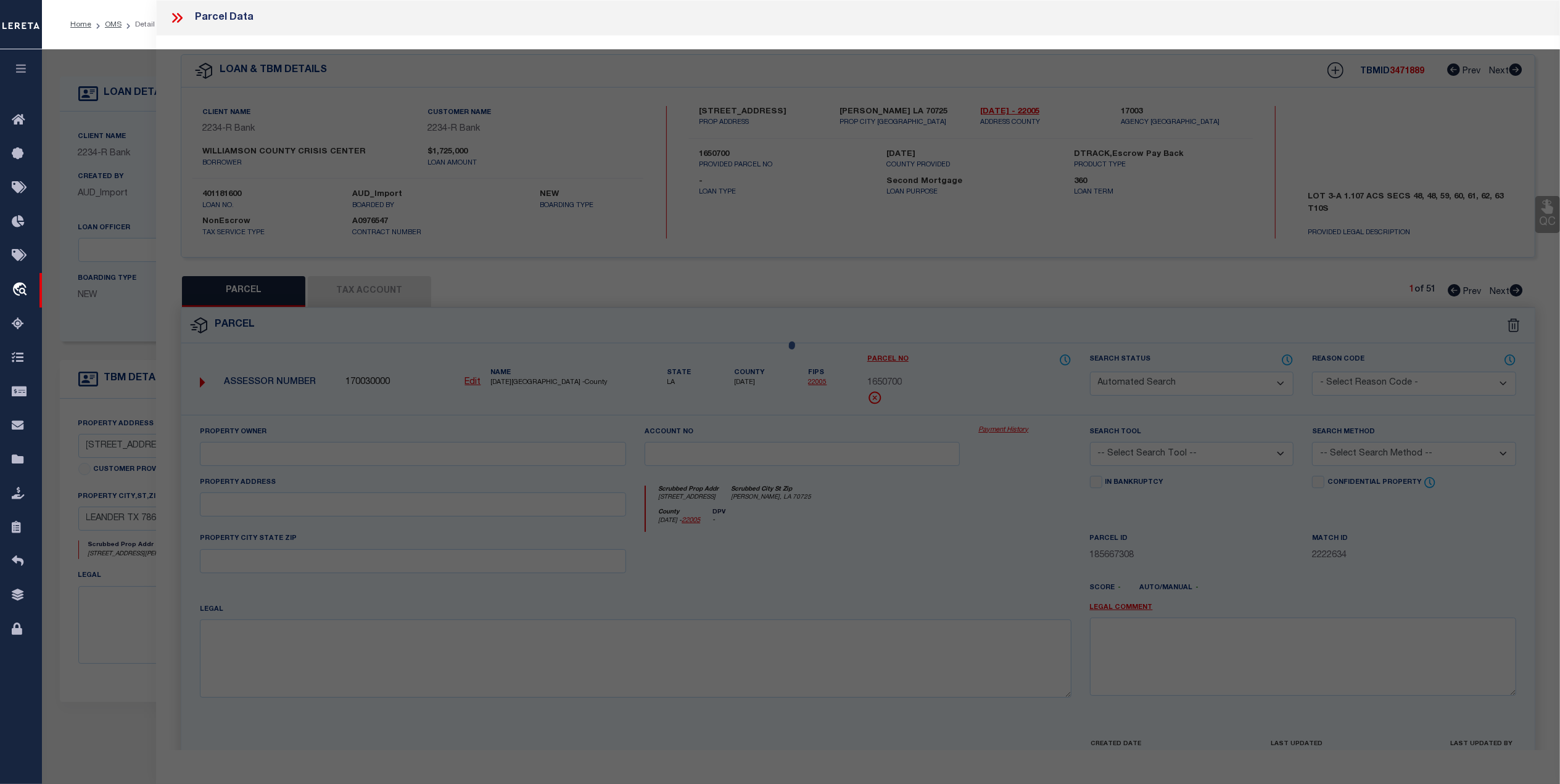
type input "[STREET_ADDRESS][PERSON_NAME]"
type input "[GEOGRAPHIC_DATA]"
type textarea "AW0134 AW0134 - [PERSON_NAME], C. SUR., ACRES 5.297"
type textarea "Parcel not needed."
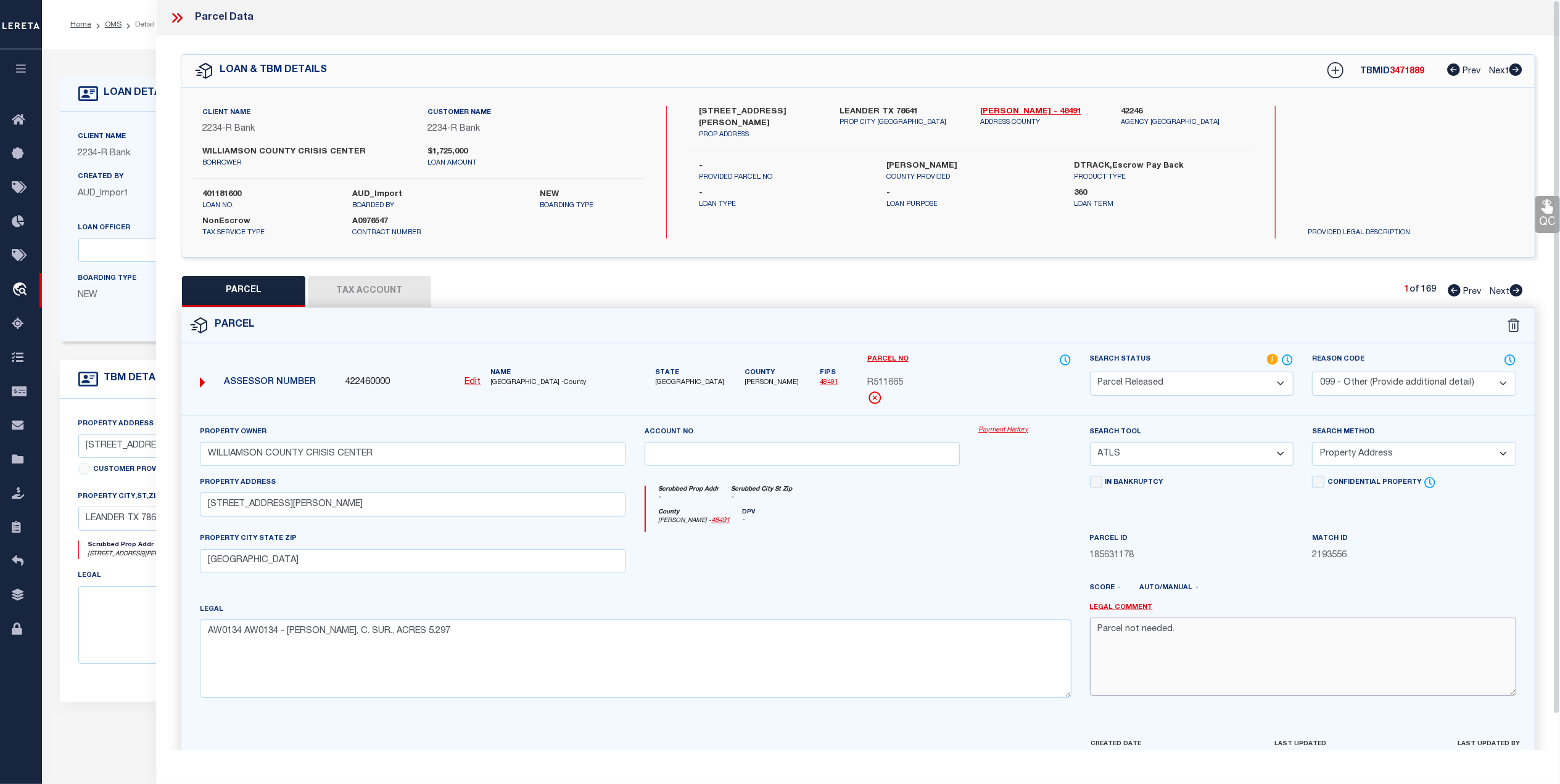
click at [1215, 672] on textarea "Parcel not needed." at bounding box center [1303, 657] width 426 height 78
click at [111, 26] on link "OMS" at bounding box center [113, 25] width 17 height 7
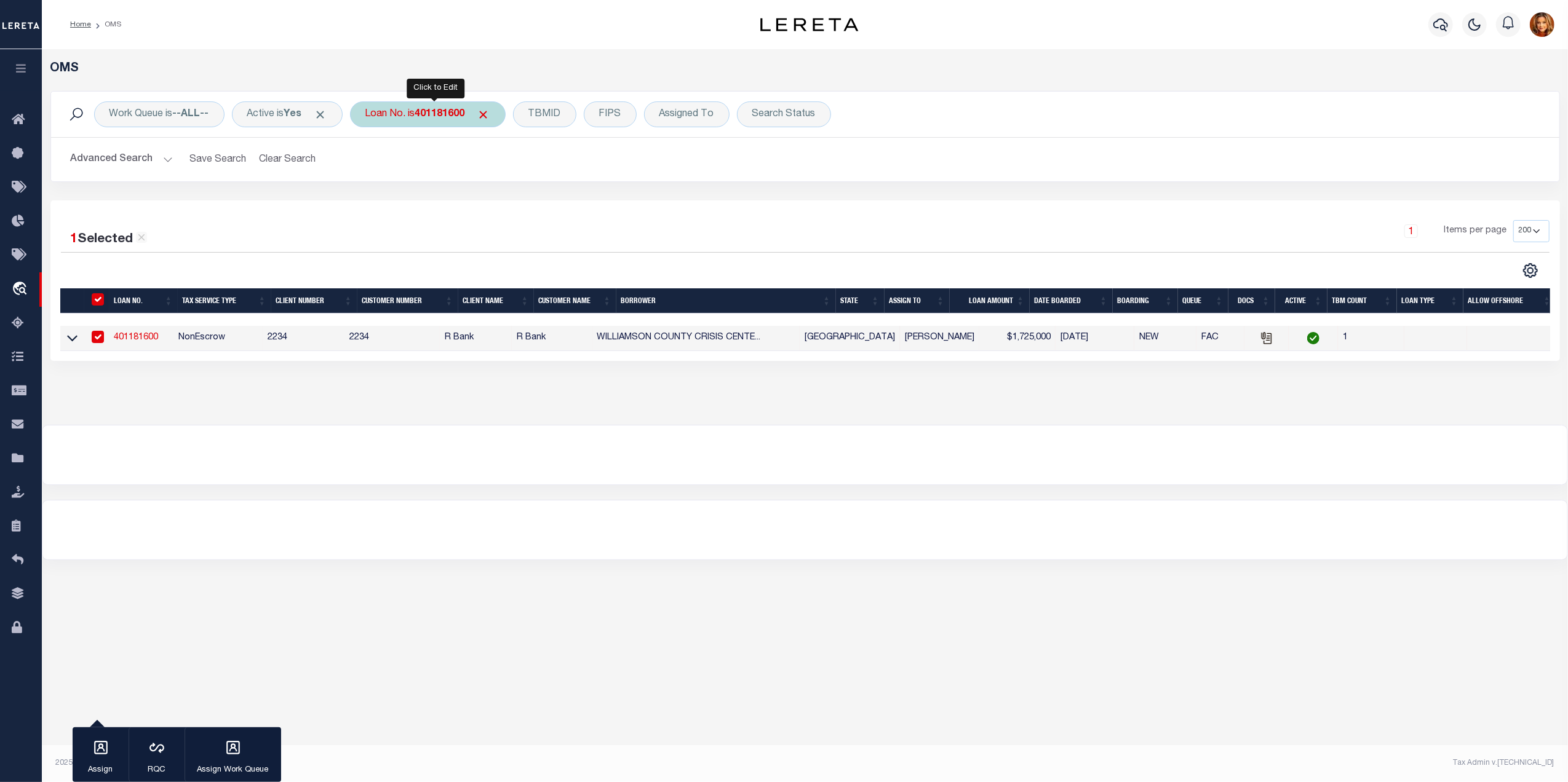
click at [440, 113] on b "401181600" at bounding box center [440, 114] width 49 height 10
type input "90000361"
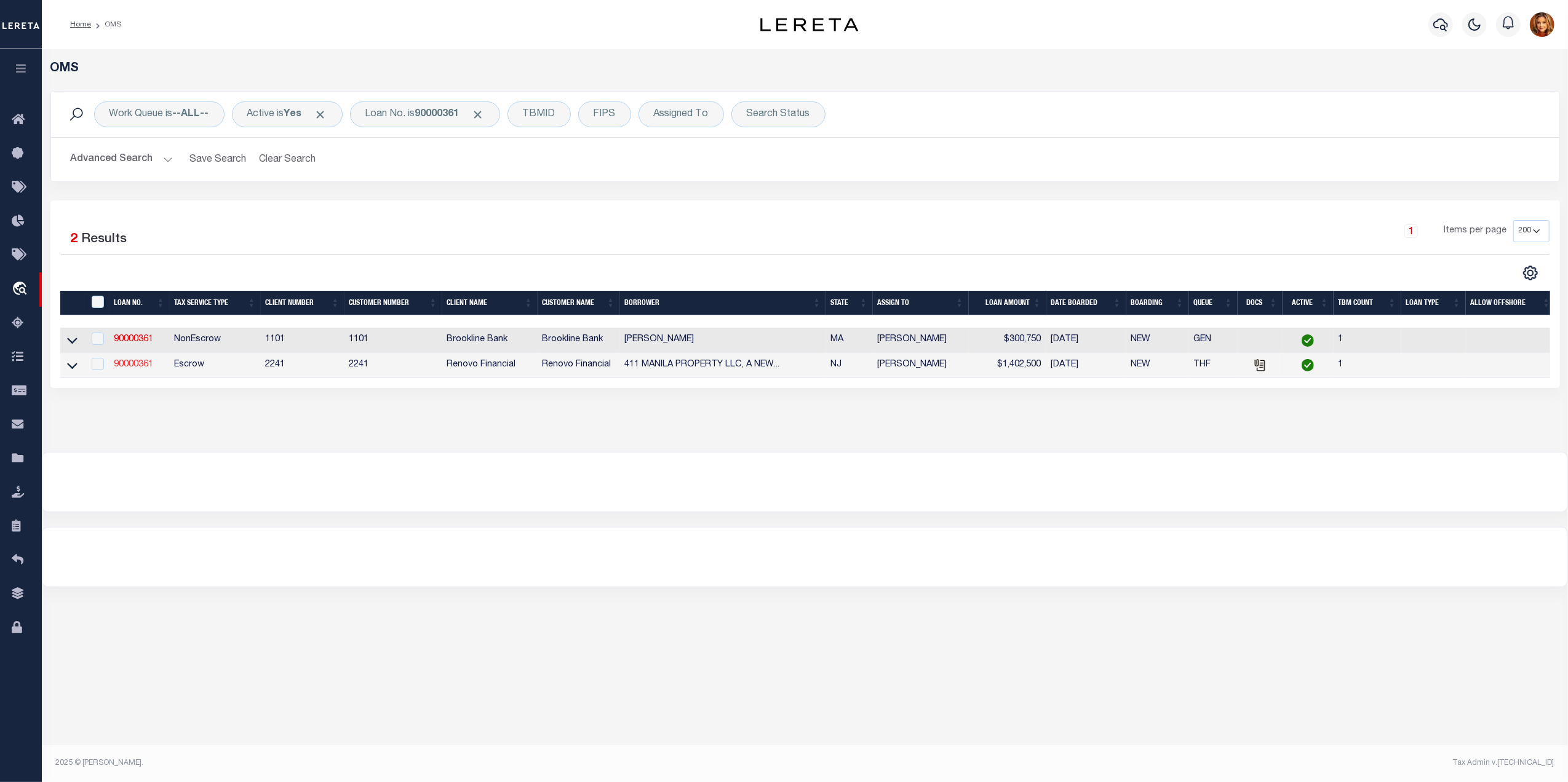
click at [127, 365] on link "90000361" at bounding box center [134, 365] width 40 height 9
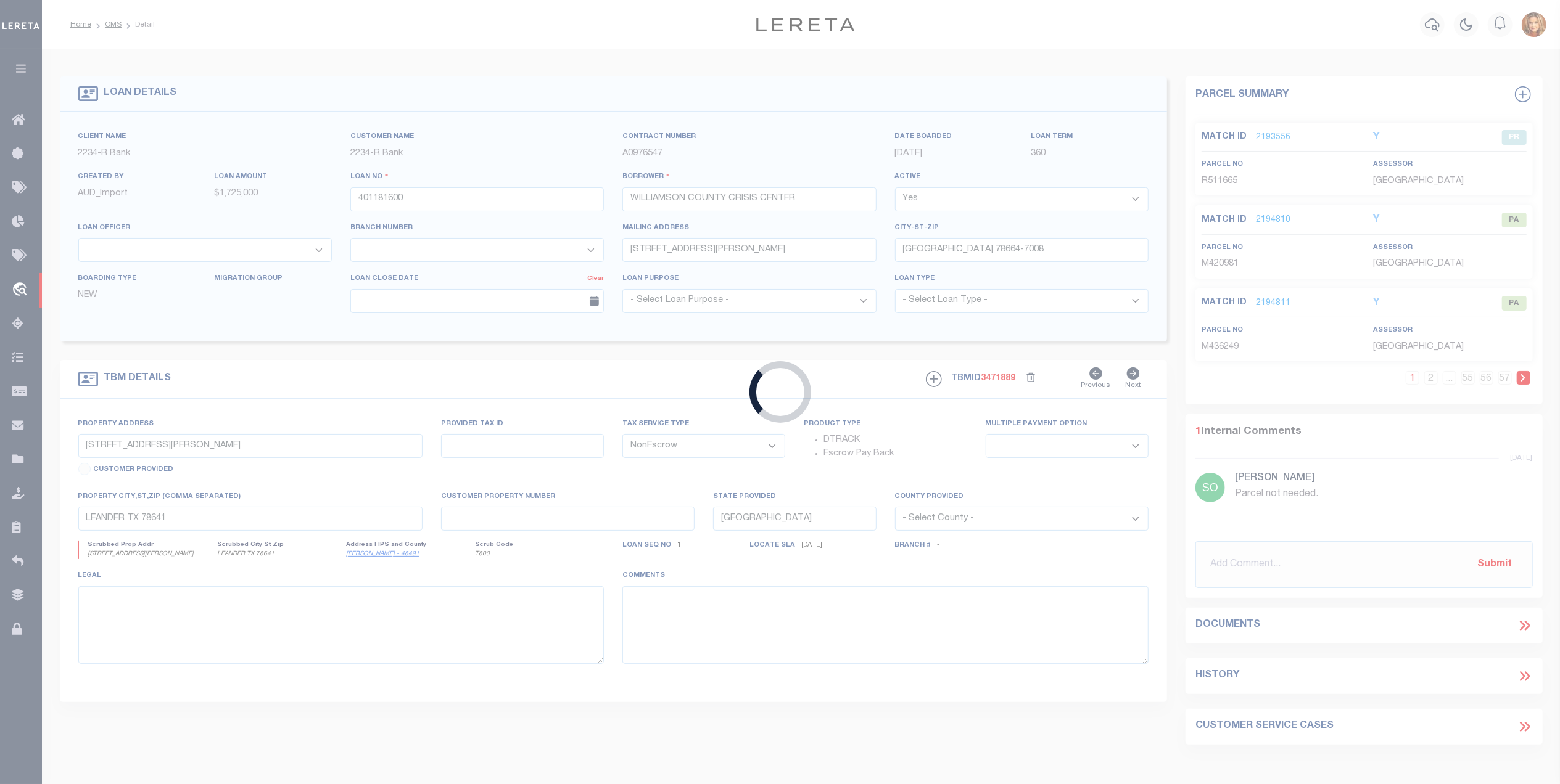
type input "90000361"
type input "411 MANILA PROPERTY LLC, A [US_STATE] LIMITED LIABILITY COMPANY"
select select
select select "10"
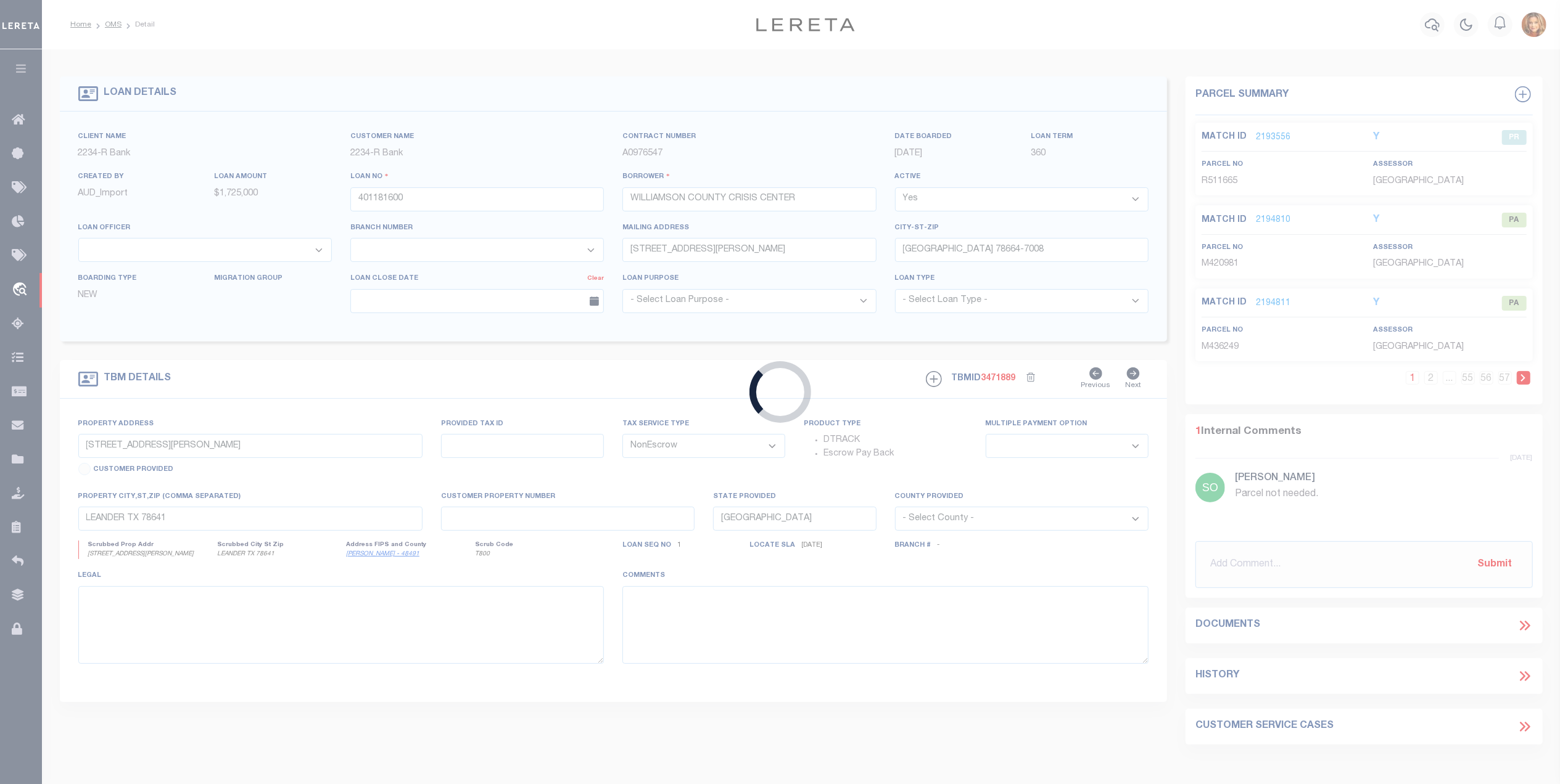
select select "Escrow"
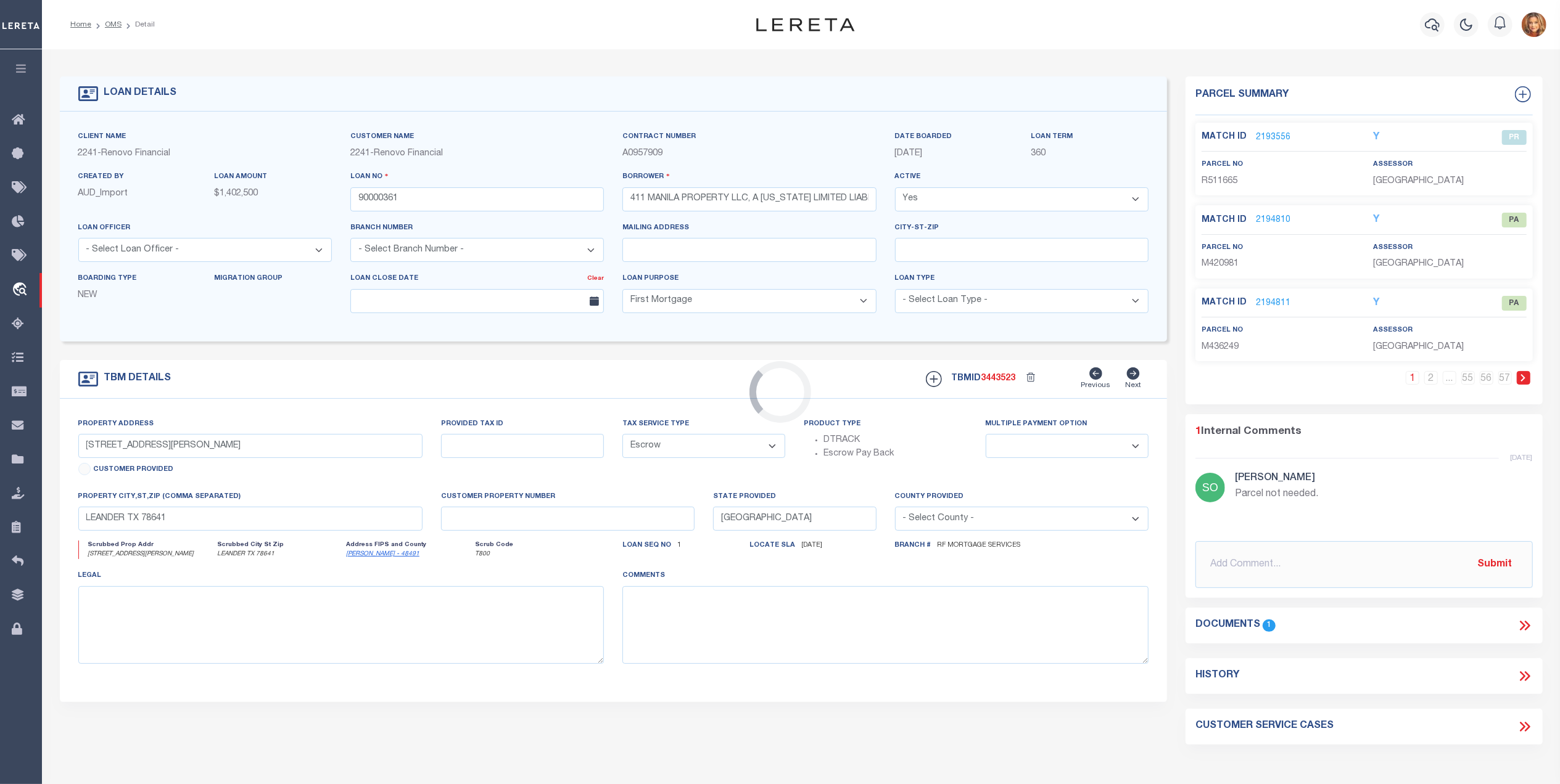
select select "14701"
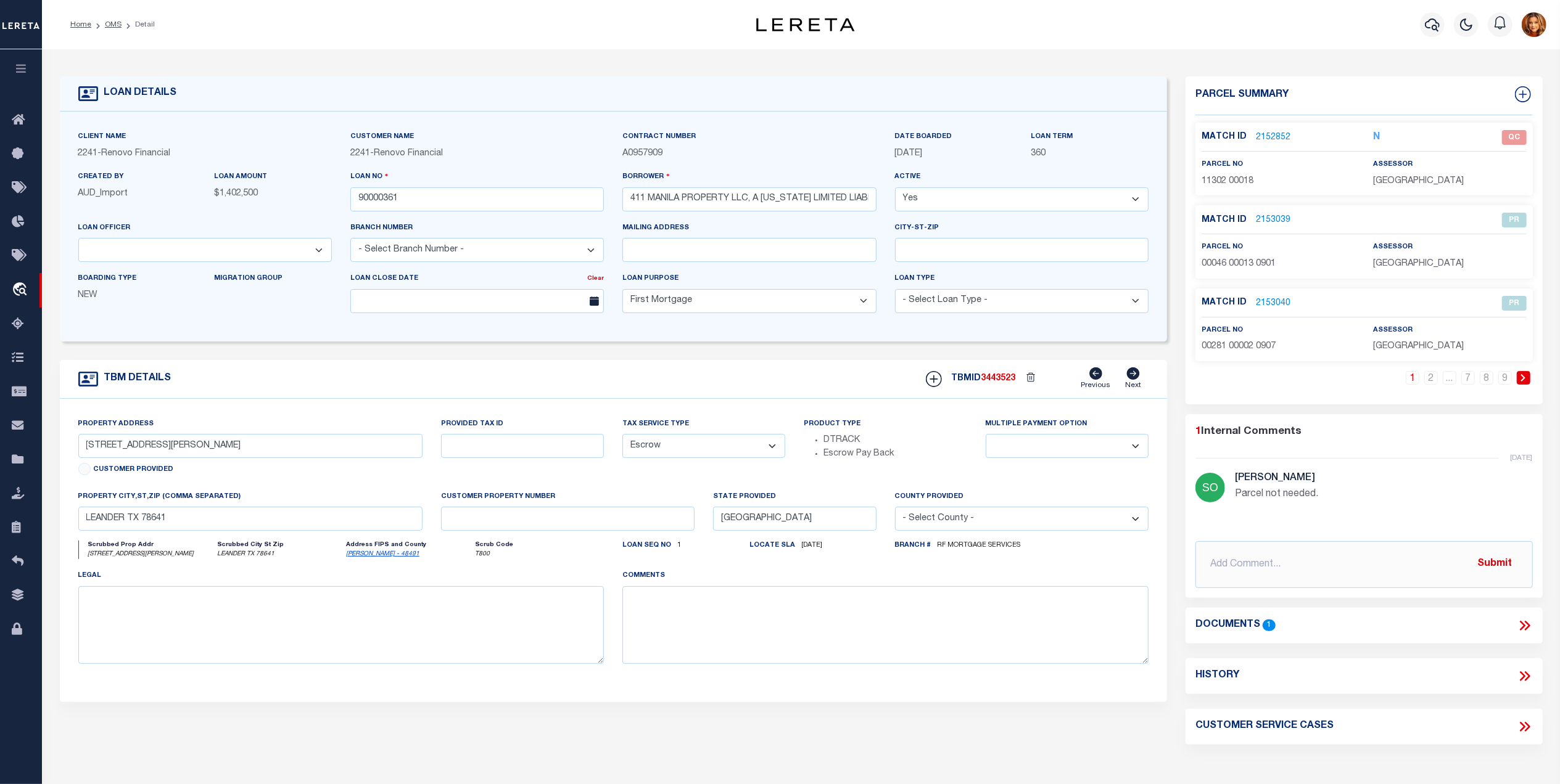
type input "[STREET_ADDRESS]"
select select
type input "[GEOGRAPHIC_DATA]"
type input "a0kUS00000BIeqJ"
type input "NJ"
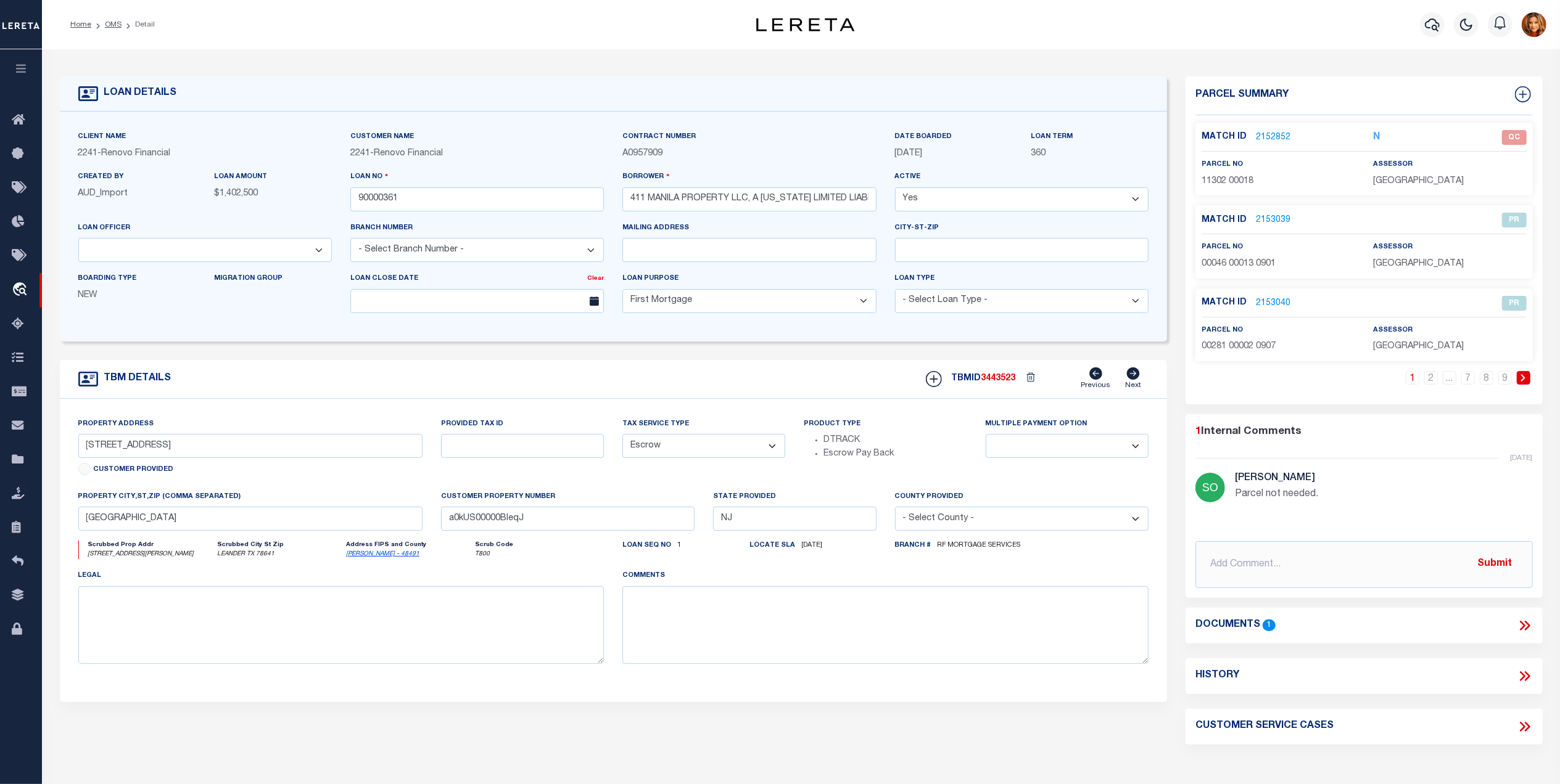
select select
select select "25067"
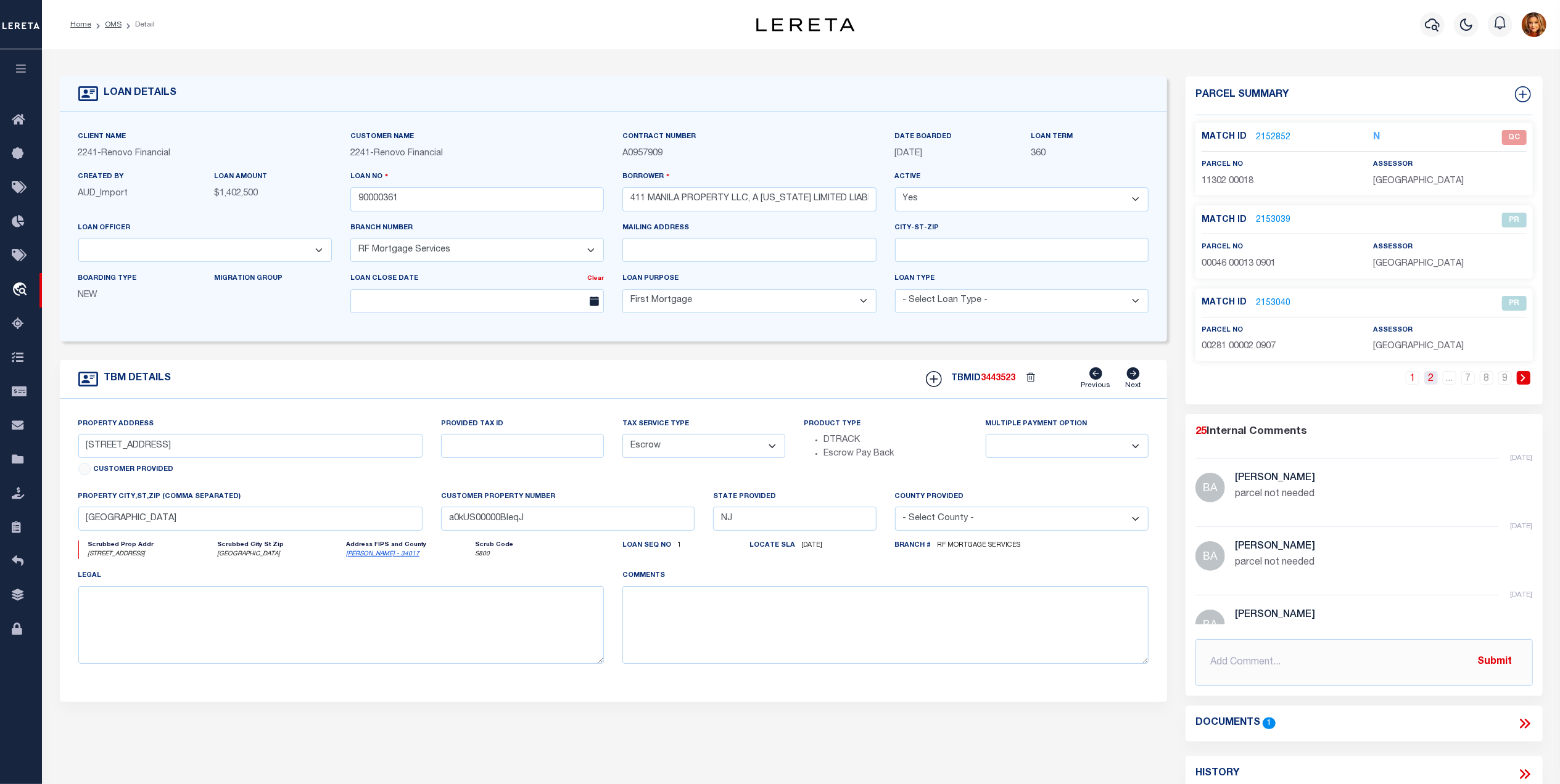
click at [1428, 380] on link "2" at bounding box center [1431, 377] width 13 height 13
click at [1431, 384] on link "3" at bounding box center [1431, 377] width 13 height 13
click at [1431, 384] on link "4" at bounding box center [1431, 377] width 13 height 13
click at [1431, 384] on link "5" at bounding box center [1431, 377] width 13 height 13
click at [1447, 384] on link "6" at bounding box center [1449, 377] width 13 height 13
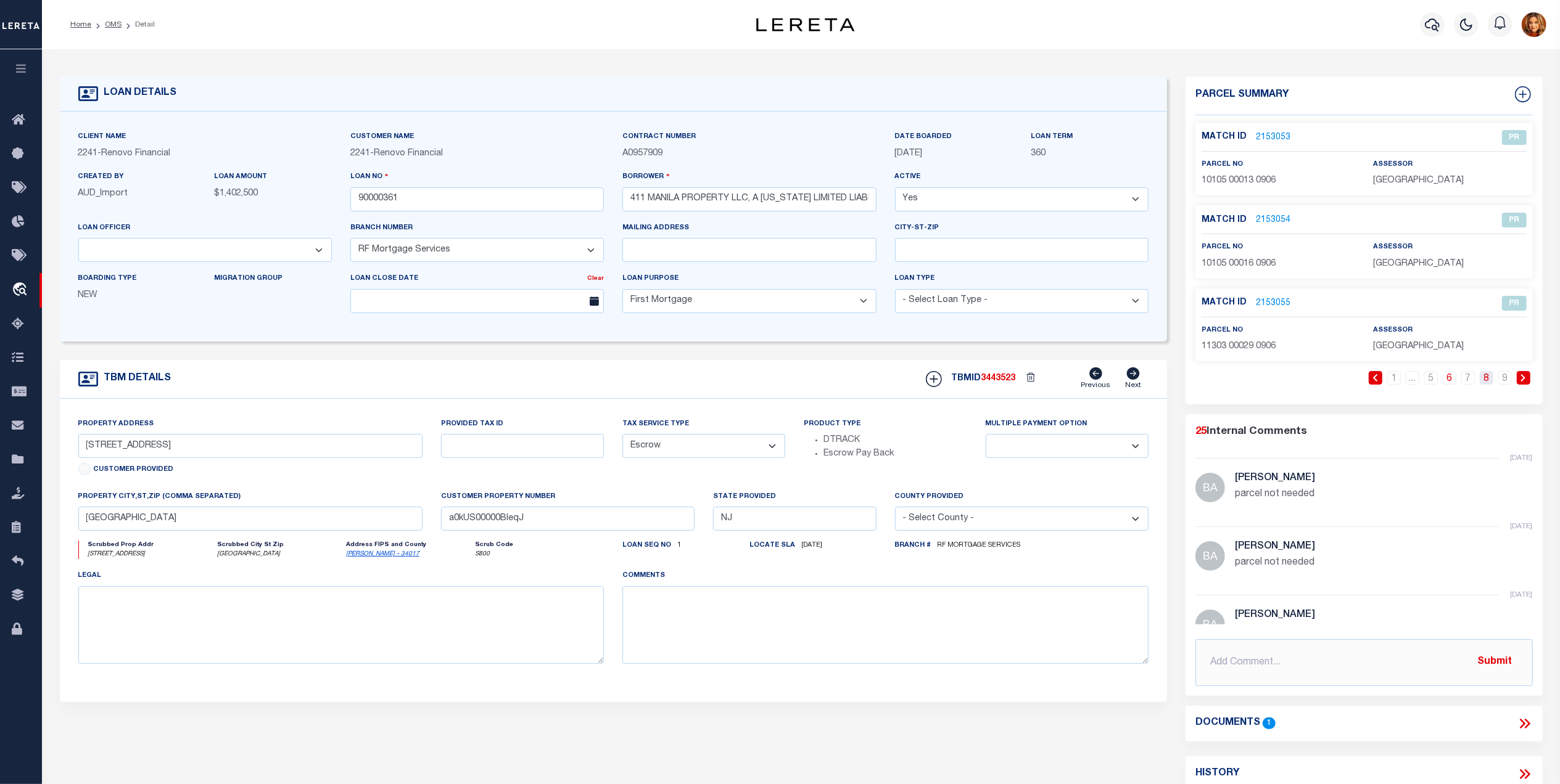
click at [1481, 380] on link "8" at bounding box center [1486, 377] width 13 height 13
click at [1510, 380] on link "9" at bounding box center [1504, 377] width 13 height 13
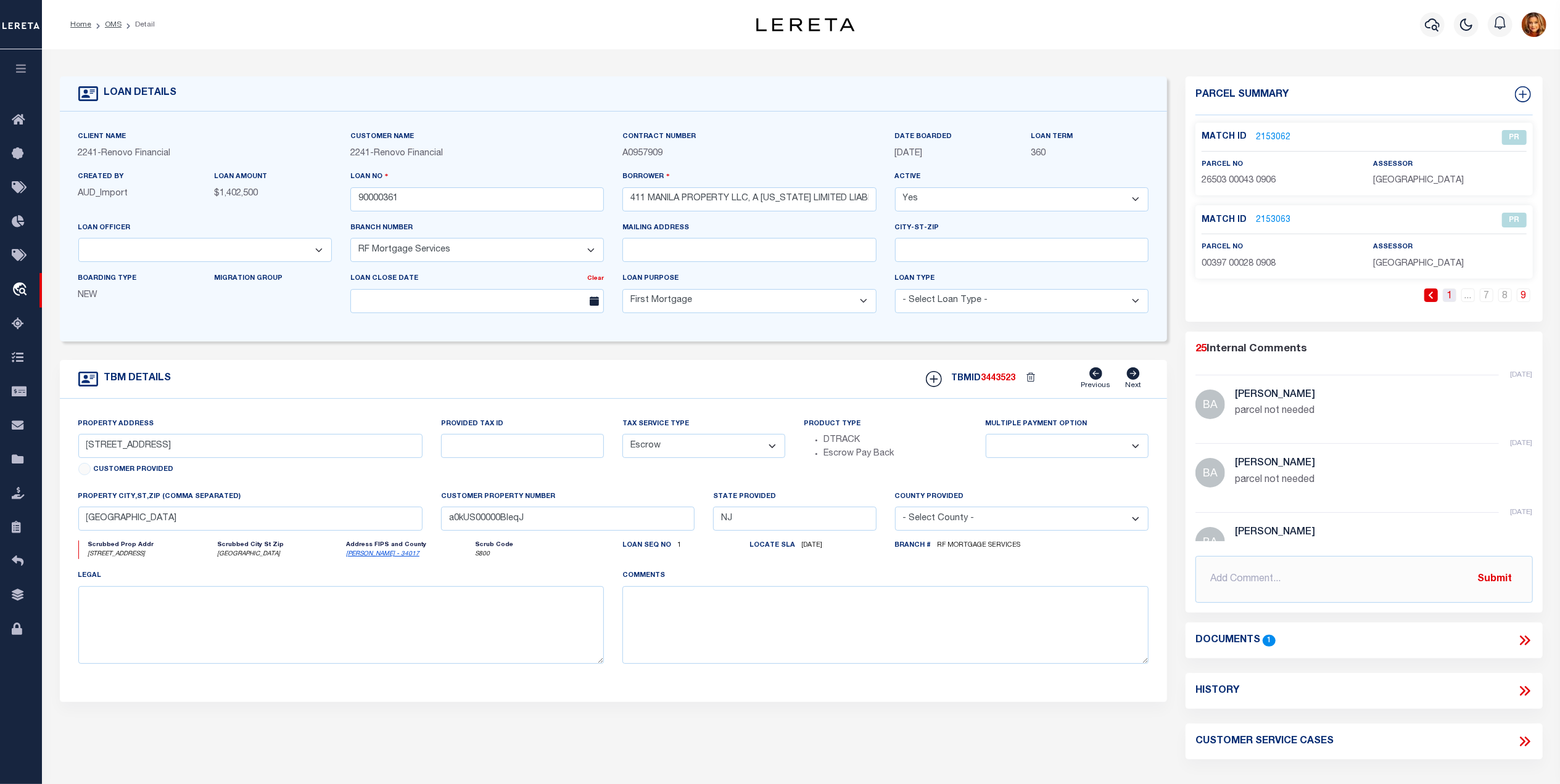
click at [1455, 294] on link "1" at bounding box center [1449, 294] width 13 height 13
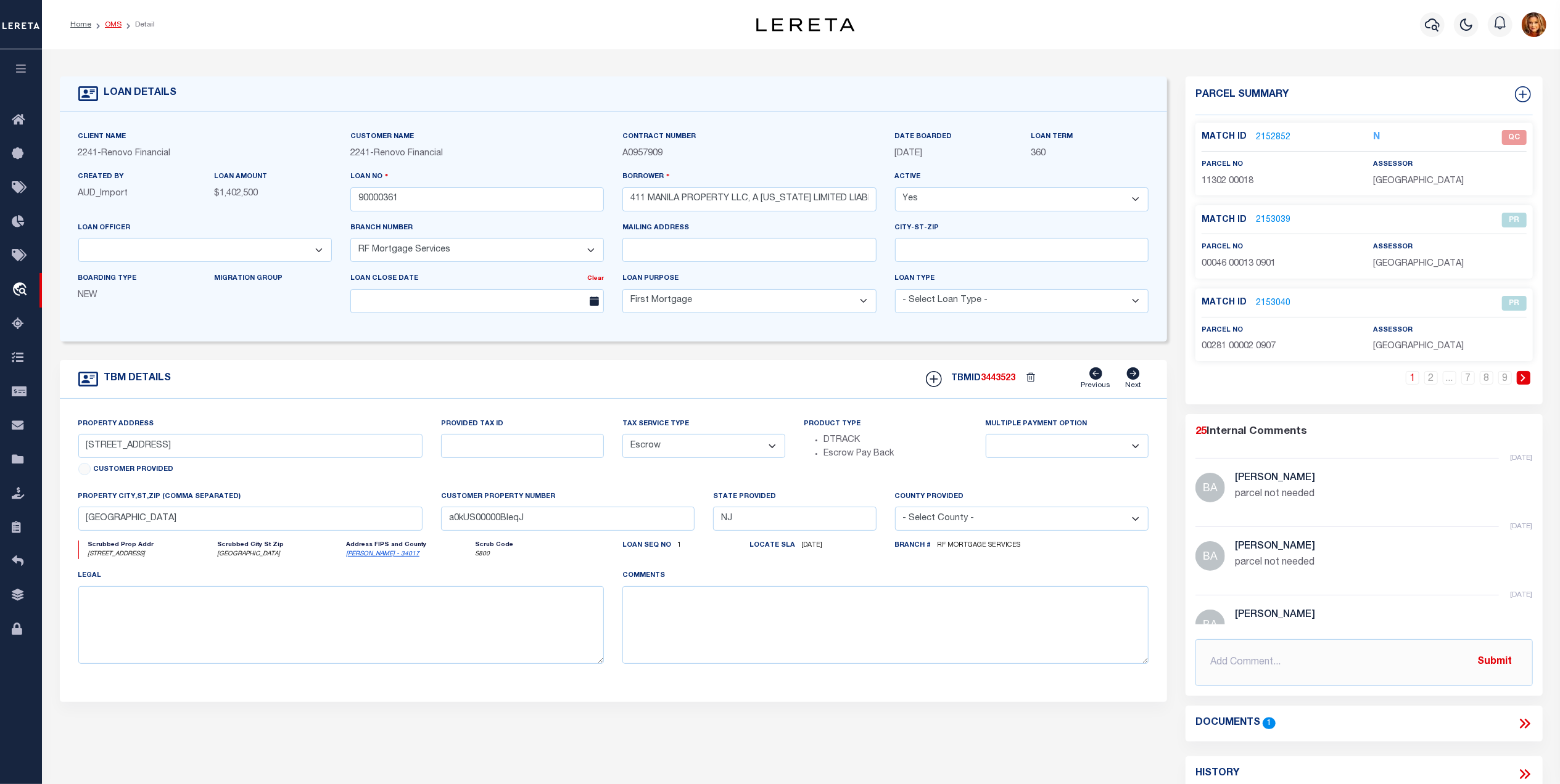
click at [111, 22] on link "OMS" at bounding box center [113, 25] width 17 height 7
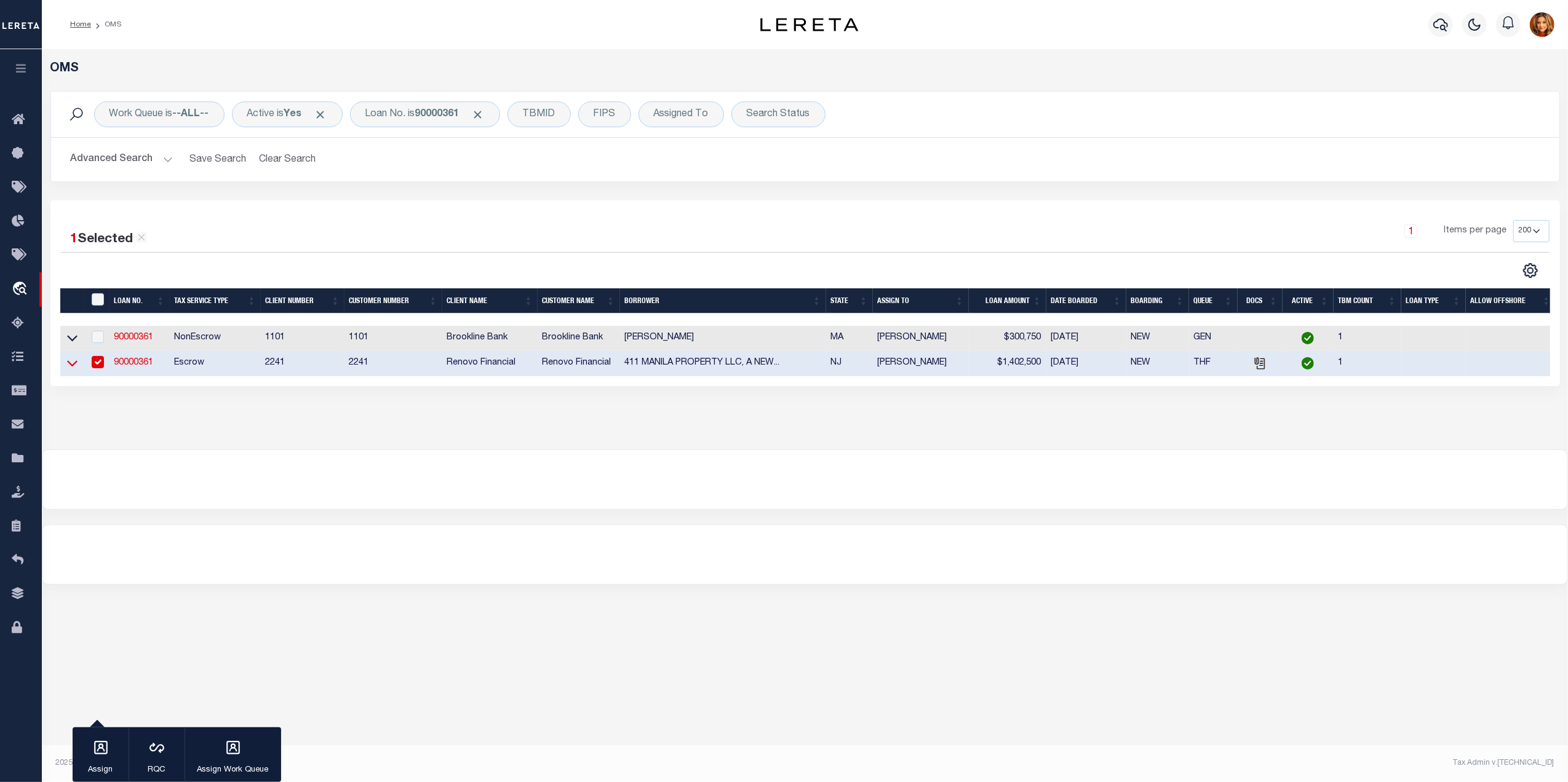
click at [69, 367] on icon at bounding box center [72, 363] width 11 height 6
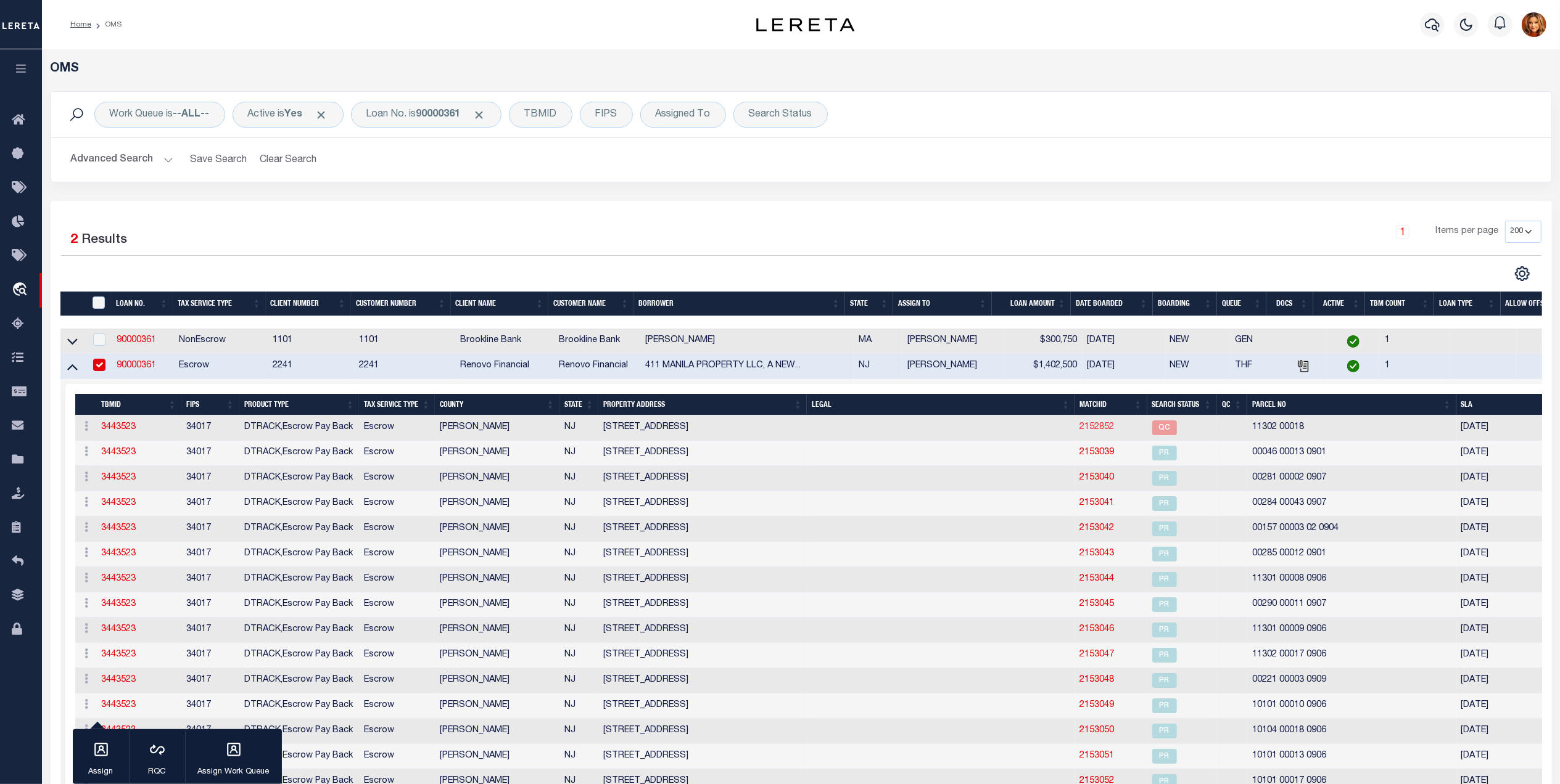
click at [1086, 431] on link "2152852" at bounding box center [1097, 427] width 34 height 9
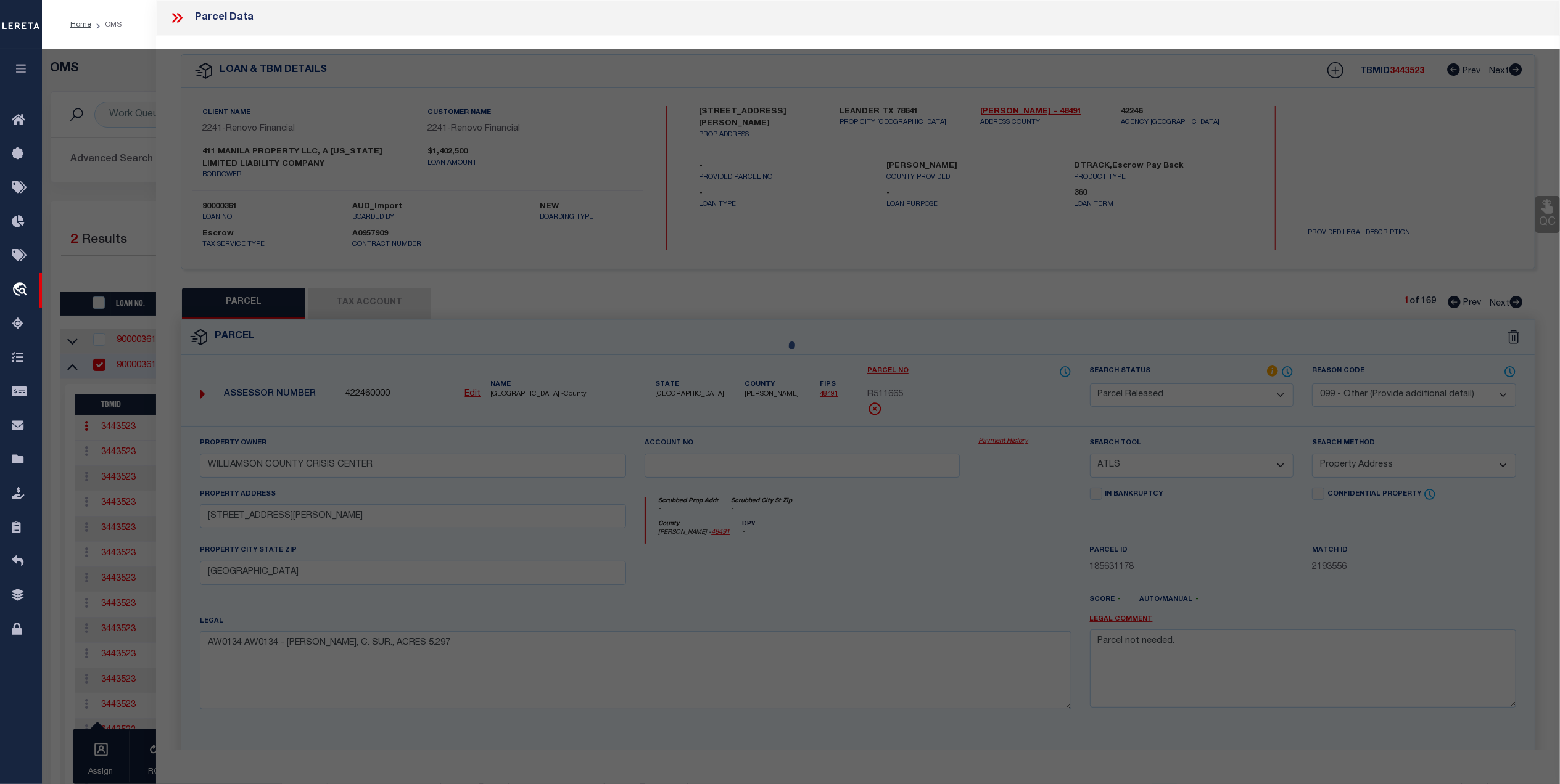
select select "AS"
select select
checkbox input "false"
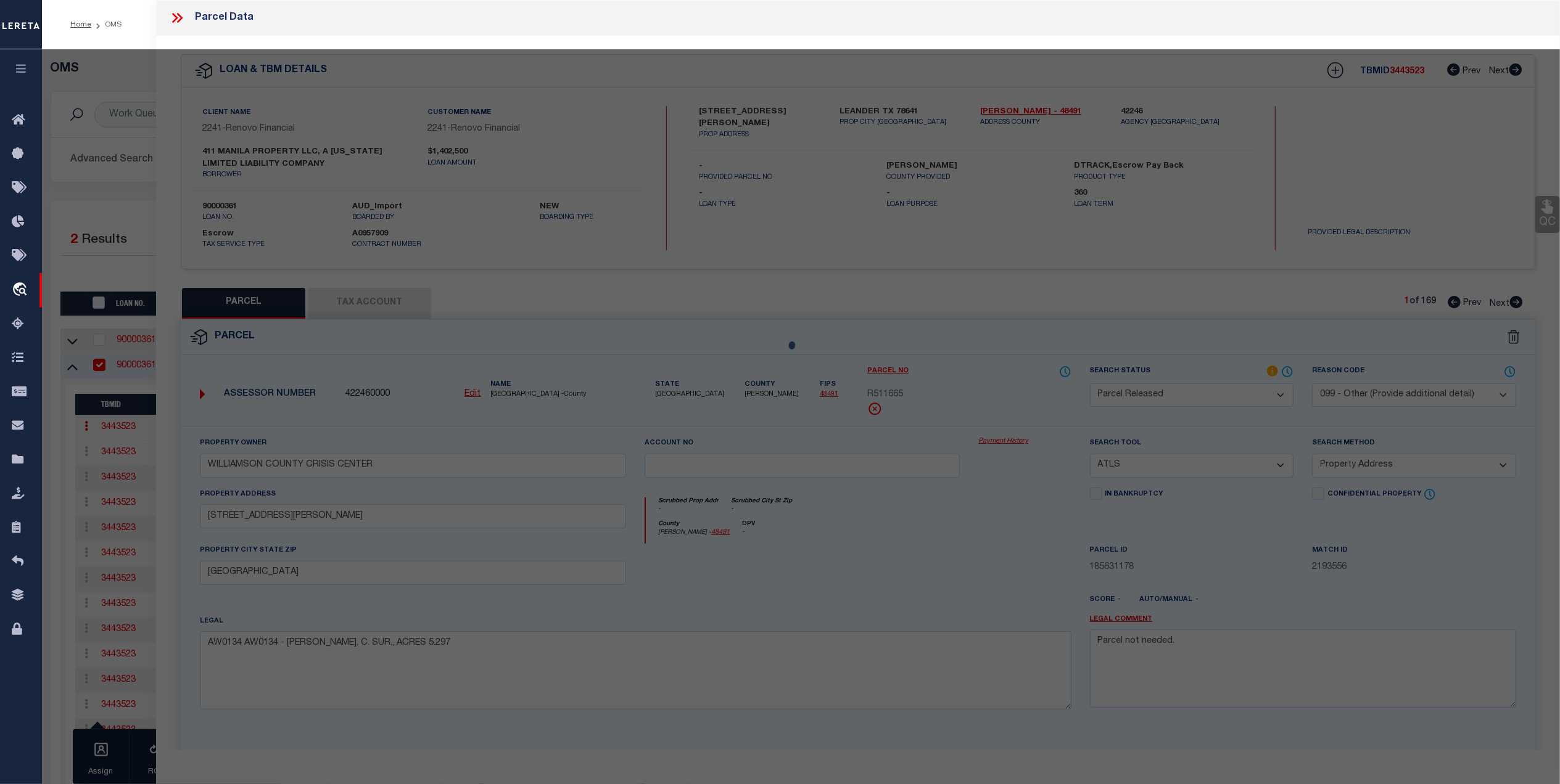
checkbox input "false"
select select "QC"
type input "411 MANILA PROPERTY LLC"
select select "AGW"
select select "LEG"
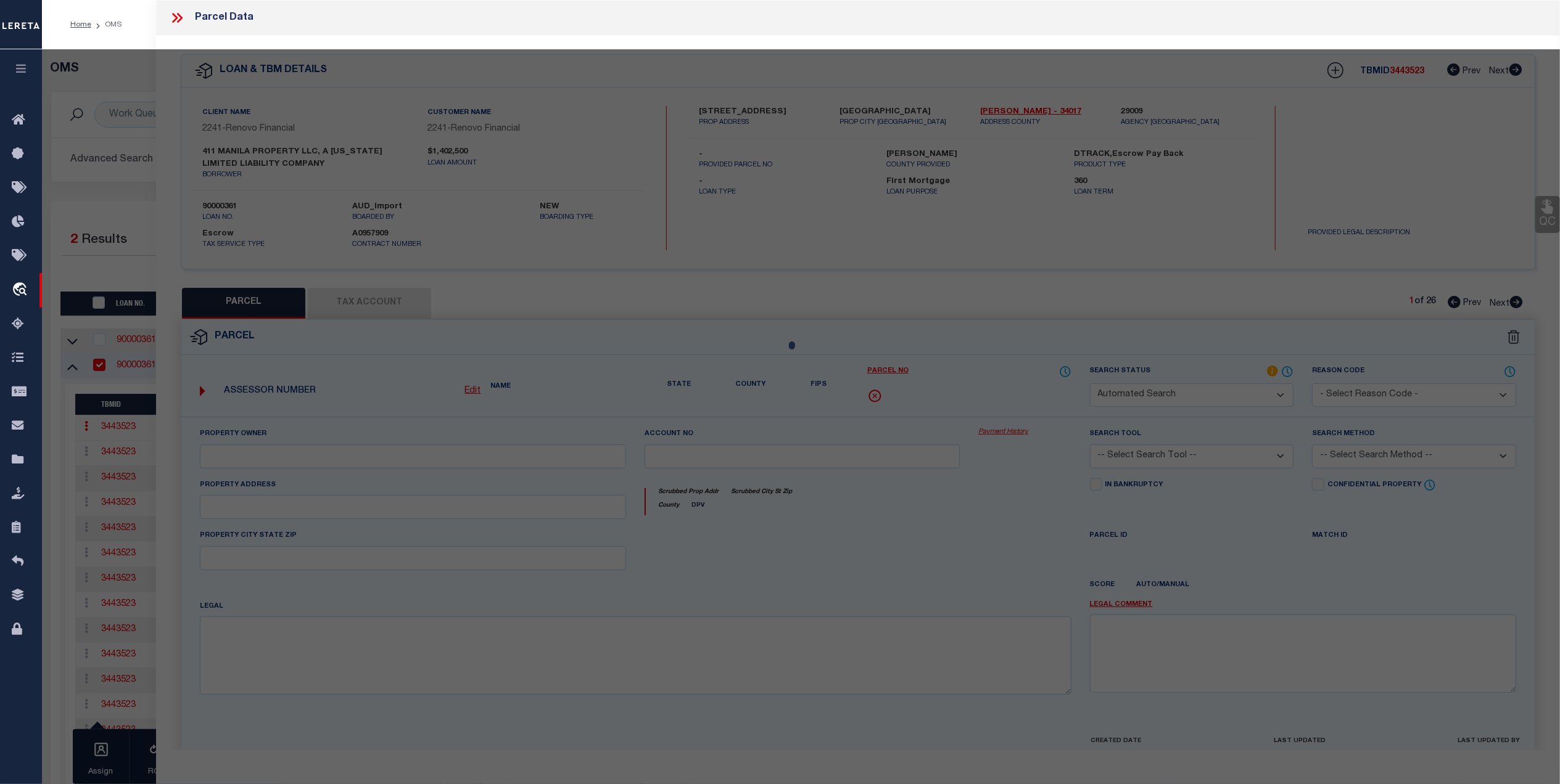
type input "[STREET_ADDRESS]"
type input "[GEOGRAPHIC_DATA]"
type textarea "LOT:18 BLK:11302 DIST:06 CITY/[GEOGRAPHIC_DATA]/TWP:JERSEY CITY CITY MAP REF:TA…"
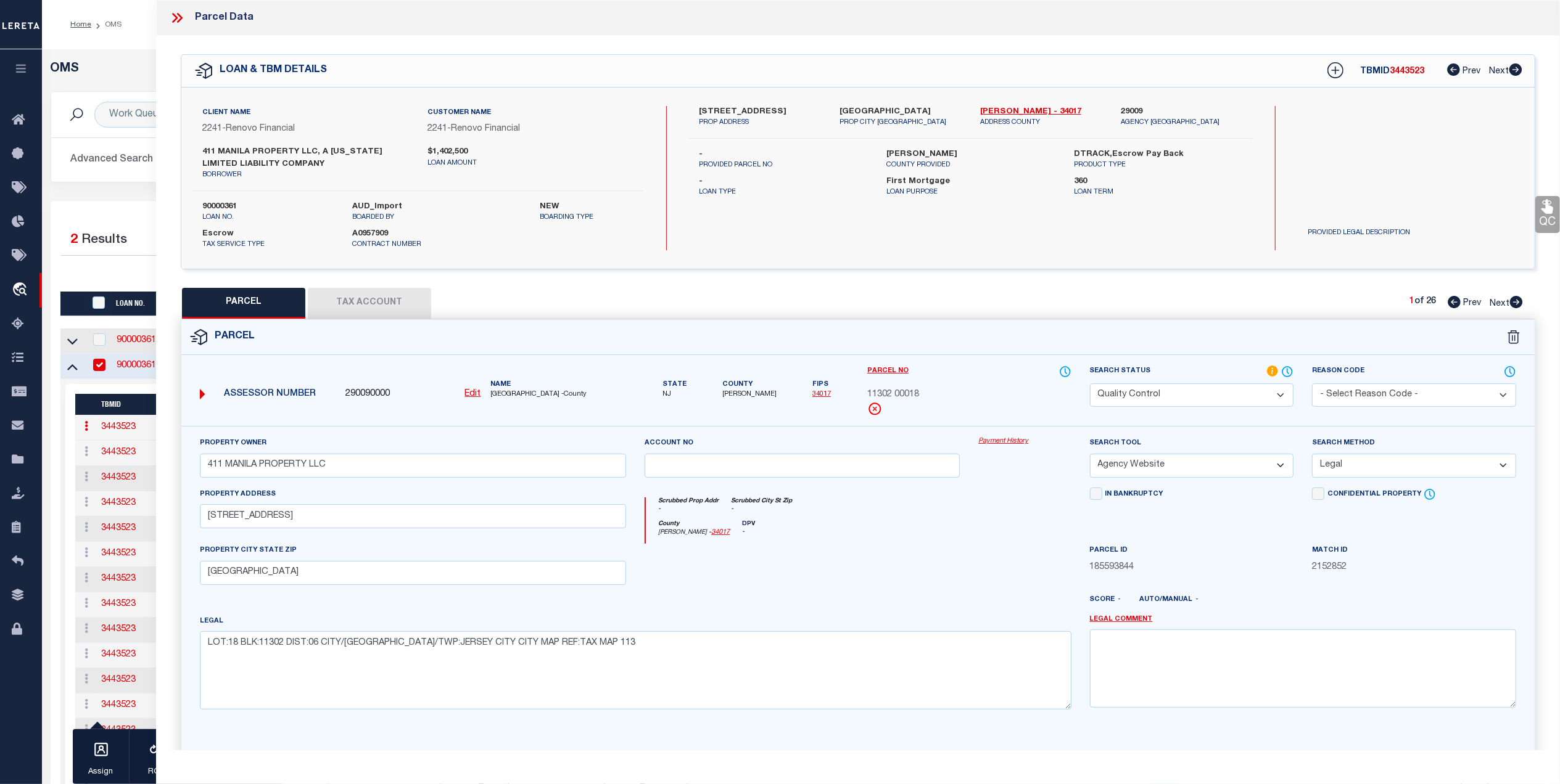
click at [372, 299] on button "Tax Account" at bounding box center [370, 303] width 124 height 31
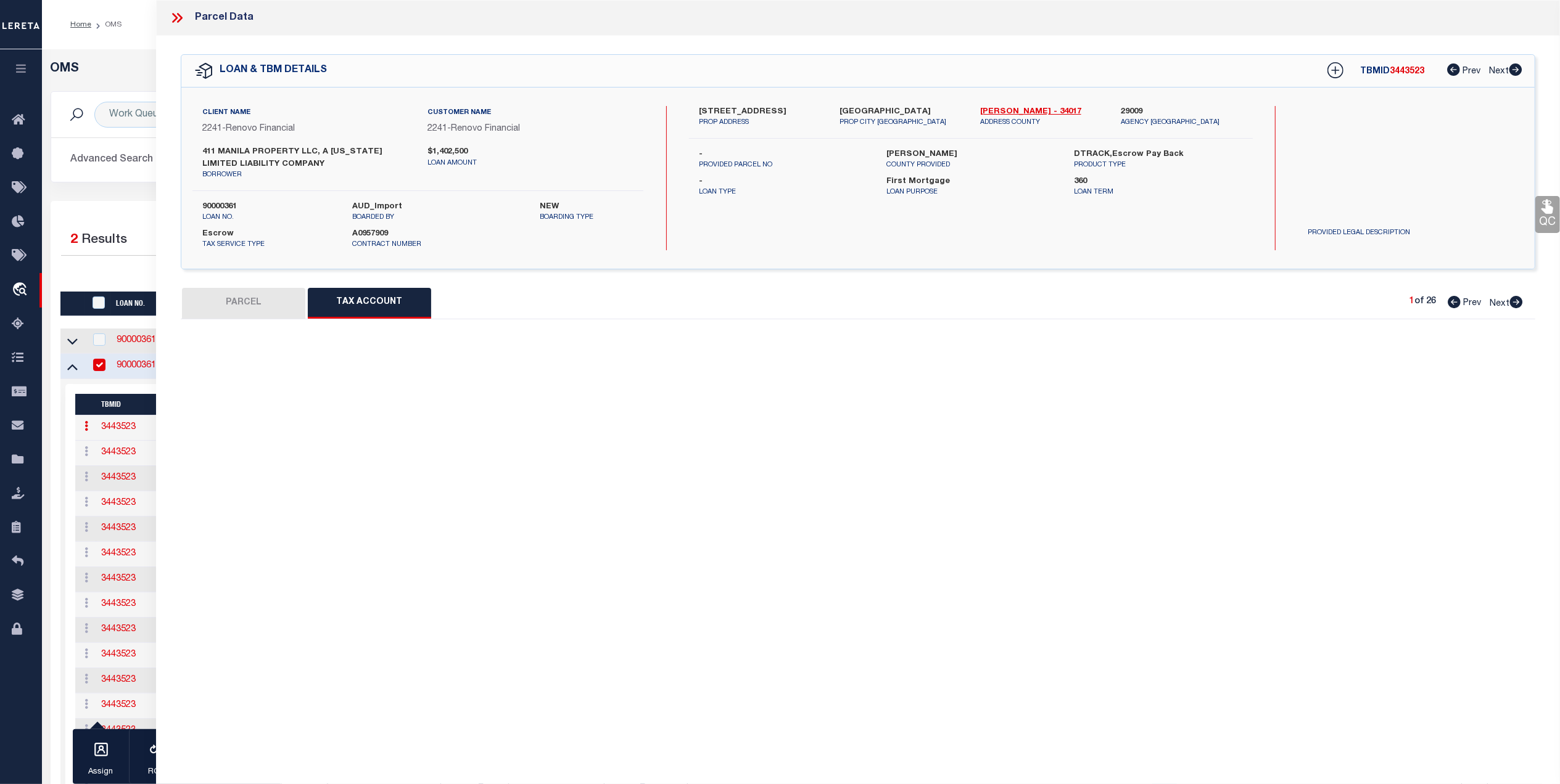
select select "100"
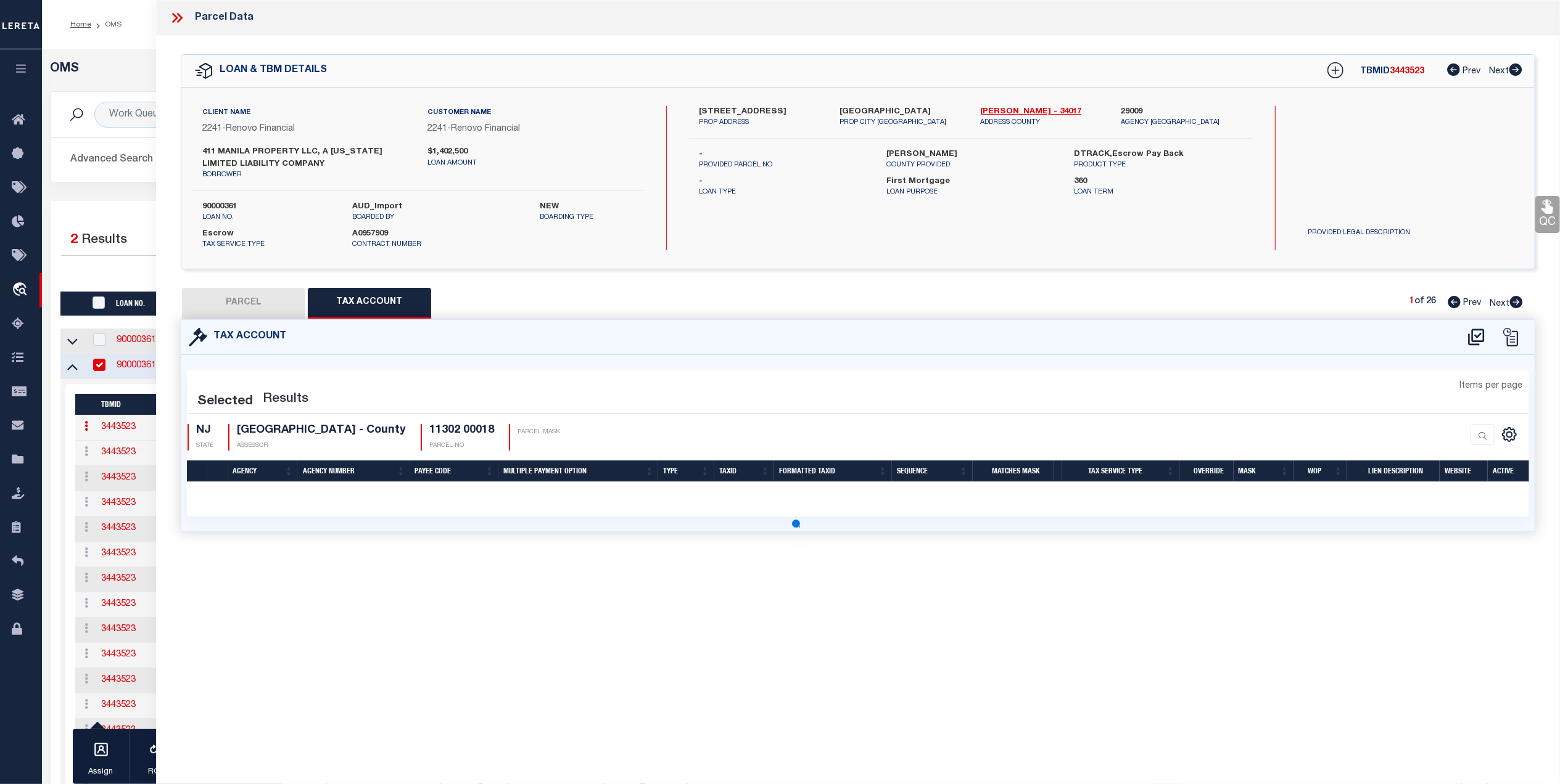
select select "100"
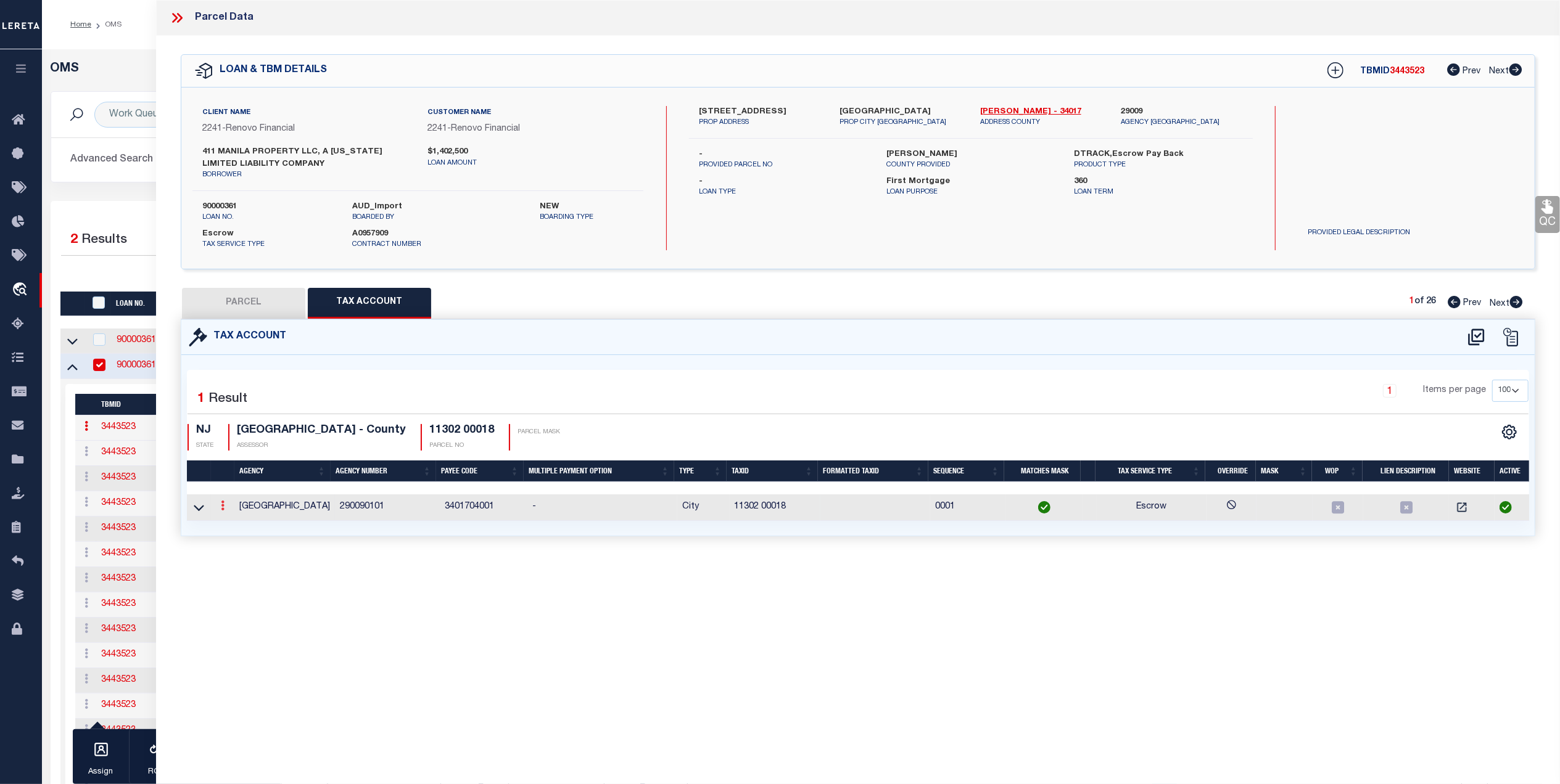
click at [221, 508] on icon at bounding box center [223, 505] width 4 height 10
click at [235, 529] on icon "" at bounding box center [236, 524] width 9 height 9
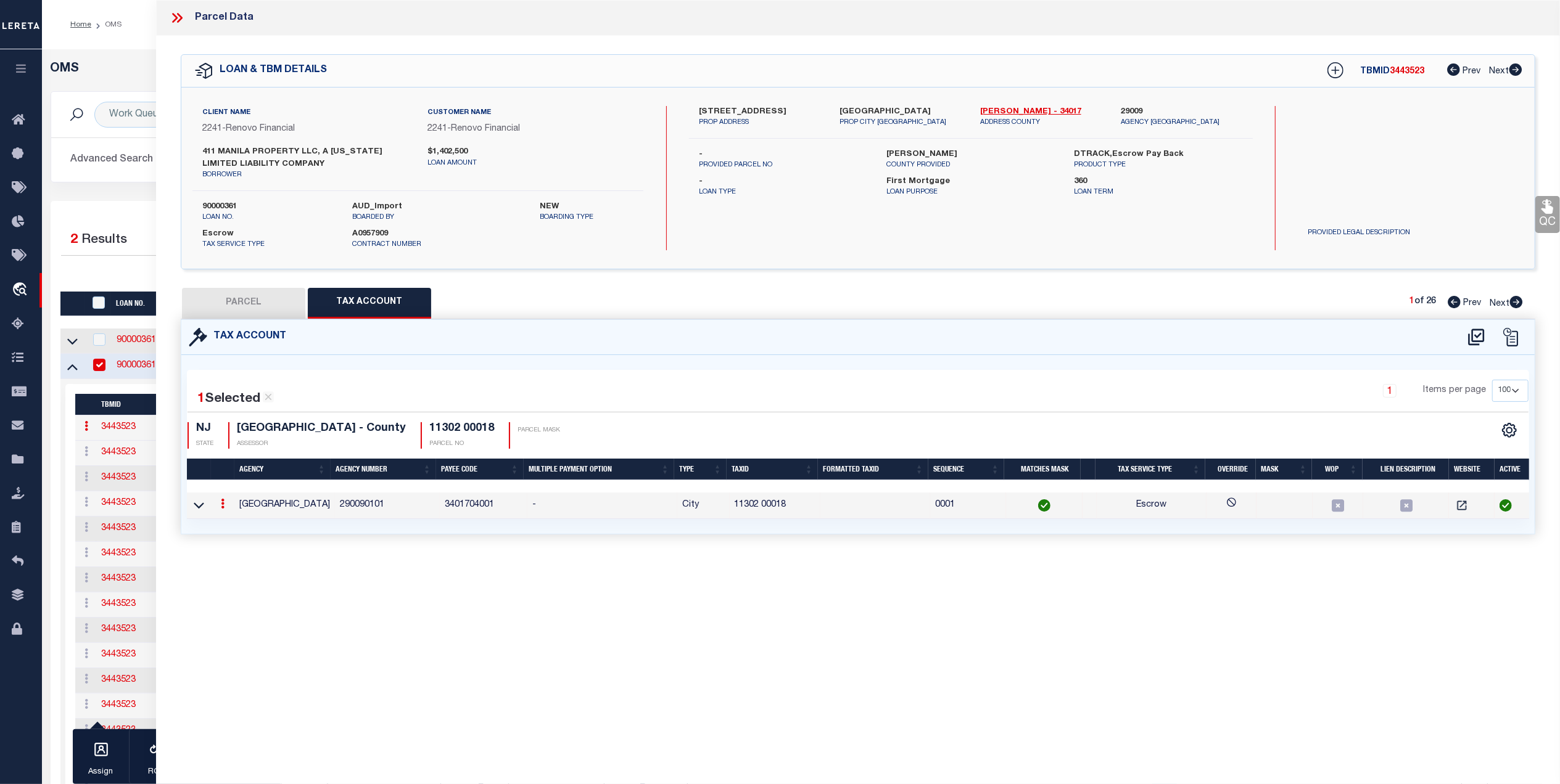
type input "11302 00018"
type textarea "&&&&& &&&&& XX *XXXX ** &&&&&XXXX&&&&&XXXX *XXXX* ** $$$$$ $$$$$ $$$$$ $$$$$$$"
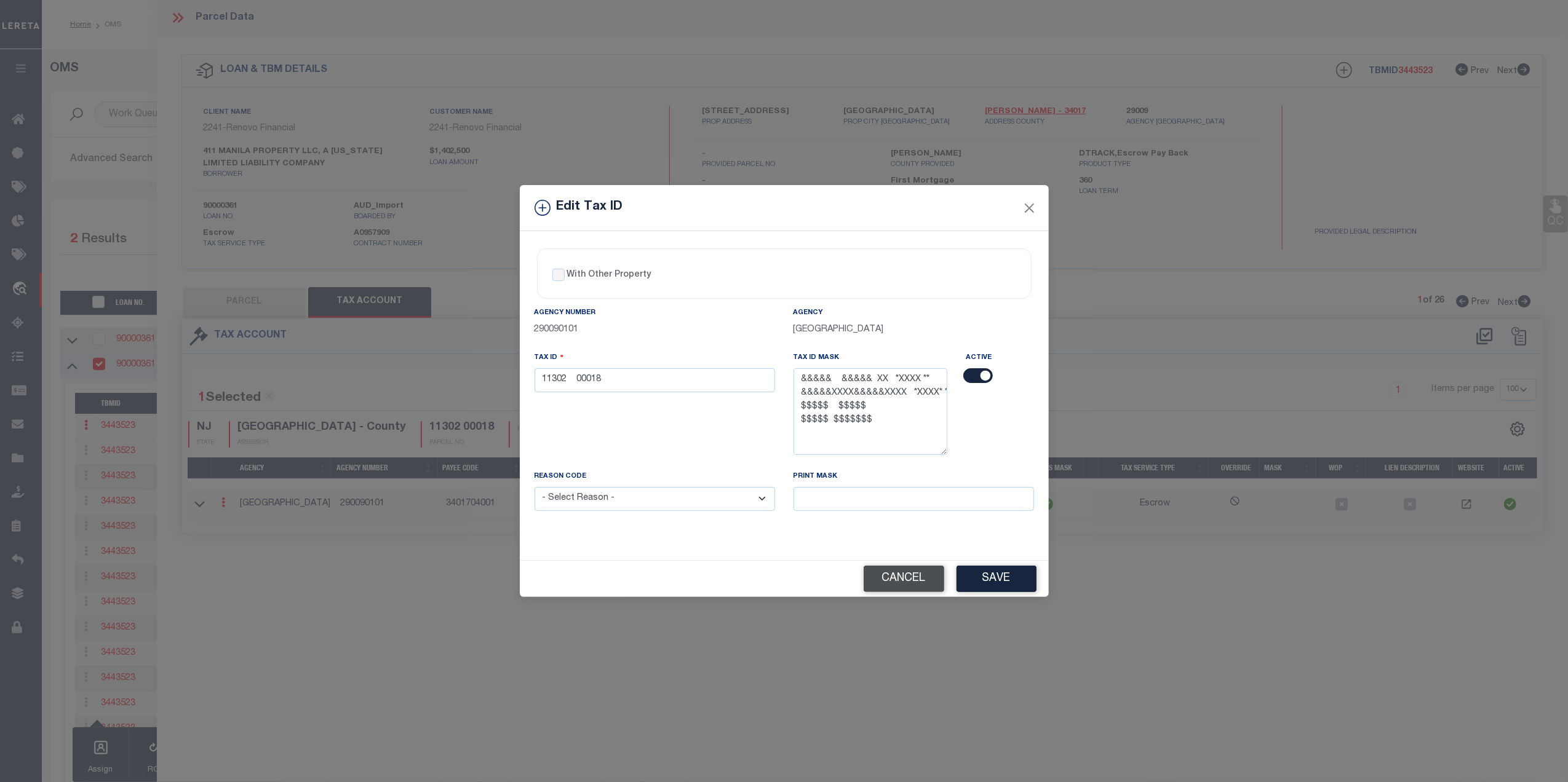
click at [918, 584] on button "Cancel" at bounding box center [903, 579] width 80 height 26
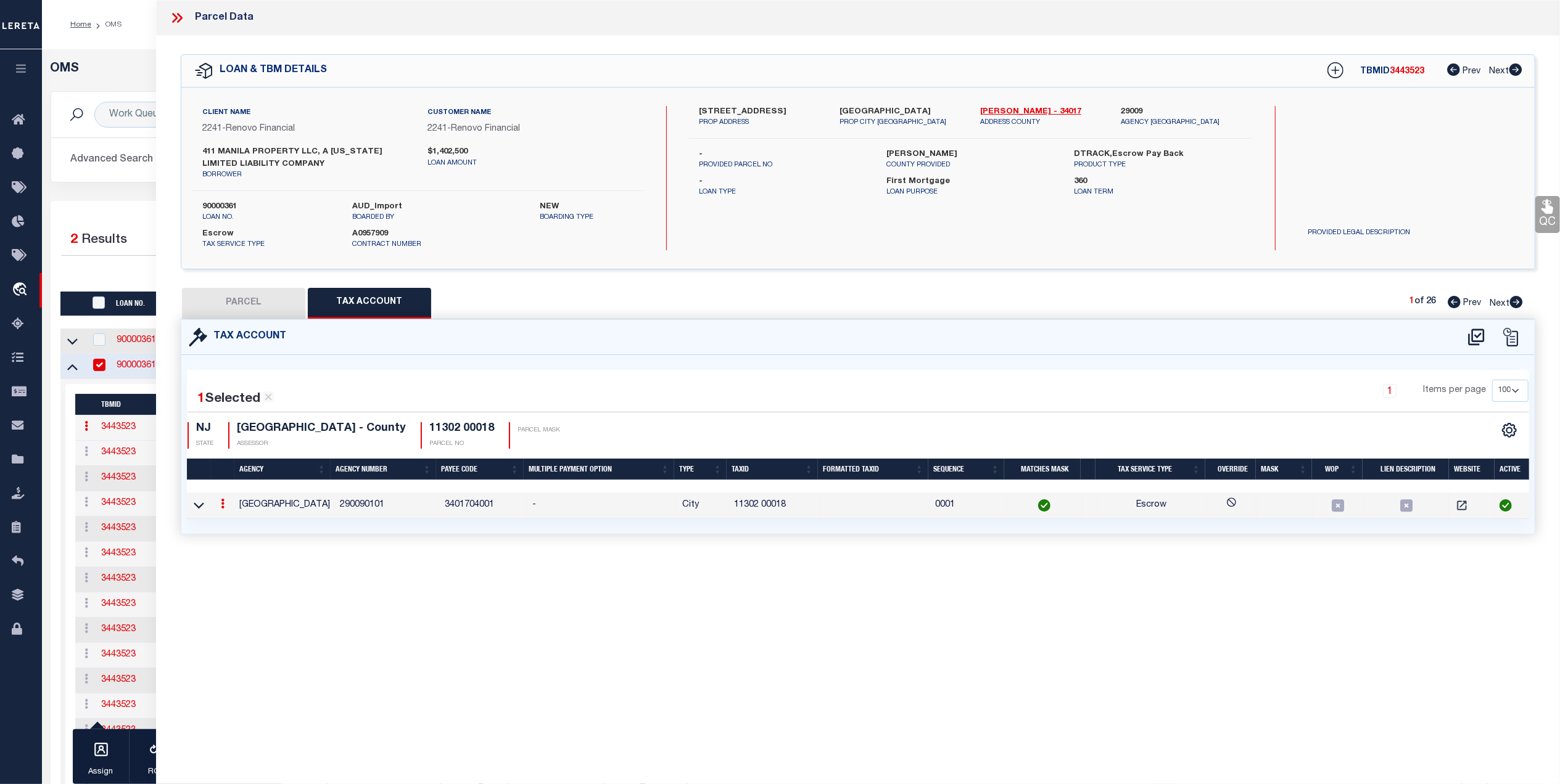
click at [240, 302] on button "PARCEL" at bounding box center [244, 303] width 124 height 31
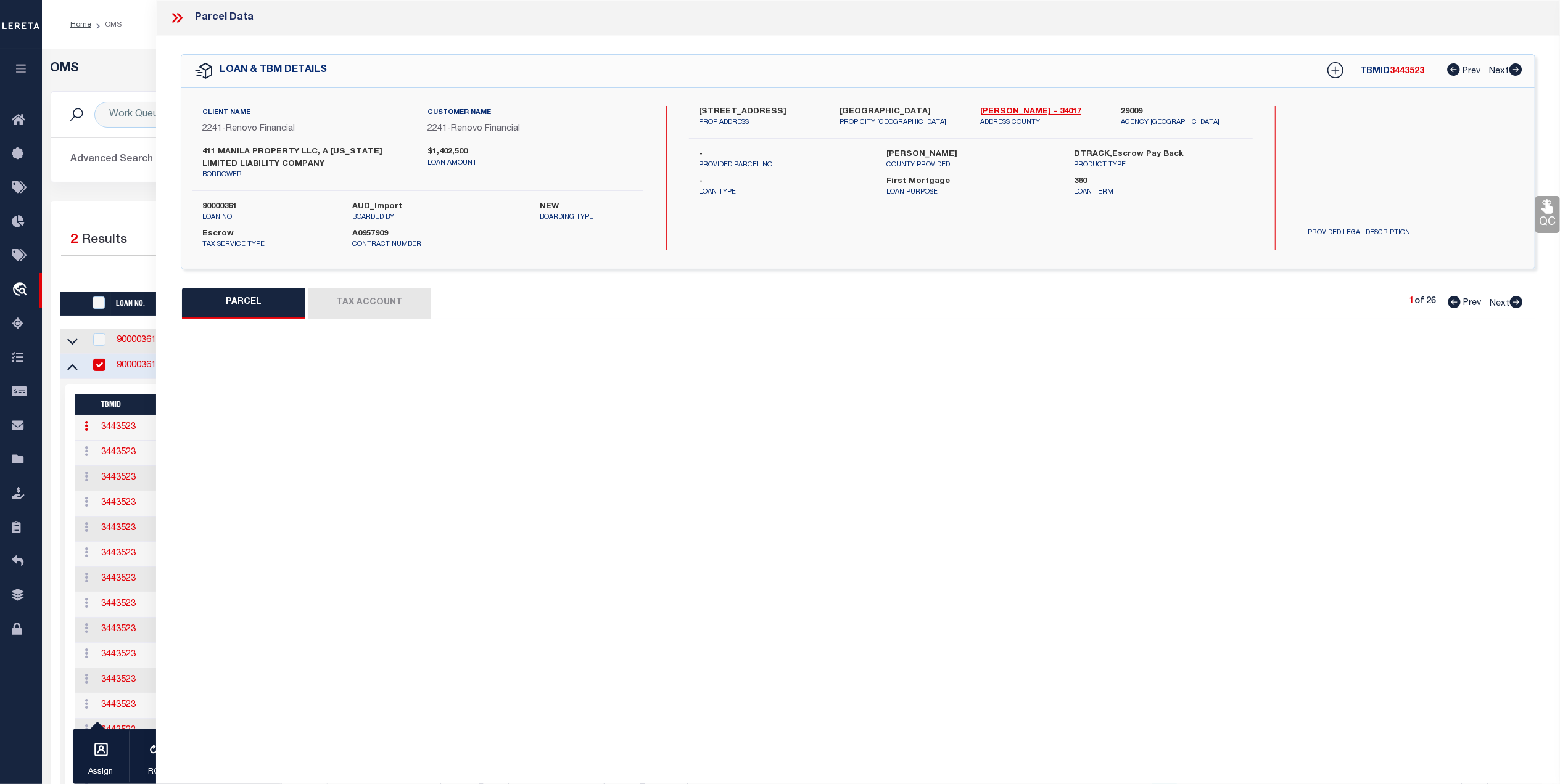
select select "AS"
select select
checkbox input "false"
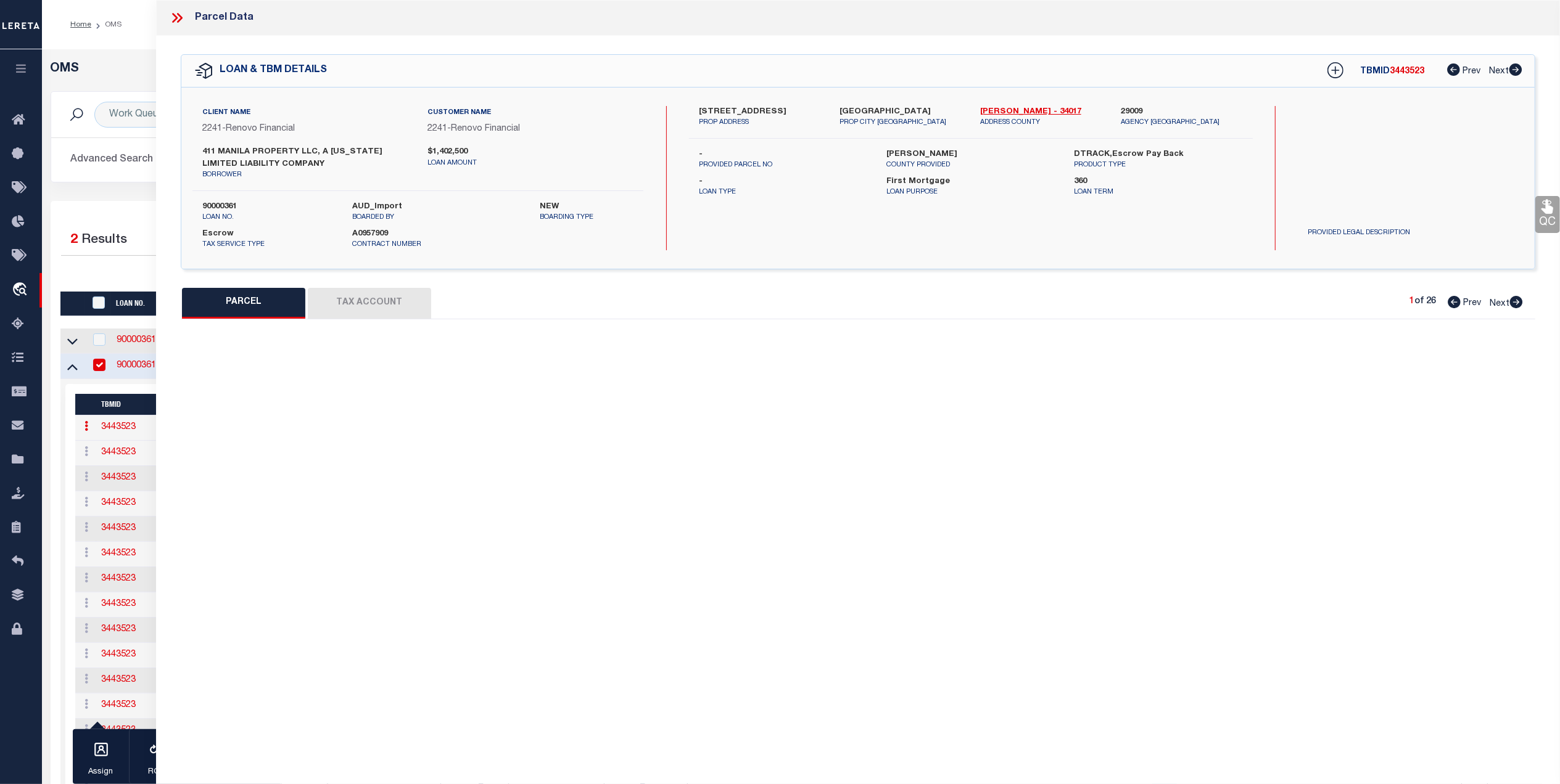
select select "QC"
type input "411 MANILA PROPERTY LLC"
select select "AGW"
select select "LEG"
type input "[STREET_ADDRESS]"
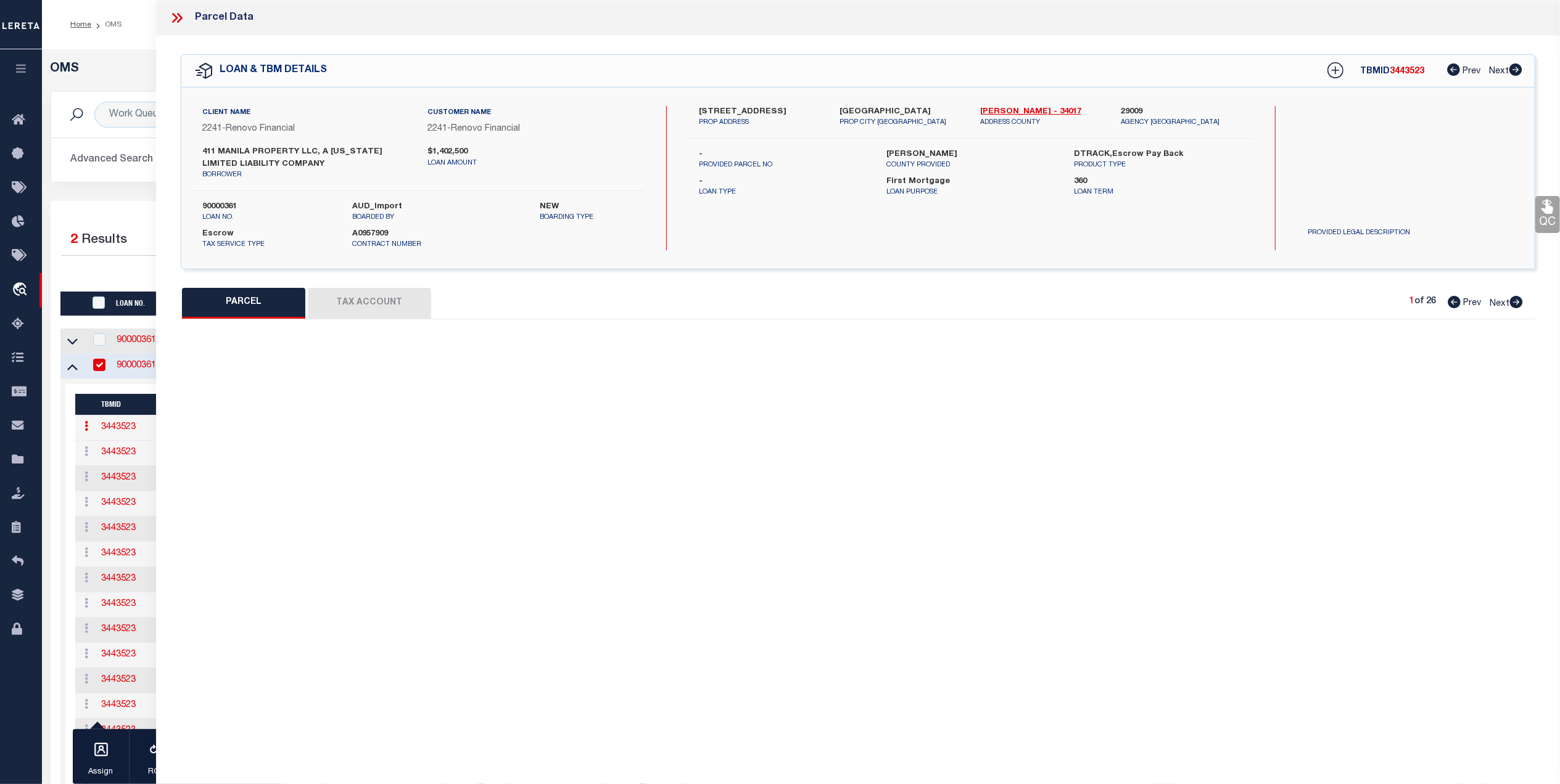
type input "[GEOGRAPHIC_DATA]"
type textarea "LOT:18 BLK:11302 DIST:06 CITY/[GEOGRAPHIC_DATA]/TWP:JERSEY CITY CITY MAP REF:TA…"
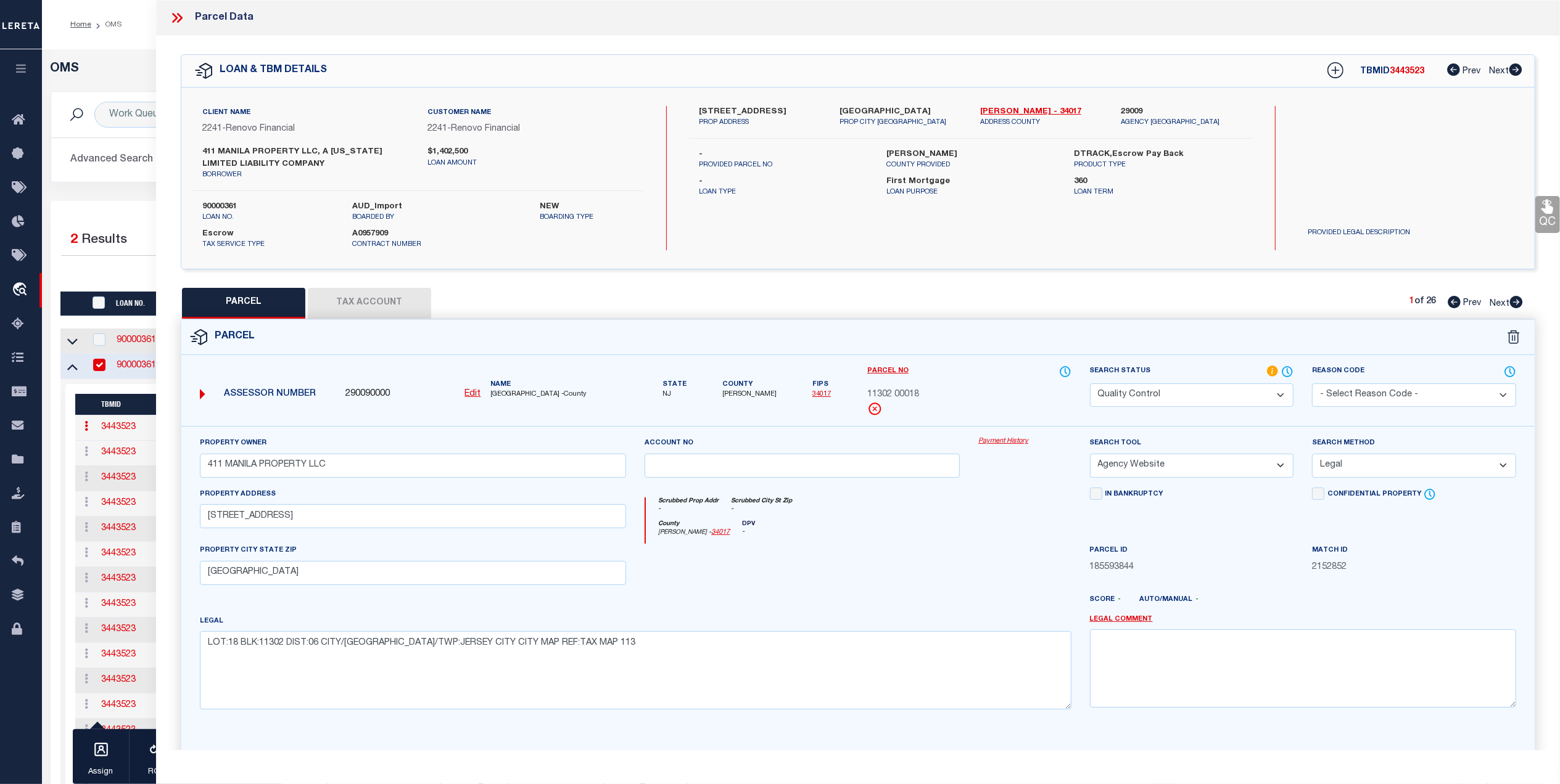
click at [173, 13] on icon at bounding box center [177, 18] width 16 height 16
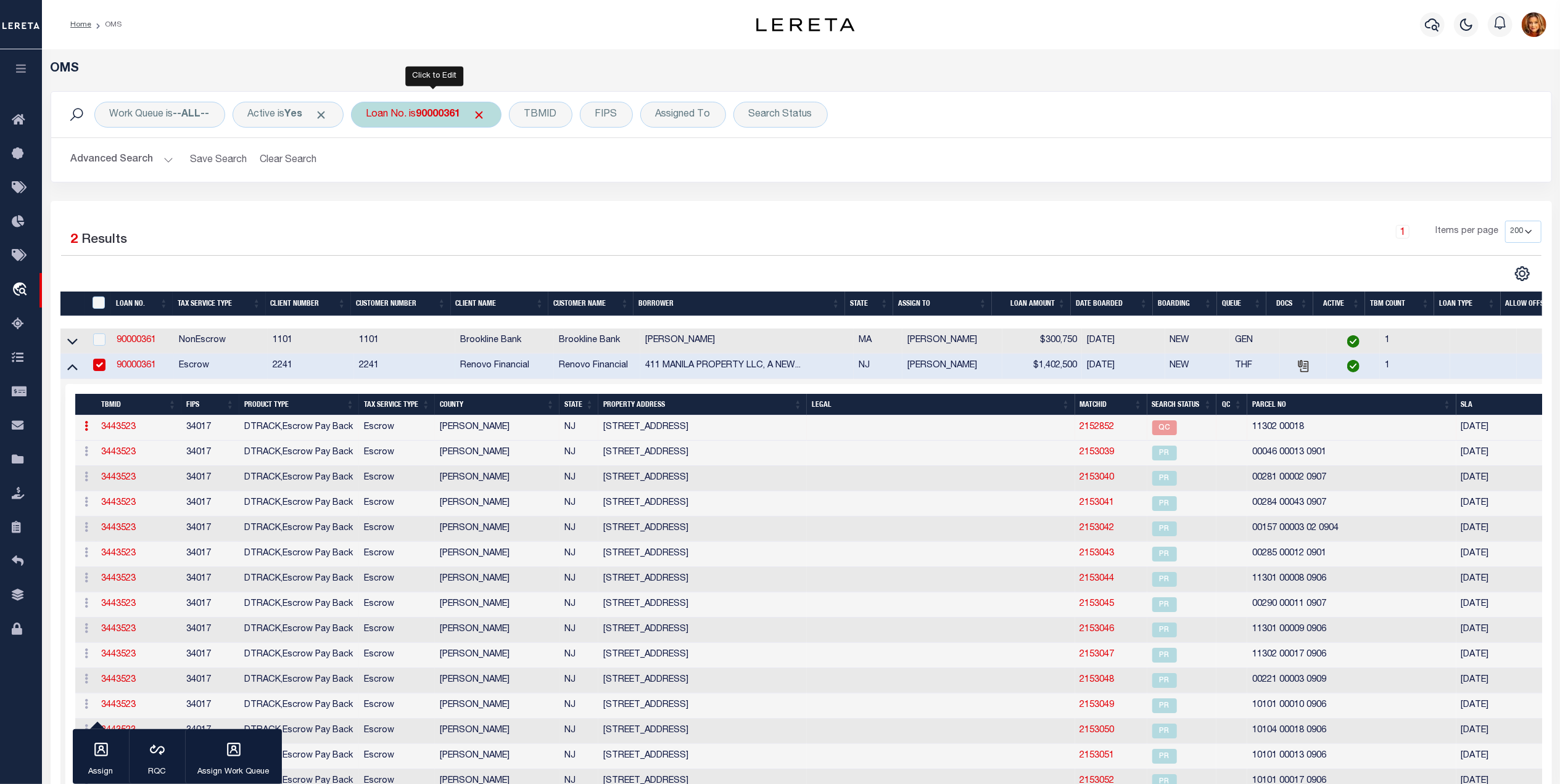
click at [442, 110] on b "90000361" at bounding box center [439, 114] width 44 height 10
type input "101330381"
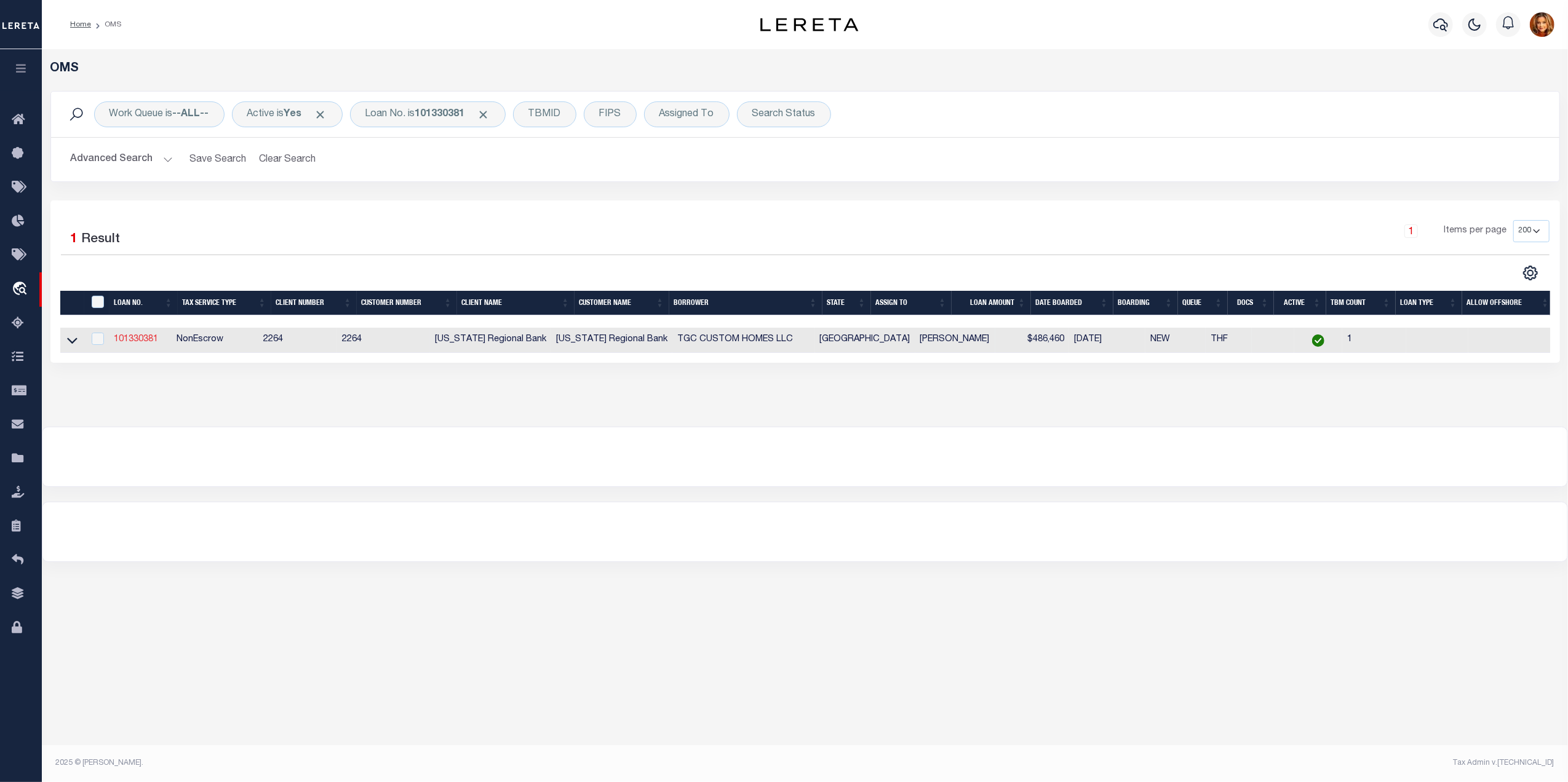
click at [133, 343] on link "101330381" at bounding box center [136, 339] width 44 height 9
checkbox input "true"
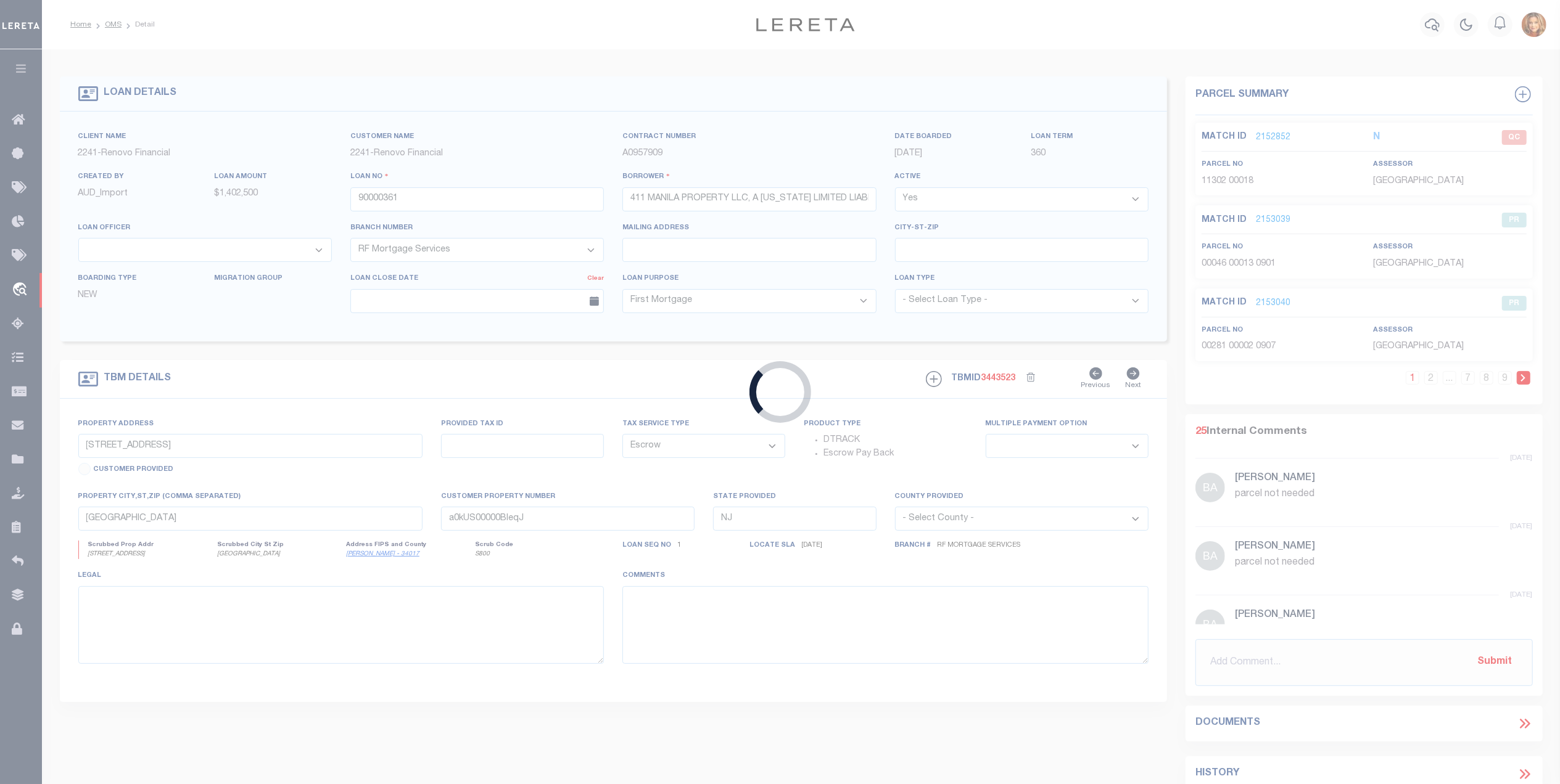
type input "101330381"
type input "TGC CUSTOM HOMES LLC"
select select
type input "5740 FM 455 WEST"
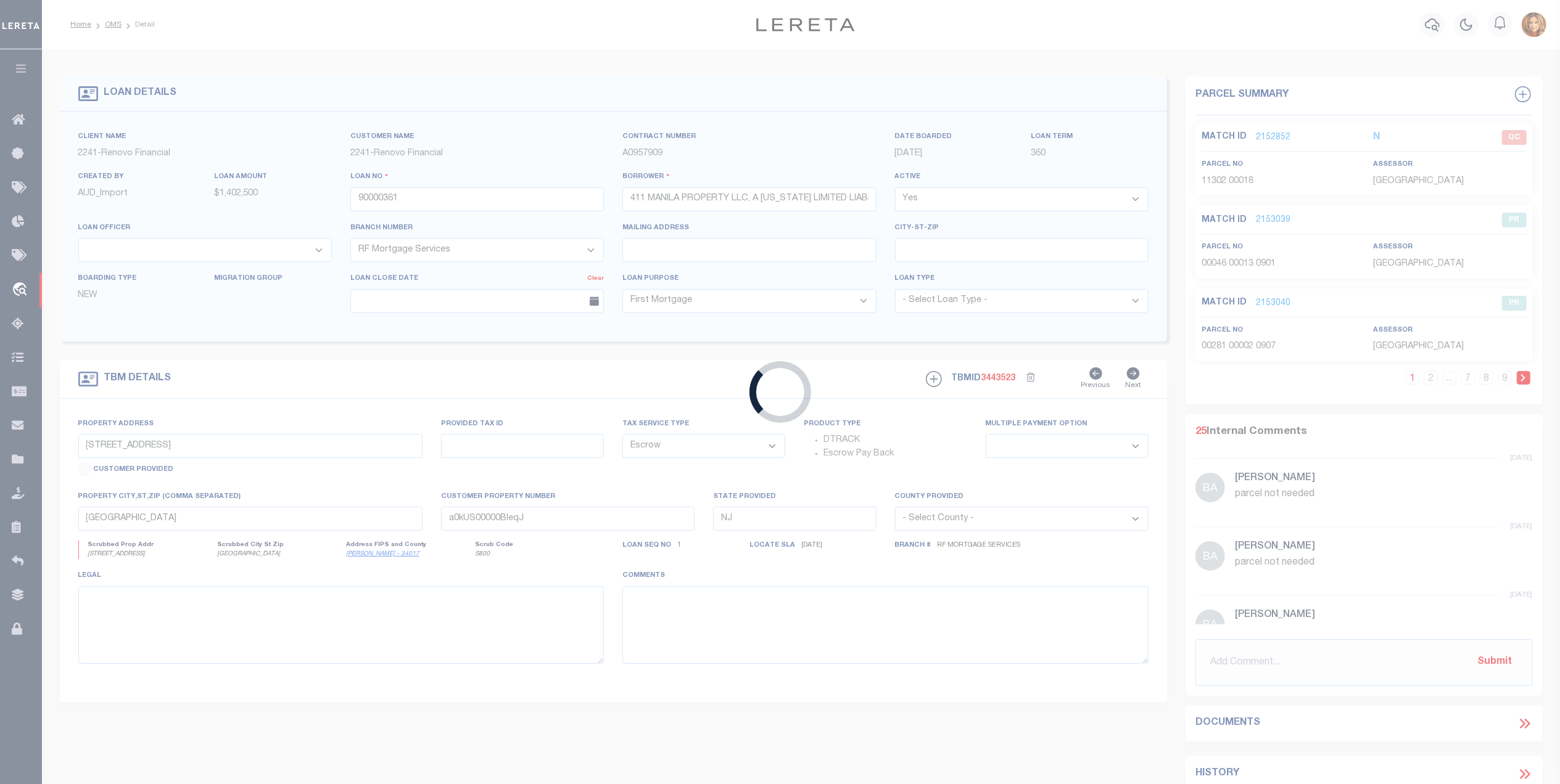
type input "SANGER TX 76266"
select select
select select "NonEscrow"
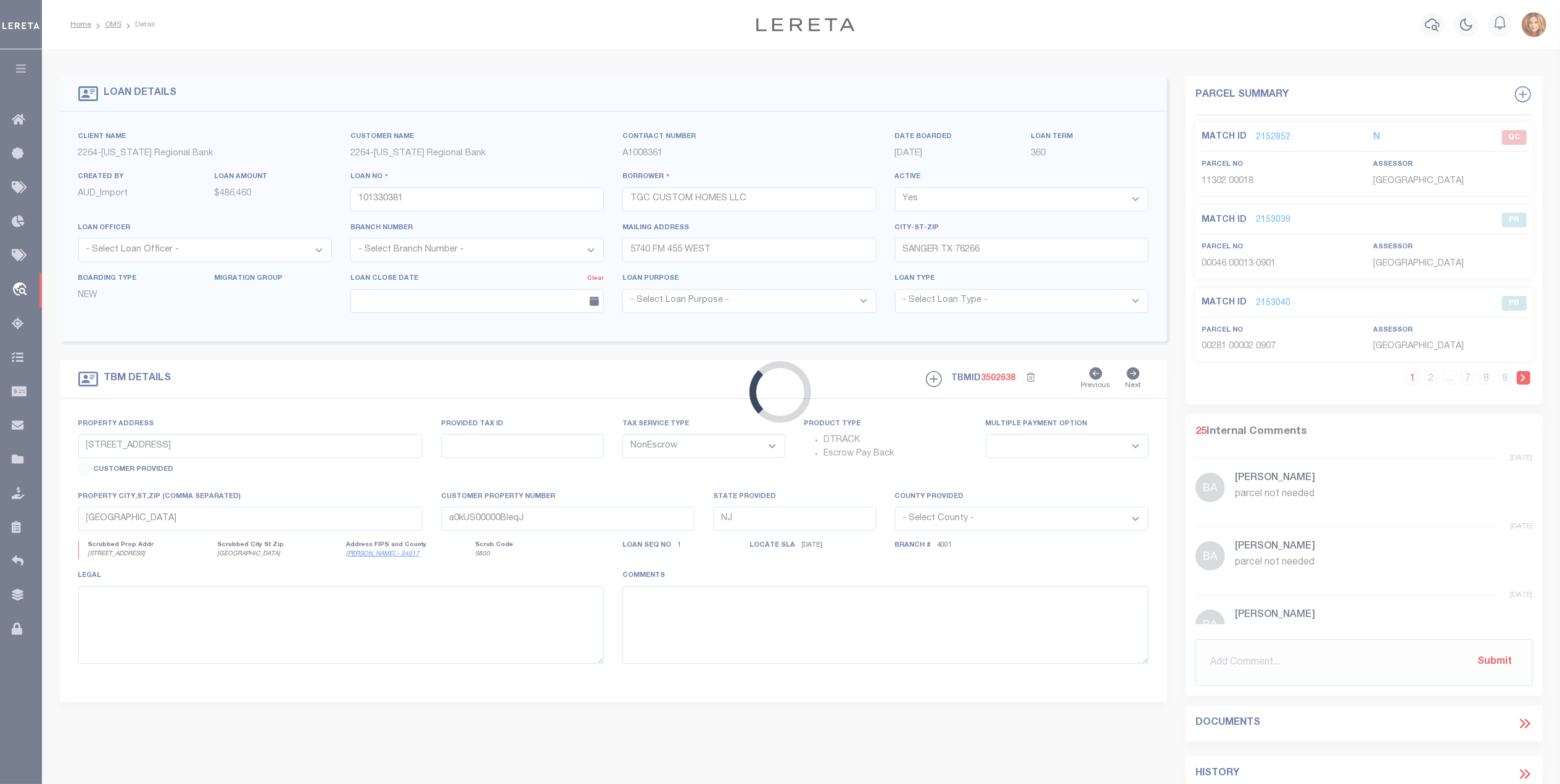
select select "33307"
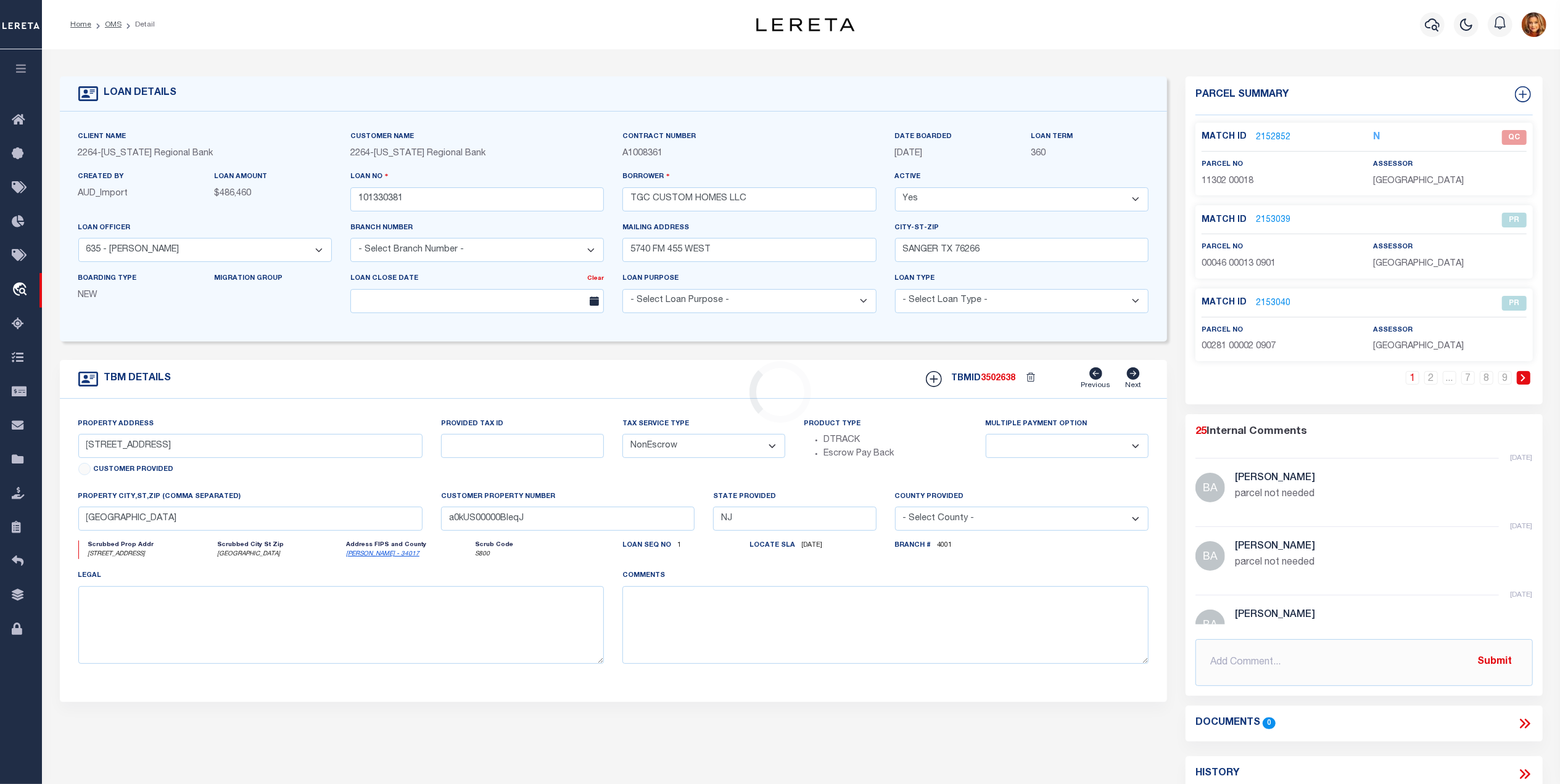
type input "[STREET_ADDRESS]"
type input "325551"
select select
type input "[GEOGRAPHIC_DATA]"
type input "126"
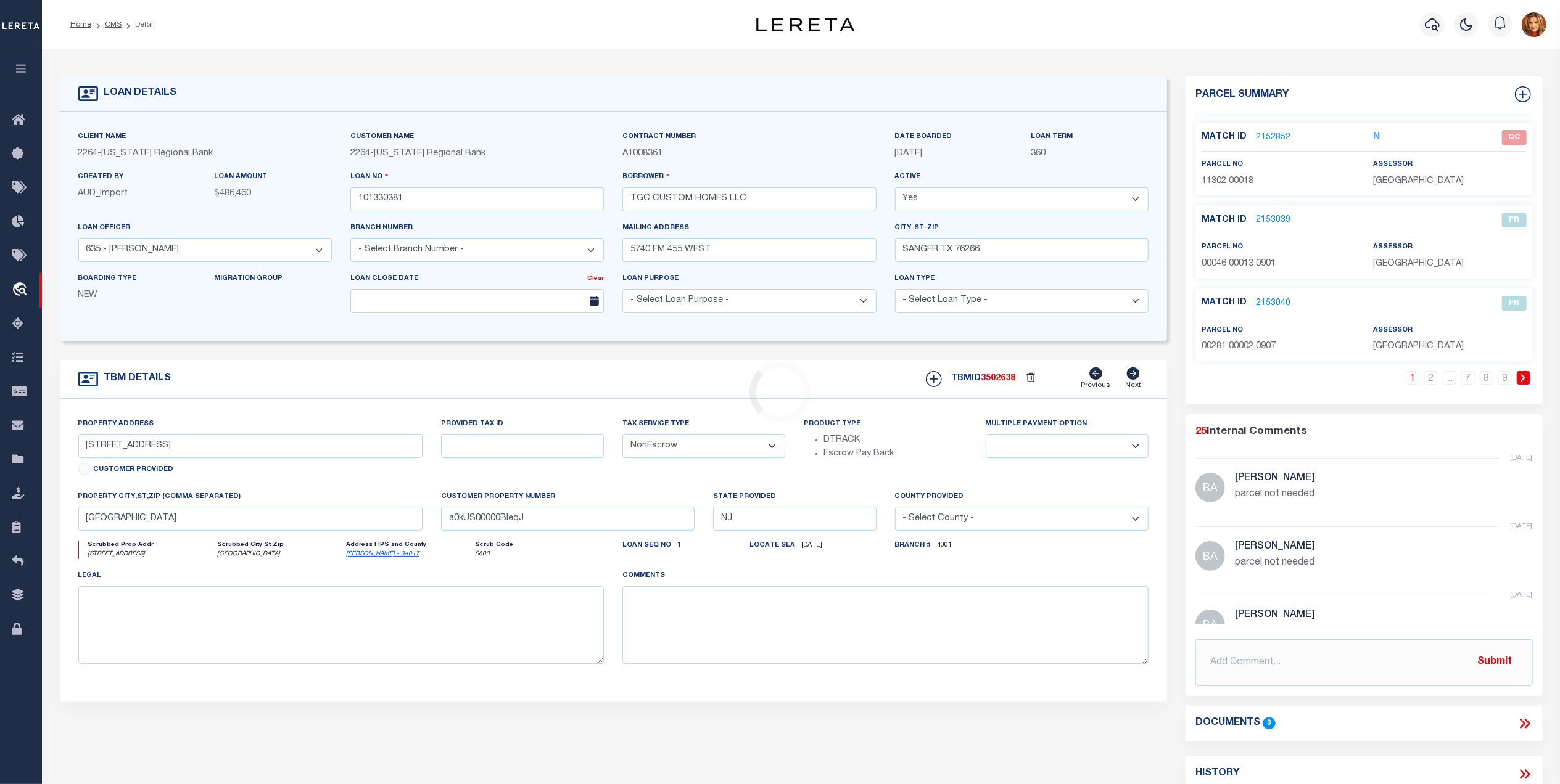
type input "[GEOGRAPHIC_DATA]"
select select
type textarea "LOT 5, [GEOGRAPHIC_DATA], DOVE LANDING"
select select "8158"
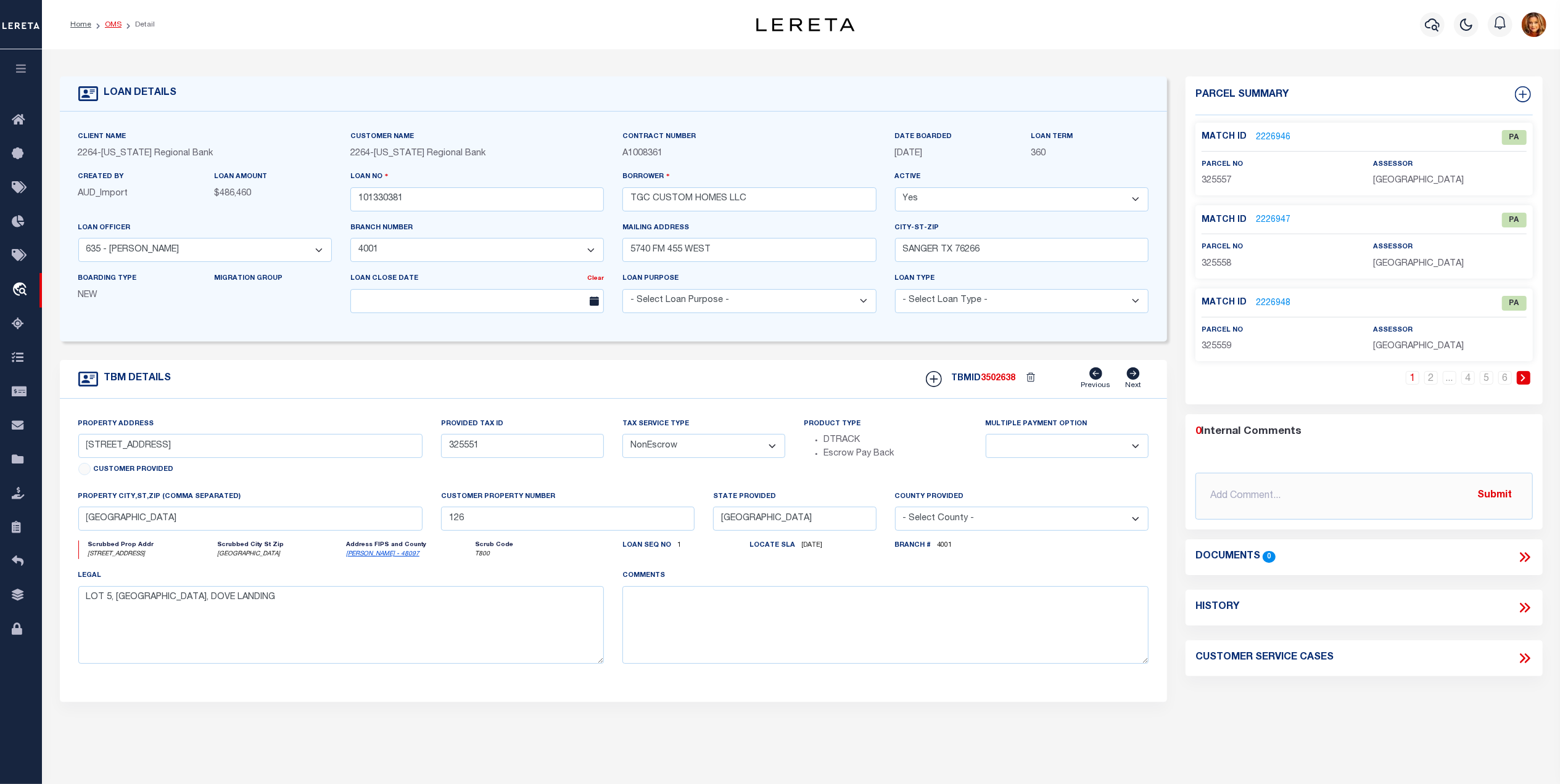
click at [115, 25] on link "OMS" at bounding box center [113, 25] width 17 height 7
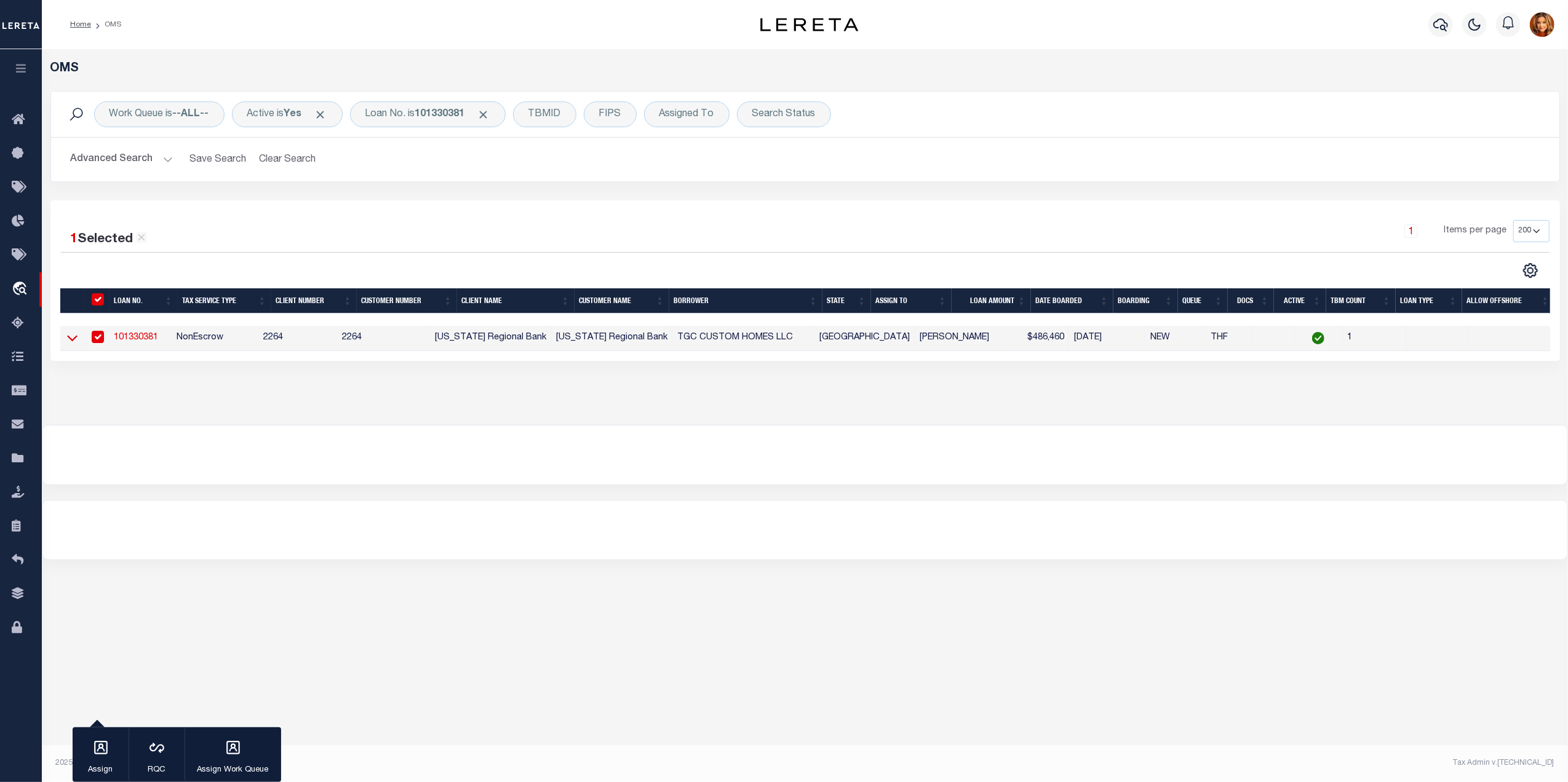
click at [69, 342] on icon at bounding box center [72, 339] width 11 height 6
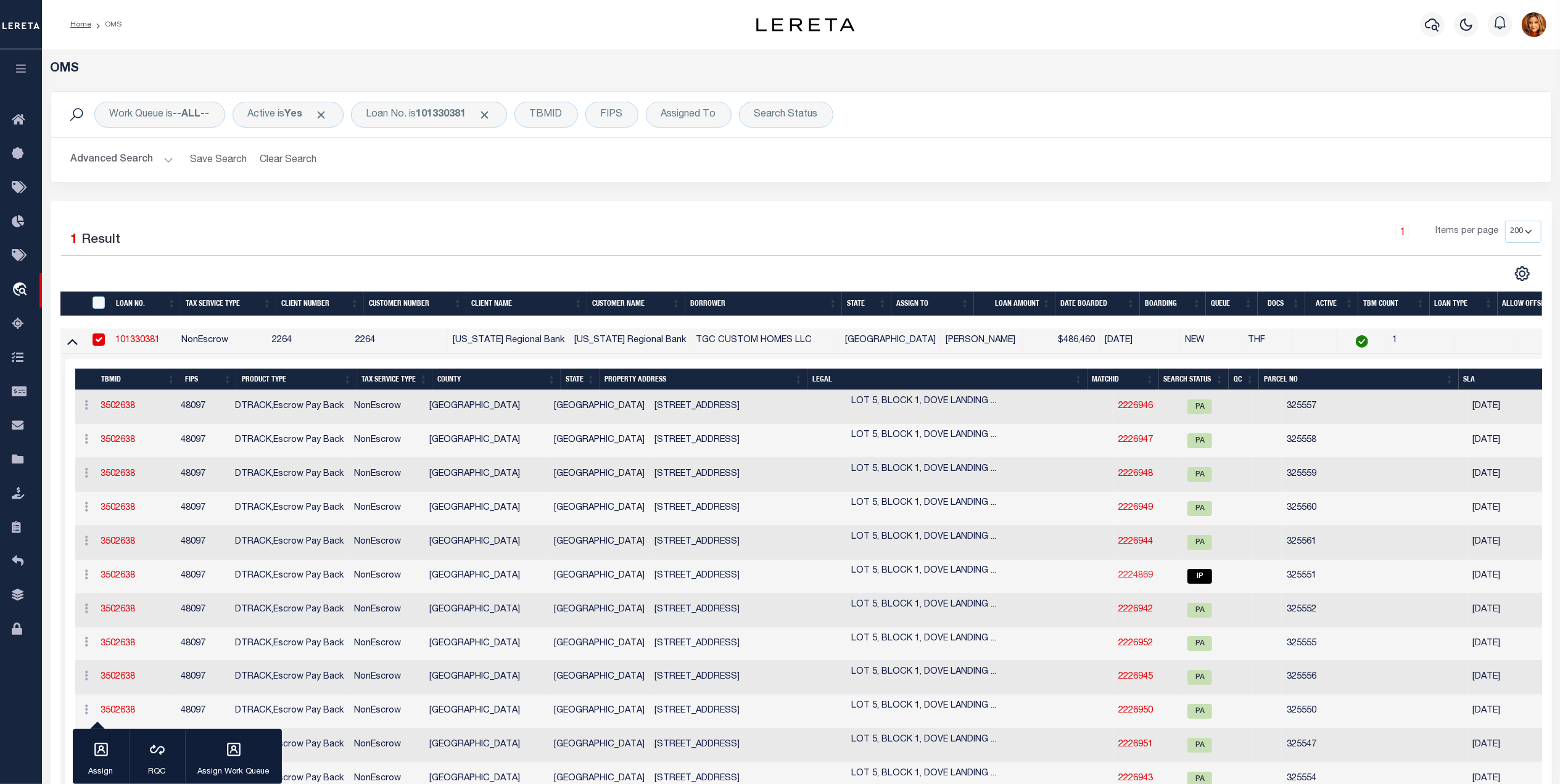
click at [1119, 580] on link "2224869" at bounding box center [1136, 576] width 34 height 9
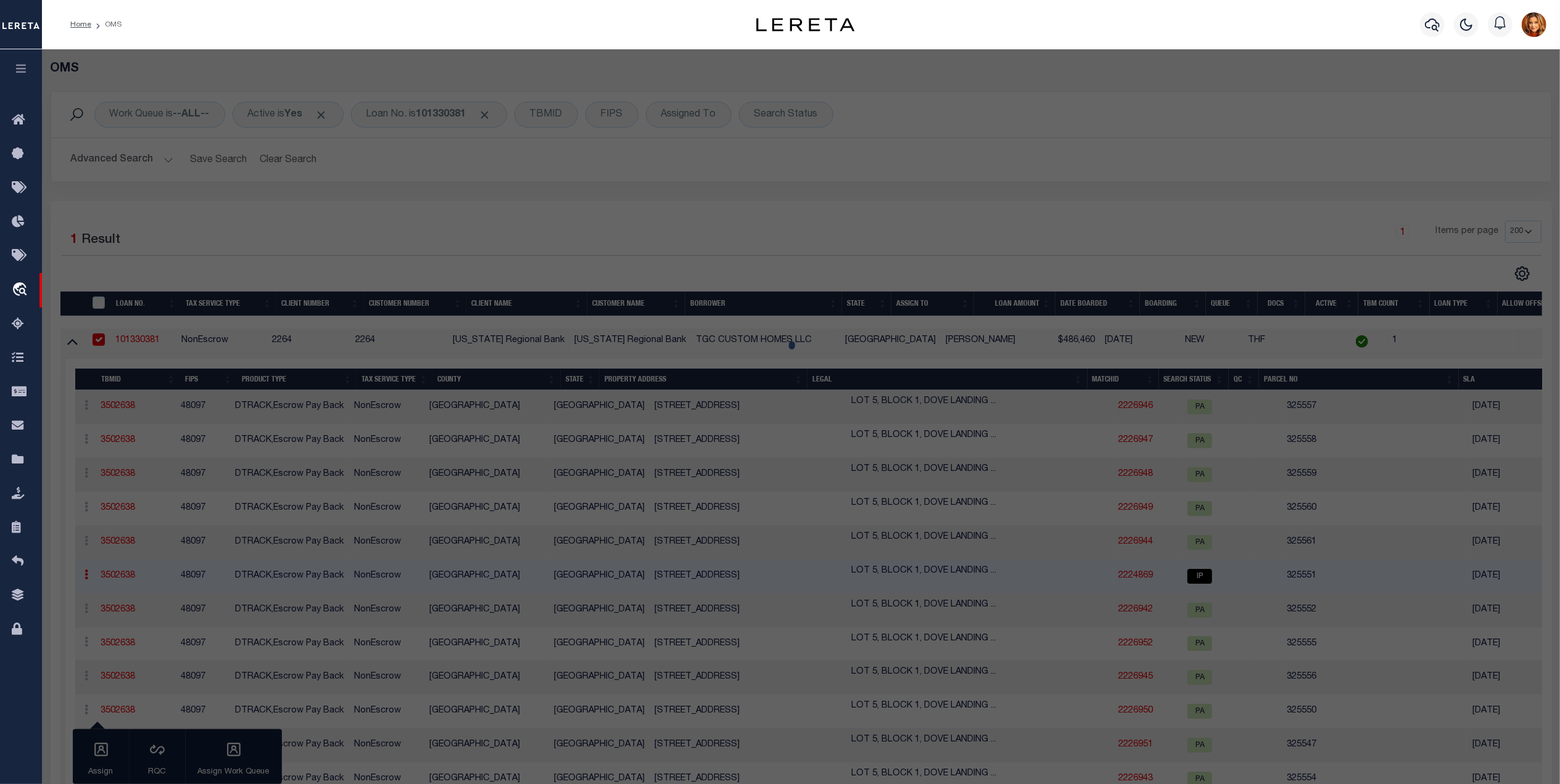
select select "AS"
select select
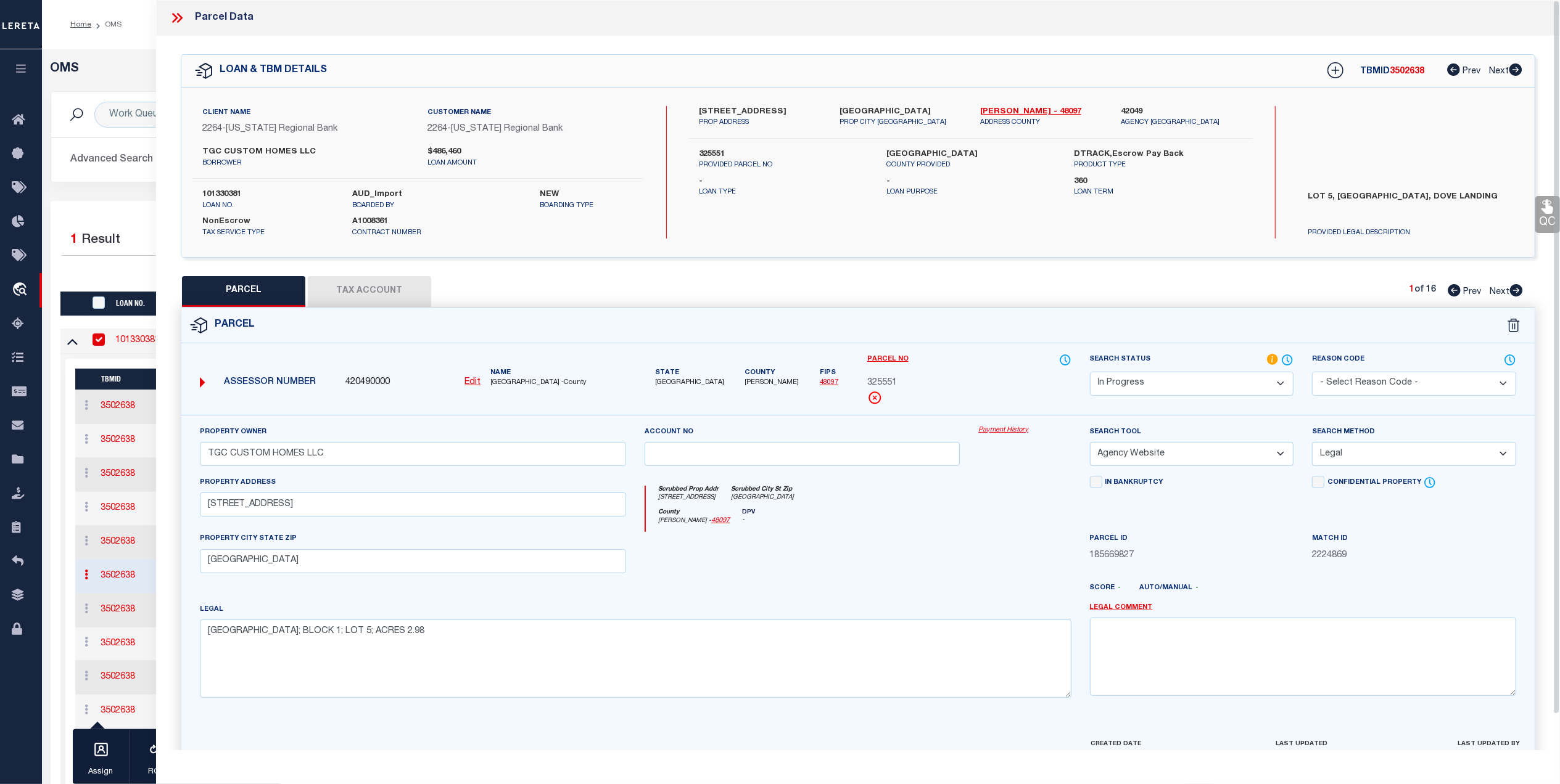
click at [388, 287] on button "Tax Account" at bounding box center [370, 291] width 124 height 31
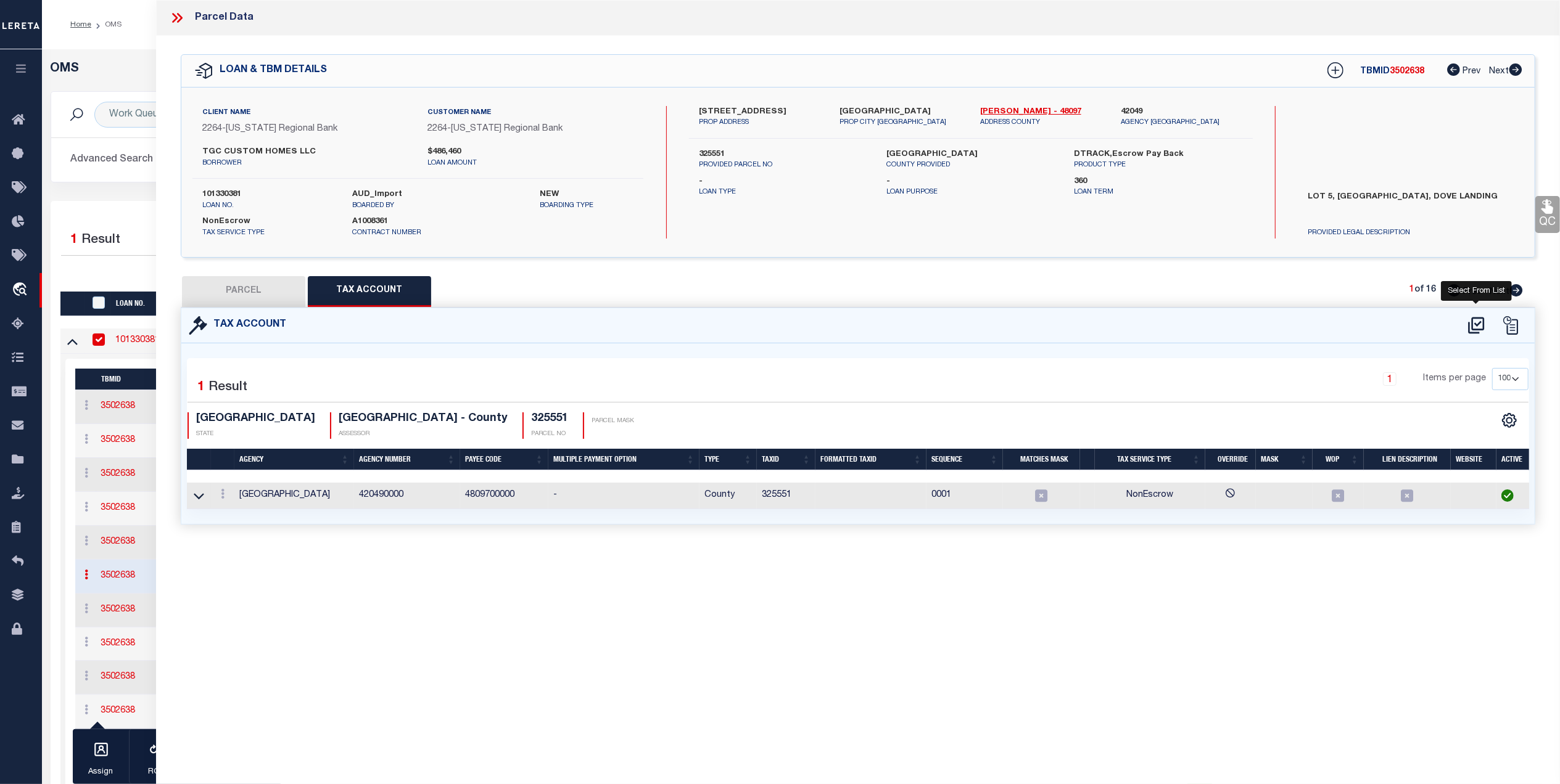
click at [1479, 324] on icon at bounding box center [1476, 325] width 16 height 17
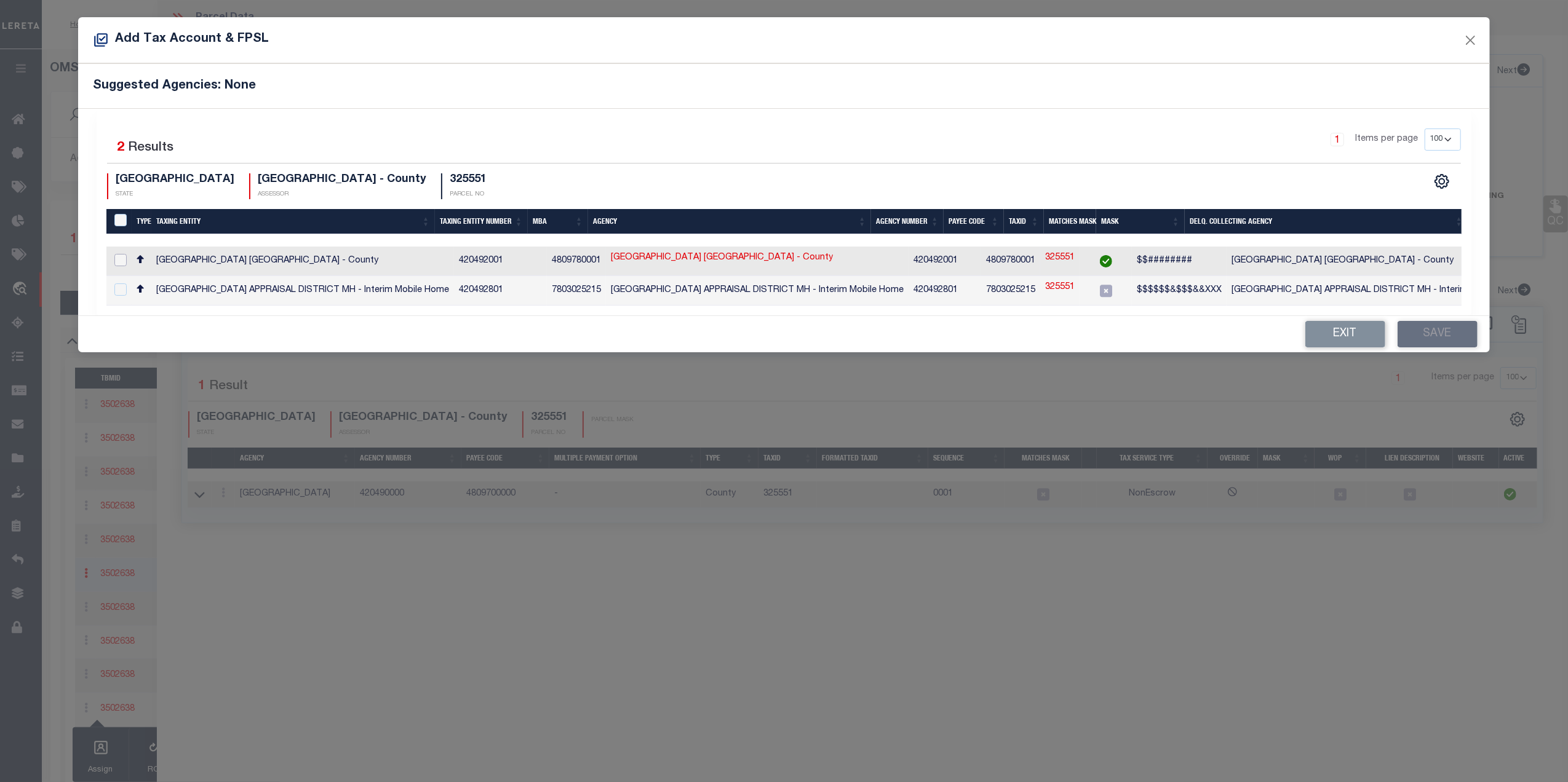
click at [121, 264] on input "checkbox" at bounding box center [121, 260] width 12 height 12
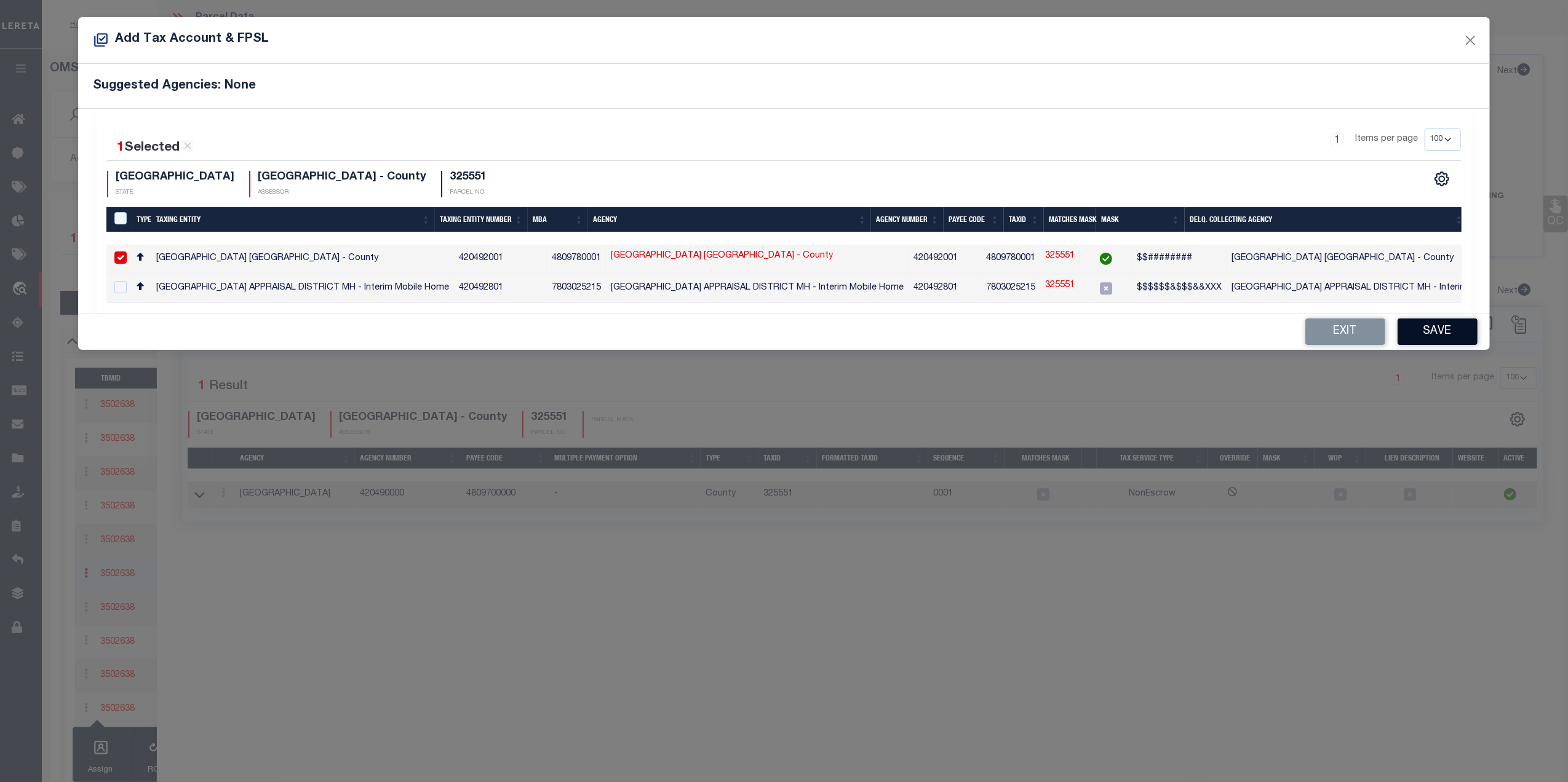
click at [1445, 328] on button "Save" at bounding box center [1437, 331] width 80 height 26
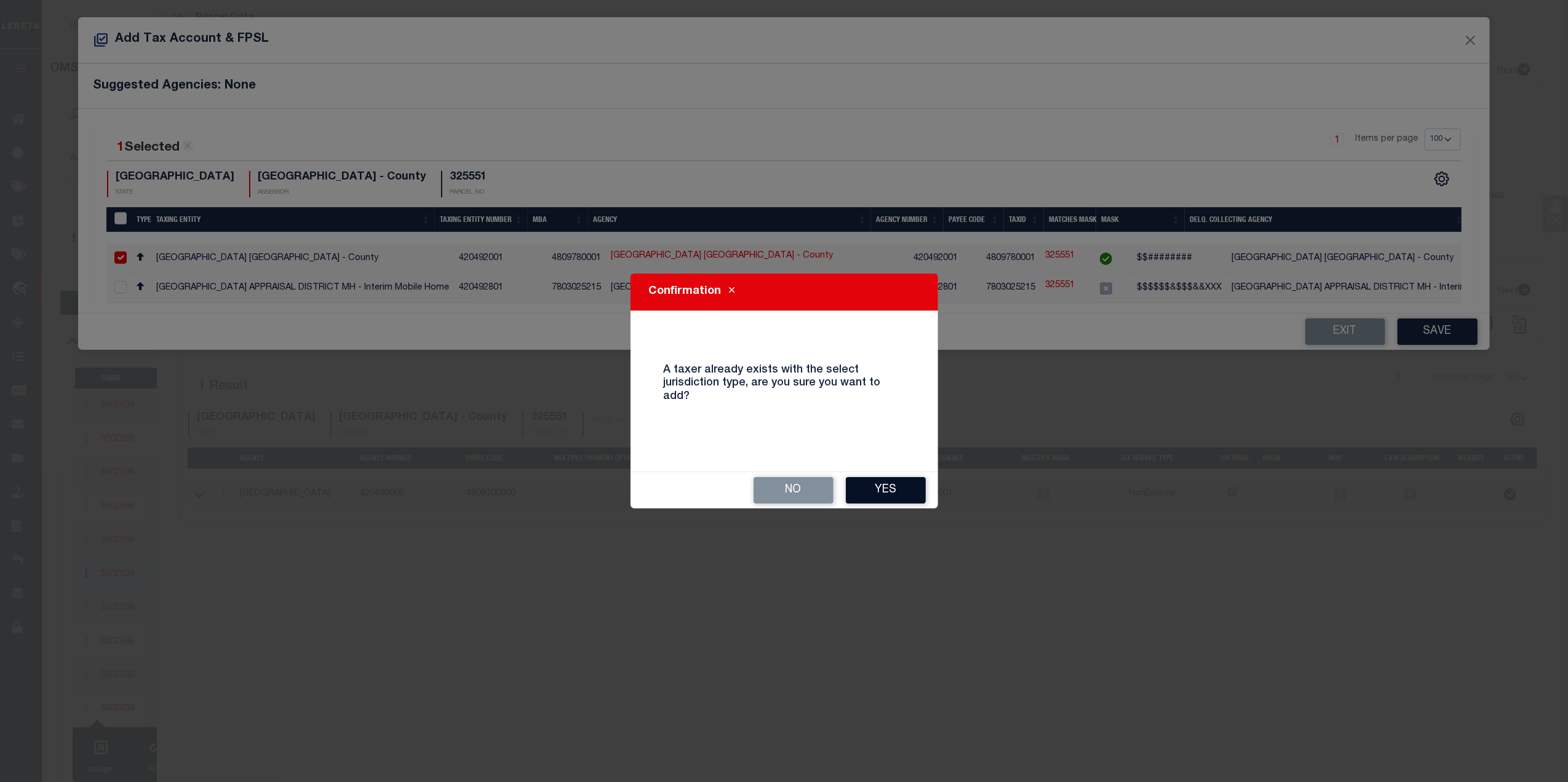
click at [882, 478] on button "Yes" at bounding box center [885, 490] width 80 height 26
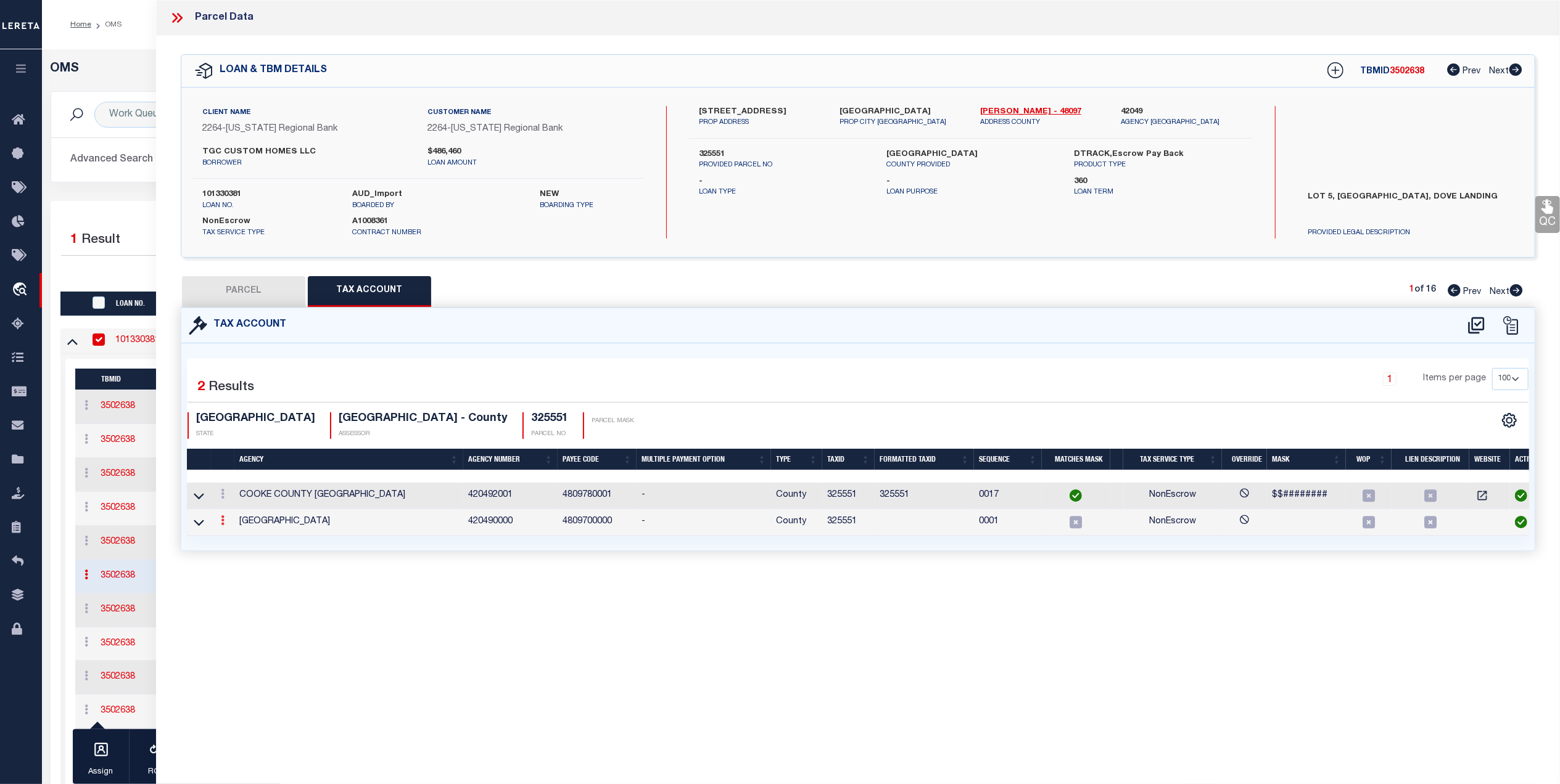
click at [221, 523] on icon at bounding box center [223, 520] width 4 height 10
click at [234, 541] on icon at bounding box center [236, 539] width 9 height 9
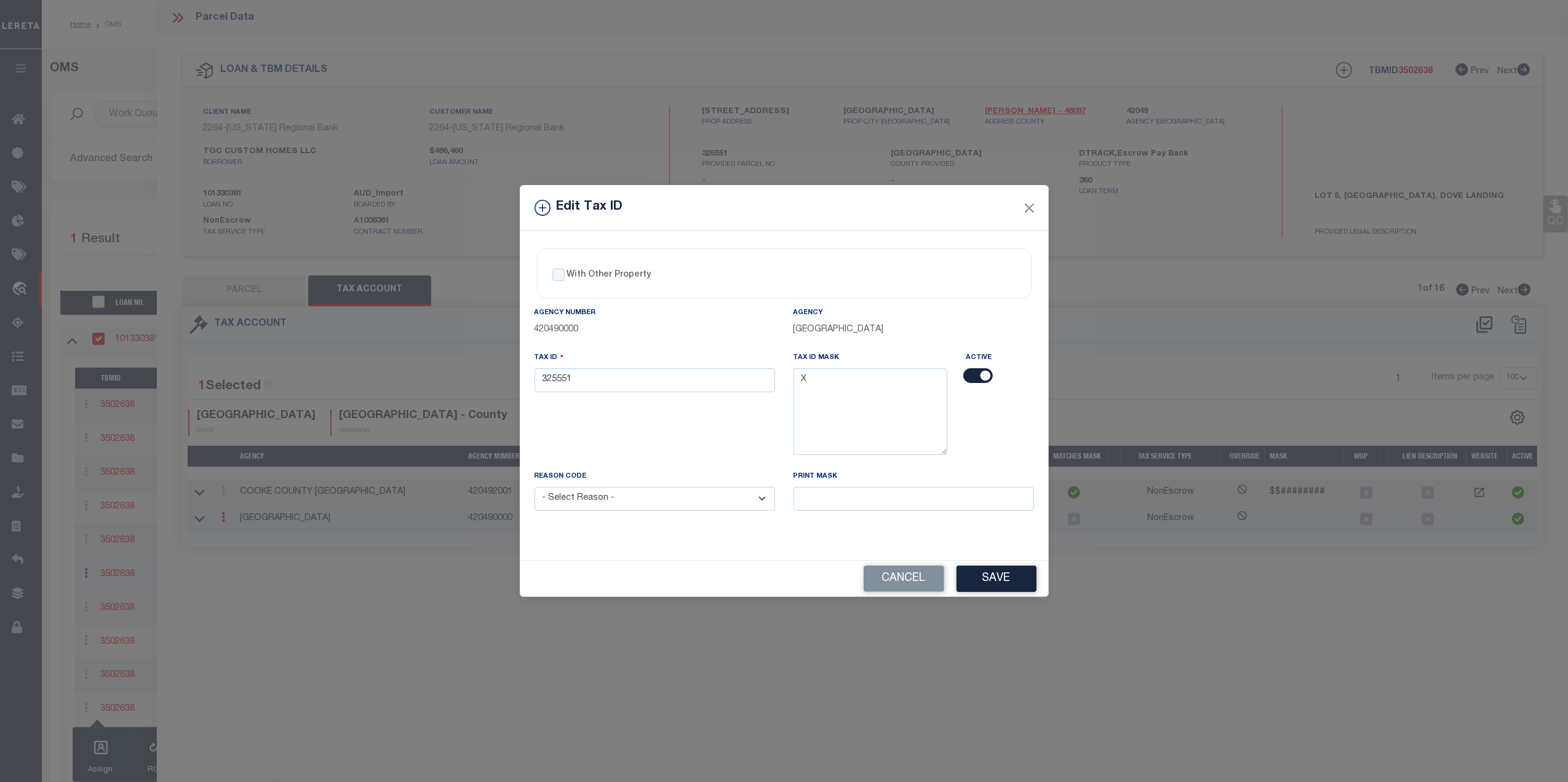
click at [971, 374] on input "checkbox" at bounding box center [977, 376] width 29 height 15
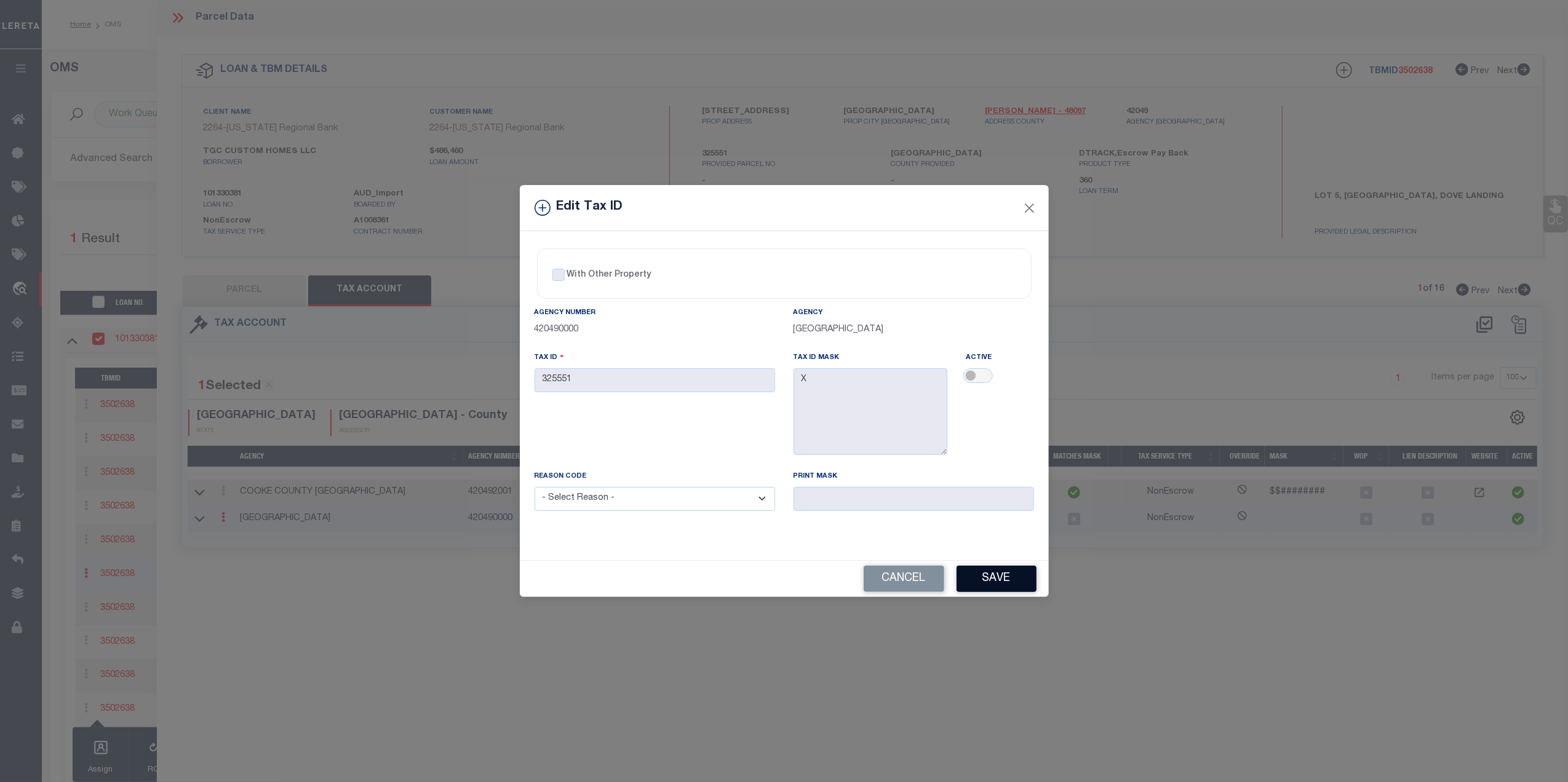
click at [985, 582] on button "Save" at bounding box center [997, 579] width 80 height 26
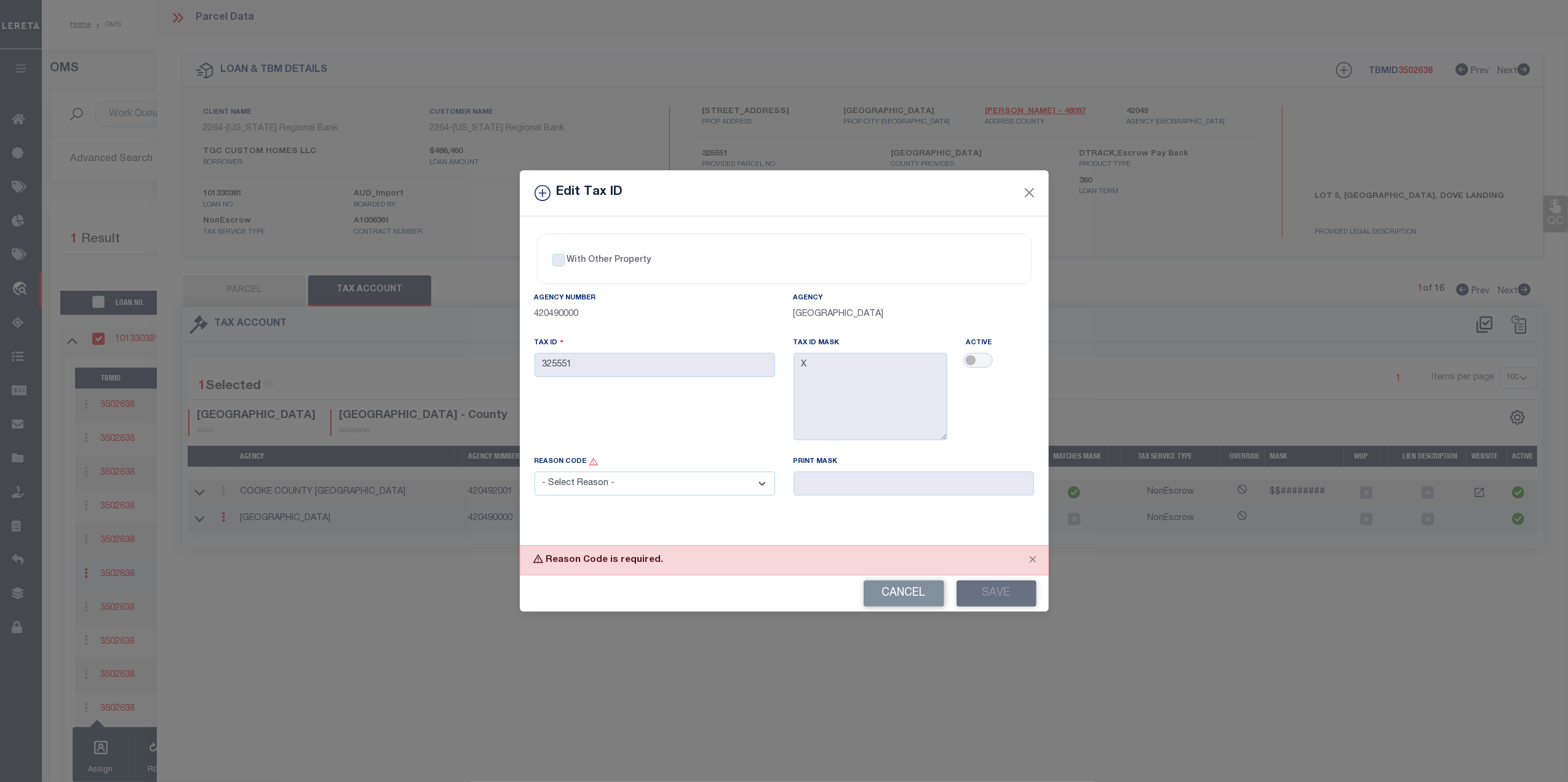
click at [698, 480] on select "- Select Reason - 099 - Other (Provide additional detail) ACT - Agency Changed …" at bounding box center [654, 483] width 241 height 24
click at [534, 474] on select "- Select Reason - 099 - Other (Provide additional detail) ACT - Agency Changed …" at bounding box center [654, 483] width 241 height 24
click at [990, 597] on button "Save" at bounding box center [997, 593] width 80 height 26
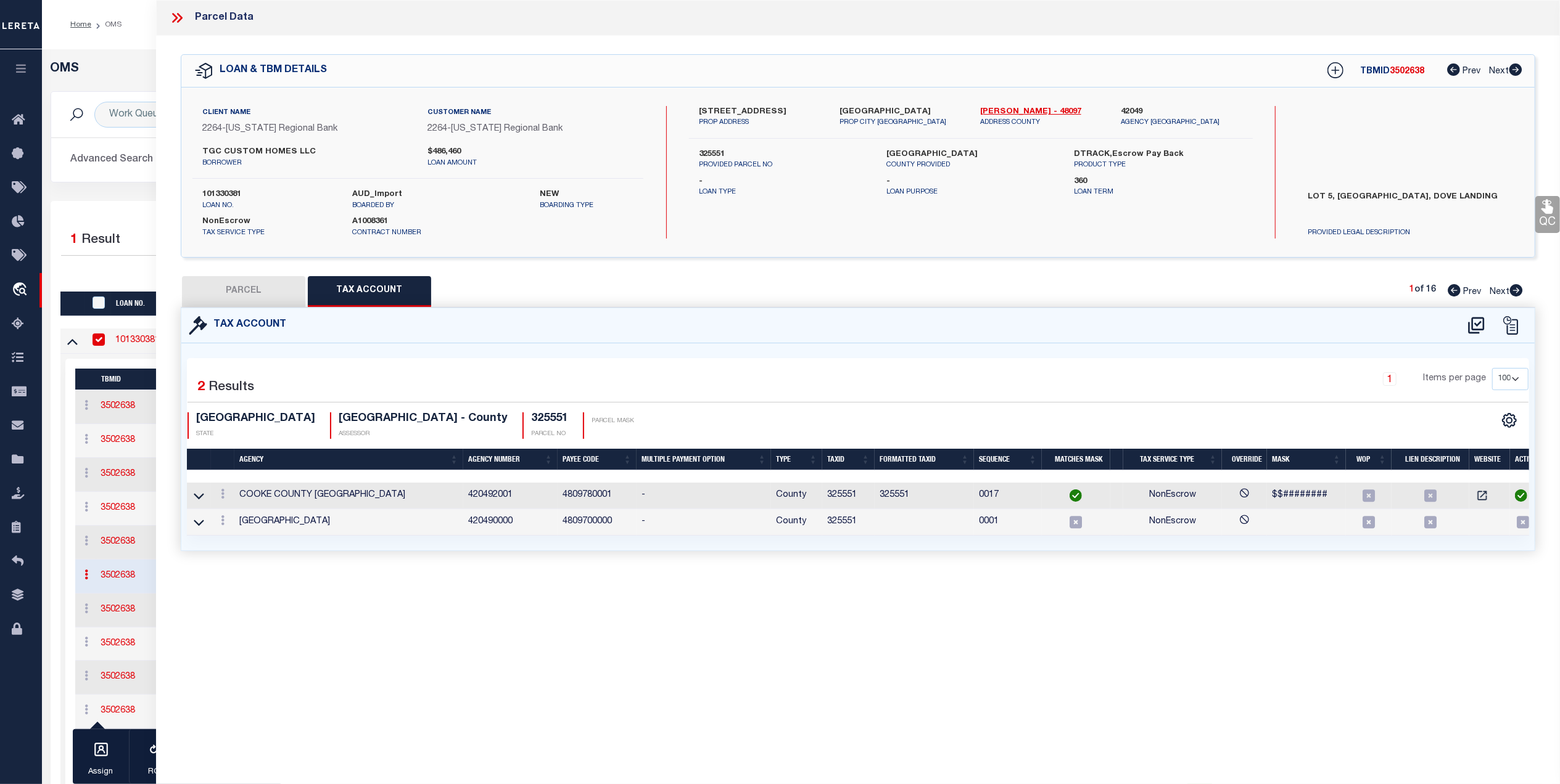
click at [237, 293] on button "PARCEL" at bounding box center [244, 291] width 124 height 31
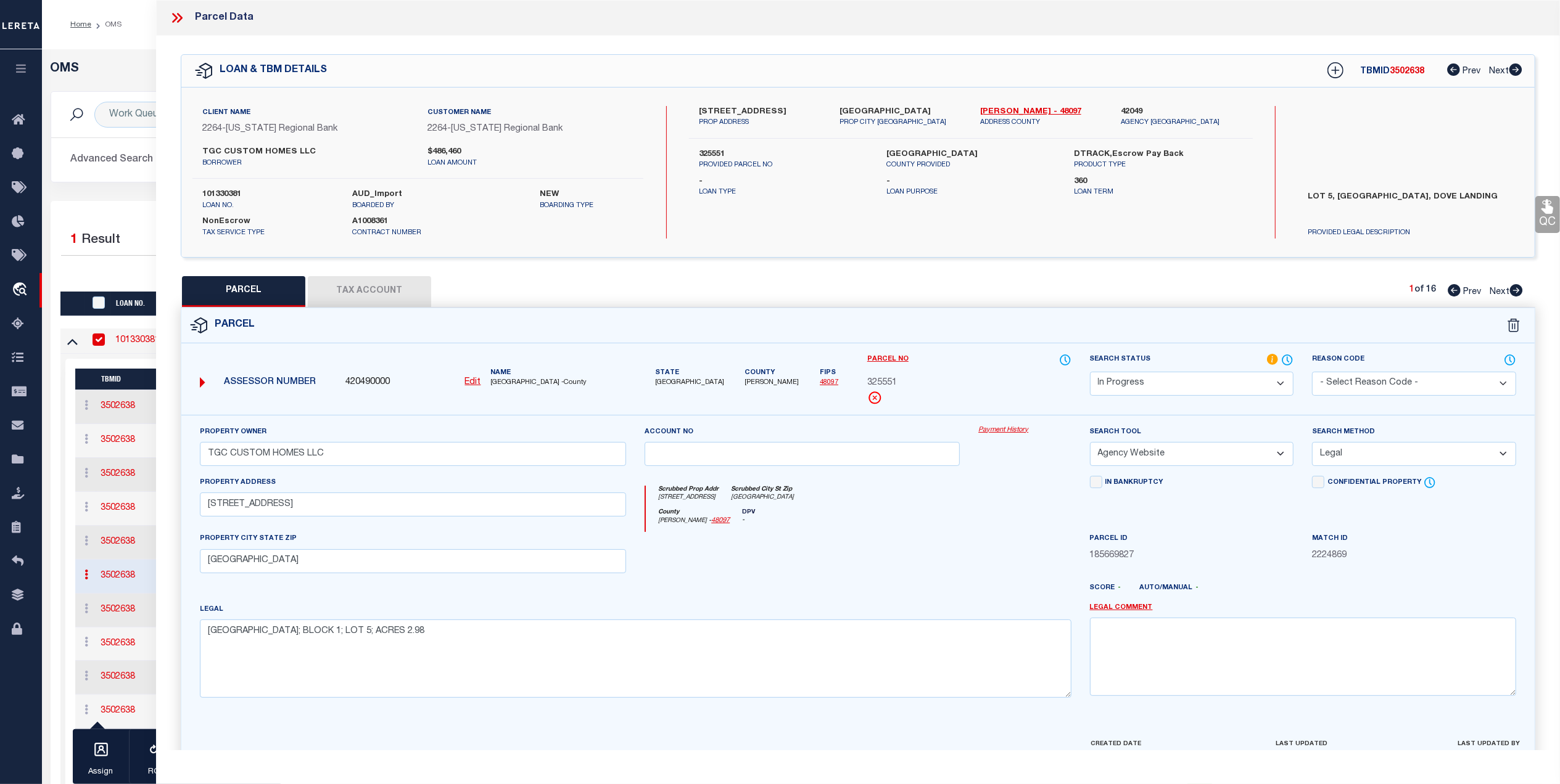
click at [1272, 384] on select "Automated Search Bad Parcel Complete Duplicate Parcel High Dollar Reporting In …" at bounding box center [1191, 384] width 204 height 24
click at [1090, 372] on select "Automated Search Bad Parcel Complete Duplicate Parcel High Dollar Reporting In …" at bounding box center [1191, 384] width 204 height 24
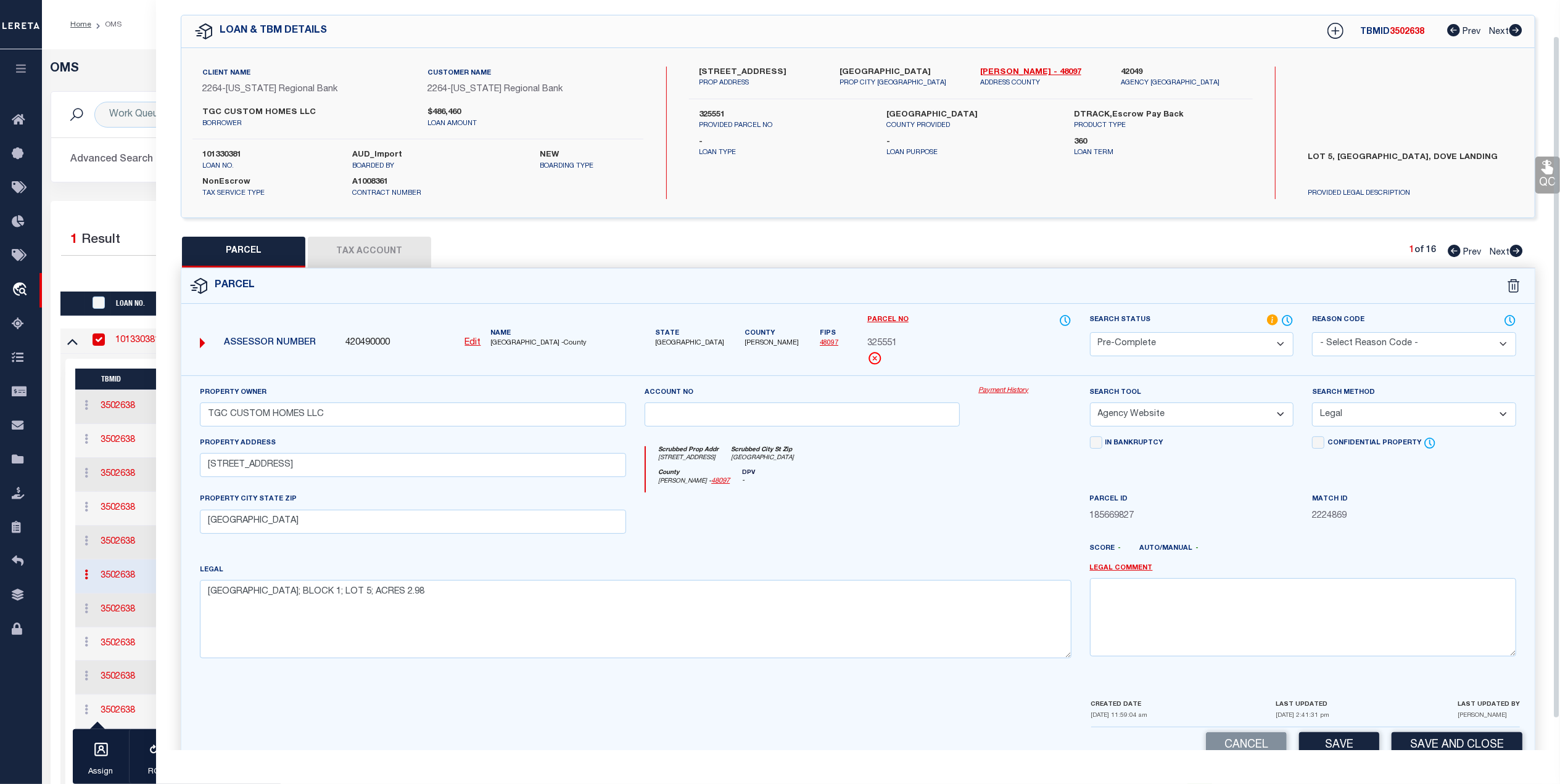
scroll to position [72, 0]
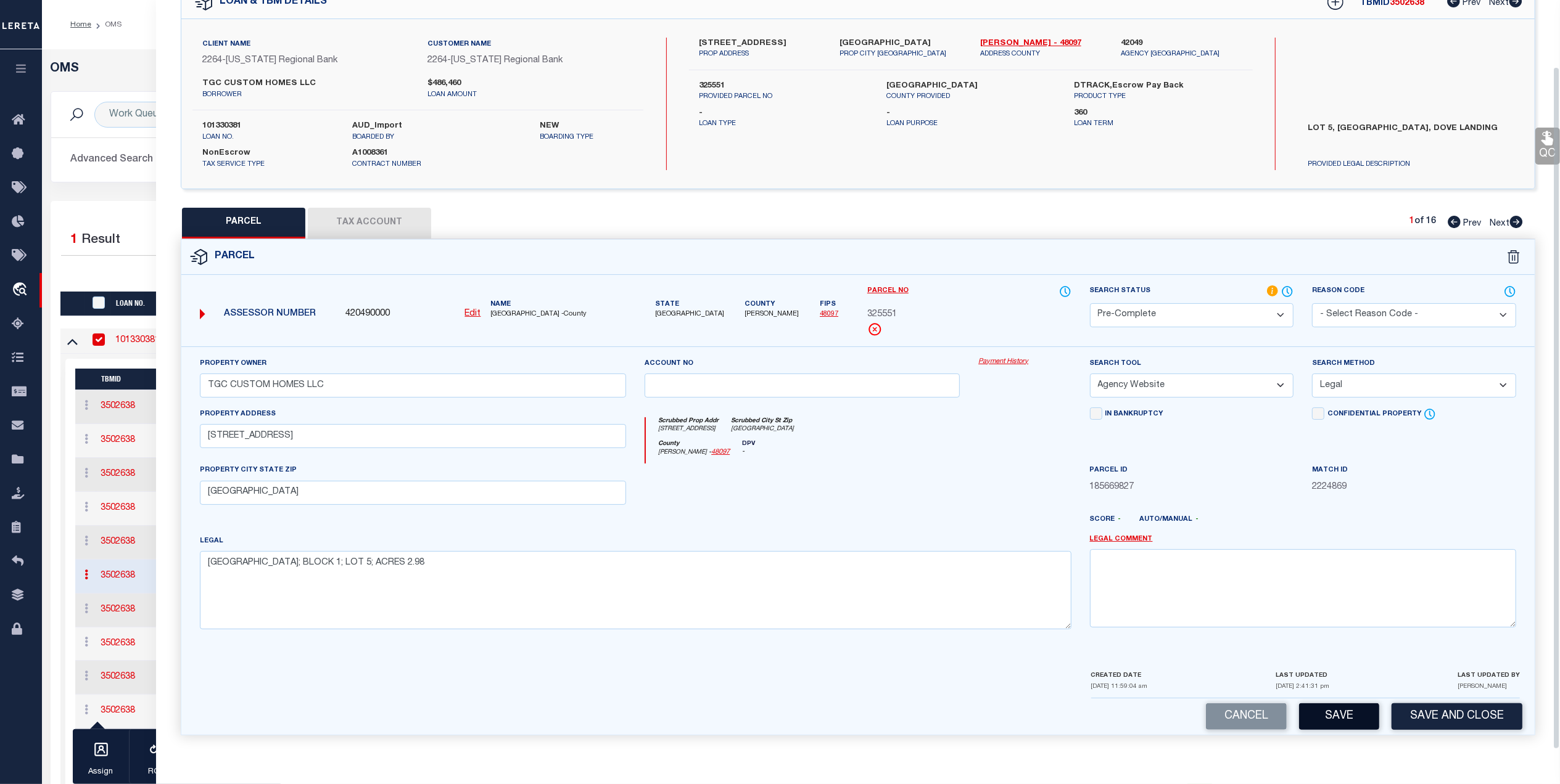
click at [1324, 720] on button "Save" at bounding box center [1339, 717] width 80 height 27
click at [708, 652] on div "Property Owner TGC CUSTOM HOMES LLC Account no Payment History Search Tool -- S…" at bounding box center [858, 507] width 1353 height 323
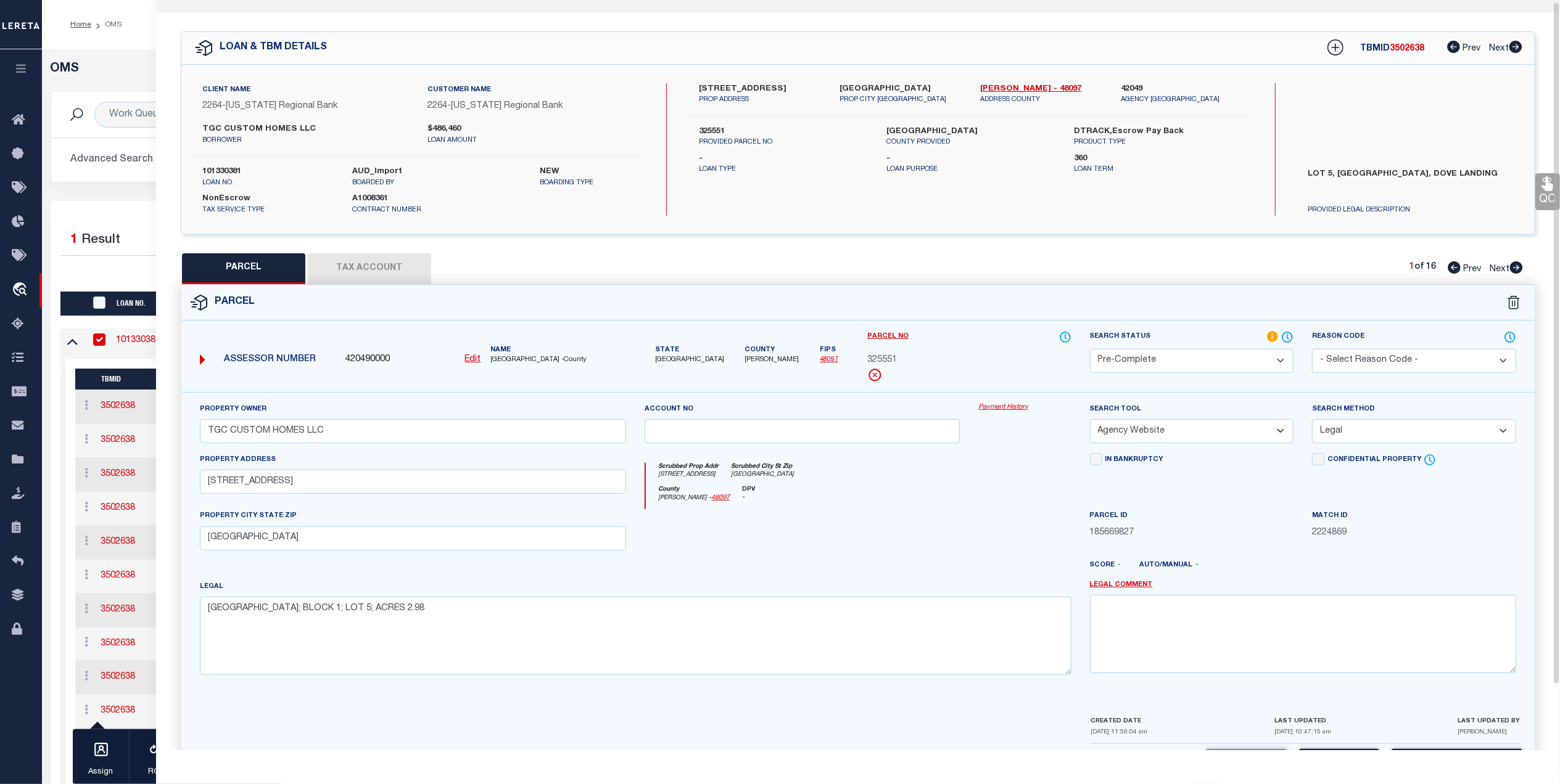
scroll to position [0, 0]
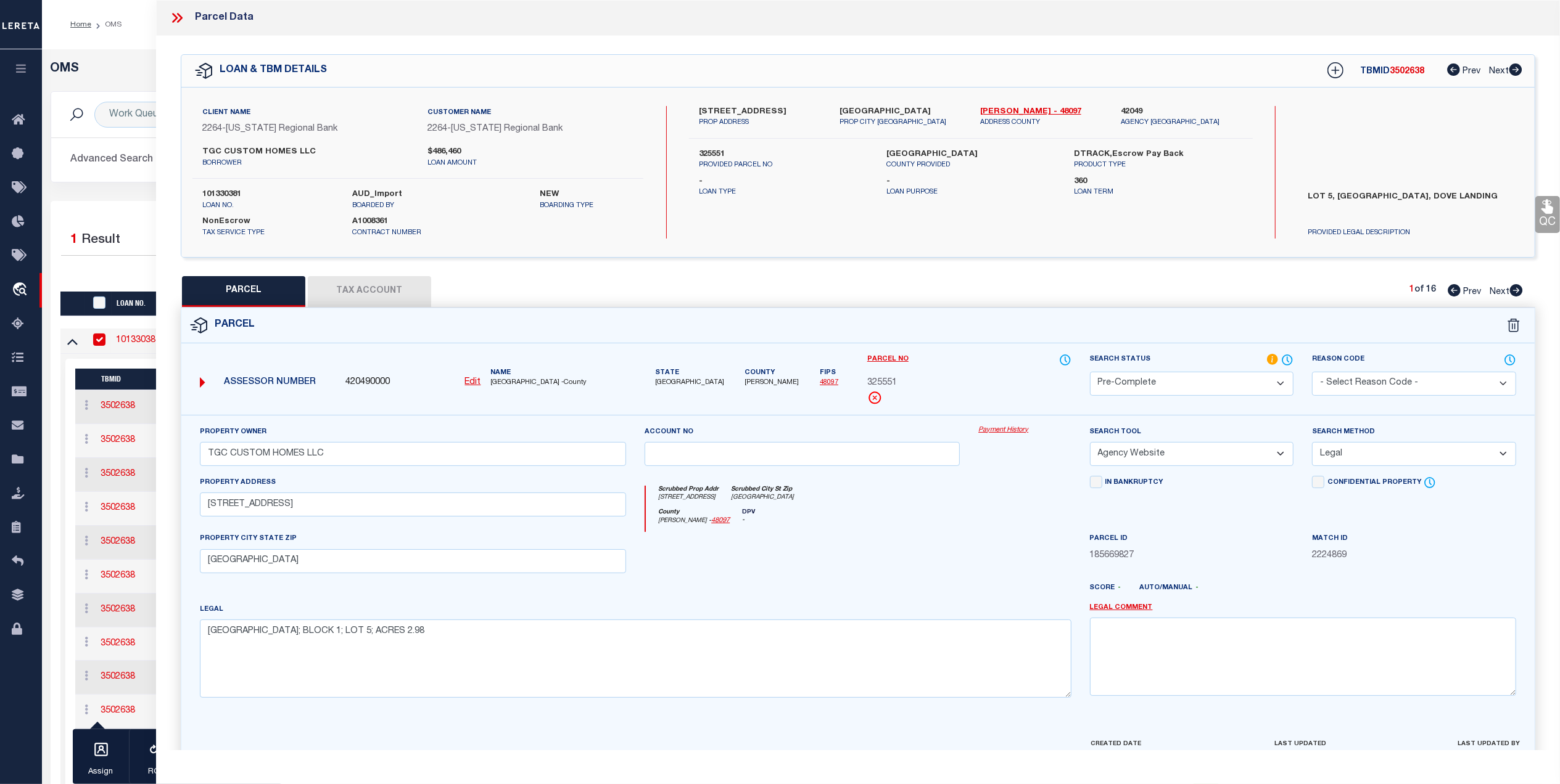
click at [121, 48] on div "Home OMS Profile Sign out" at bounding box center [800, 25] width 1518 height 49
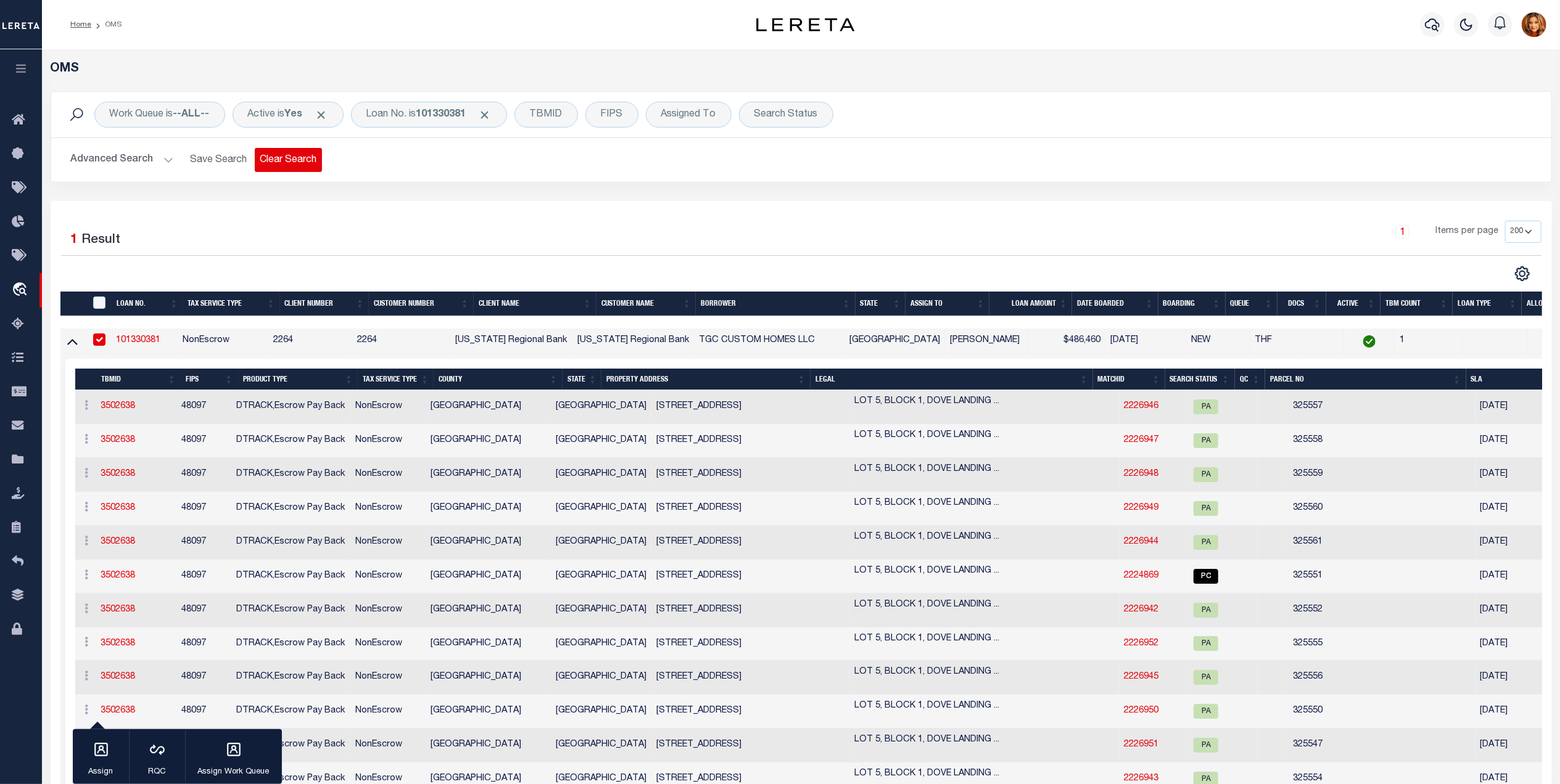
click at [272, 161] on button "Clear Search" at bounding box center [288, 159] width 67 height 24
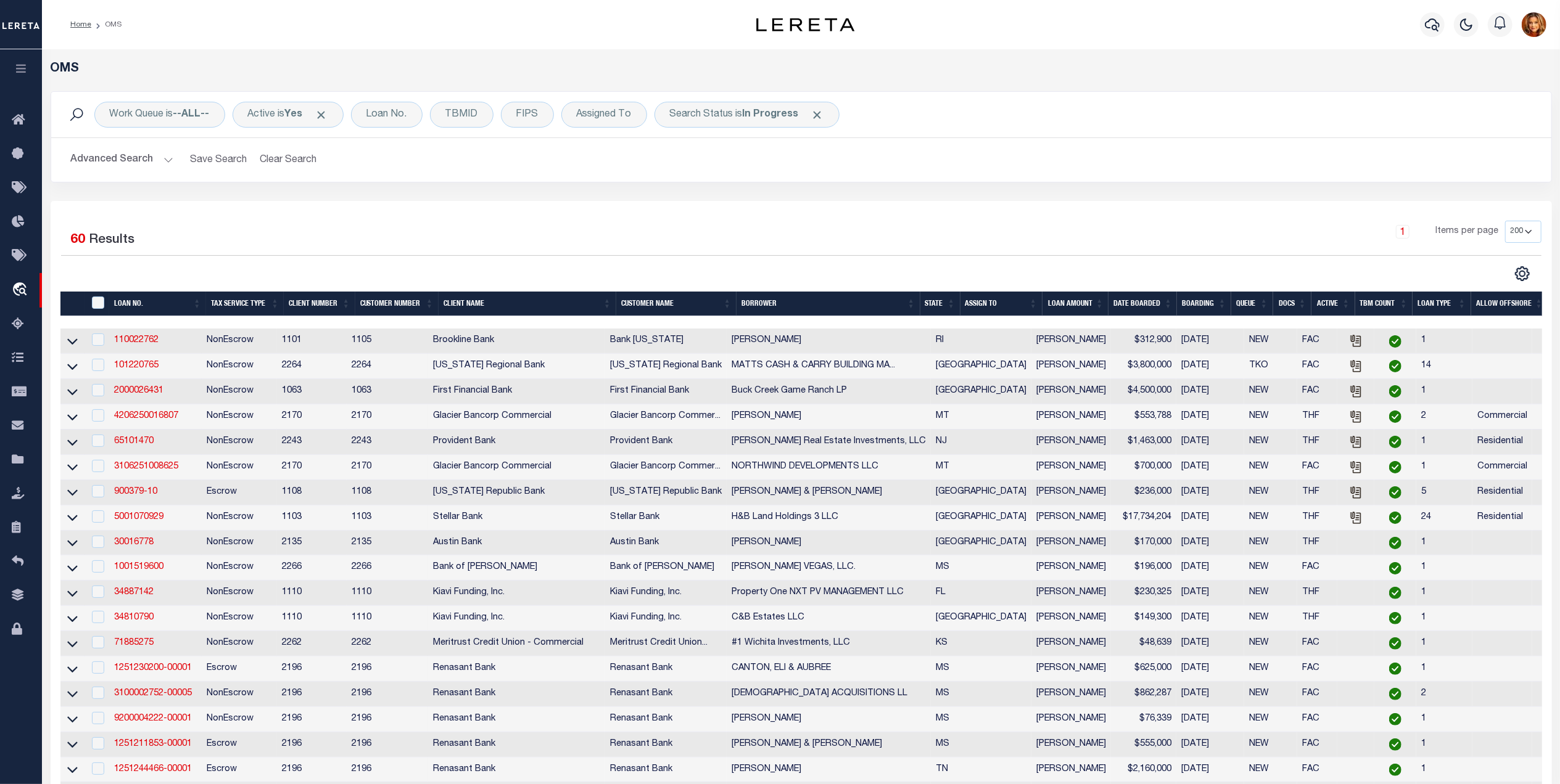
click at [211, 238] on div "1 Selected 60 Results" at bounding box center [239, 238] width 356 height 34
